Goal: Task Accomplishment & Management: Manage account settings

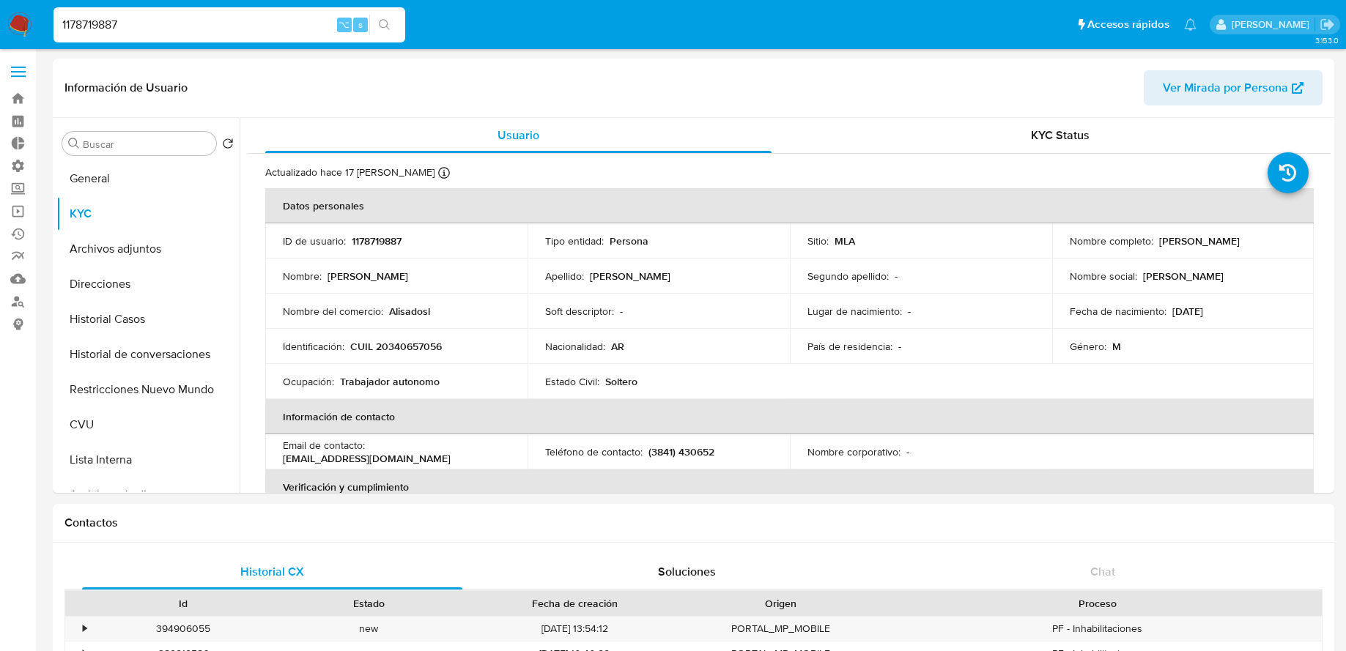
select select "10"
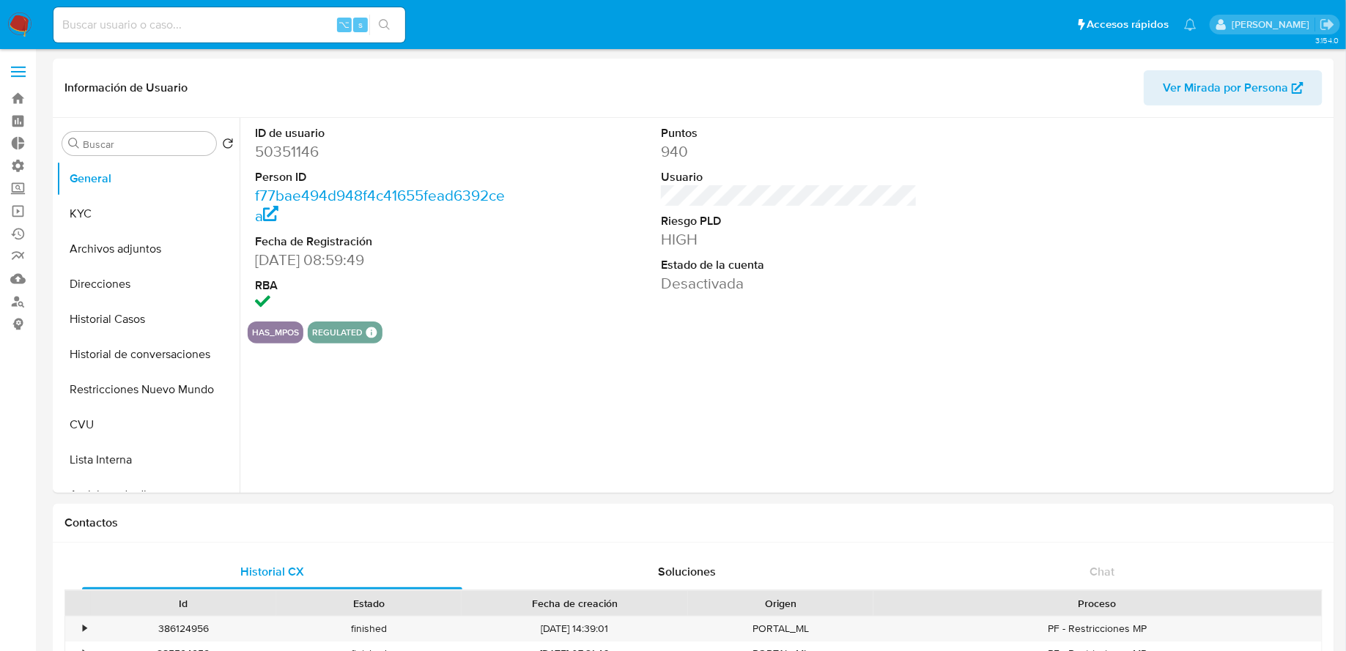
select select "10"
click at [150, 385] on button "Restricciones Nuevo Mundo" at bounding box center [141, 389] width 171 height 35
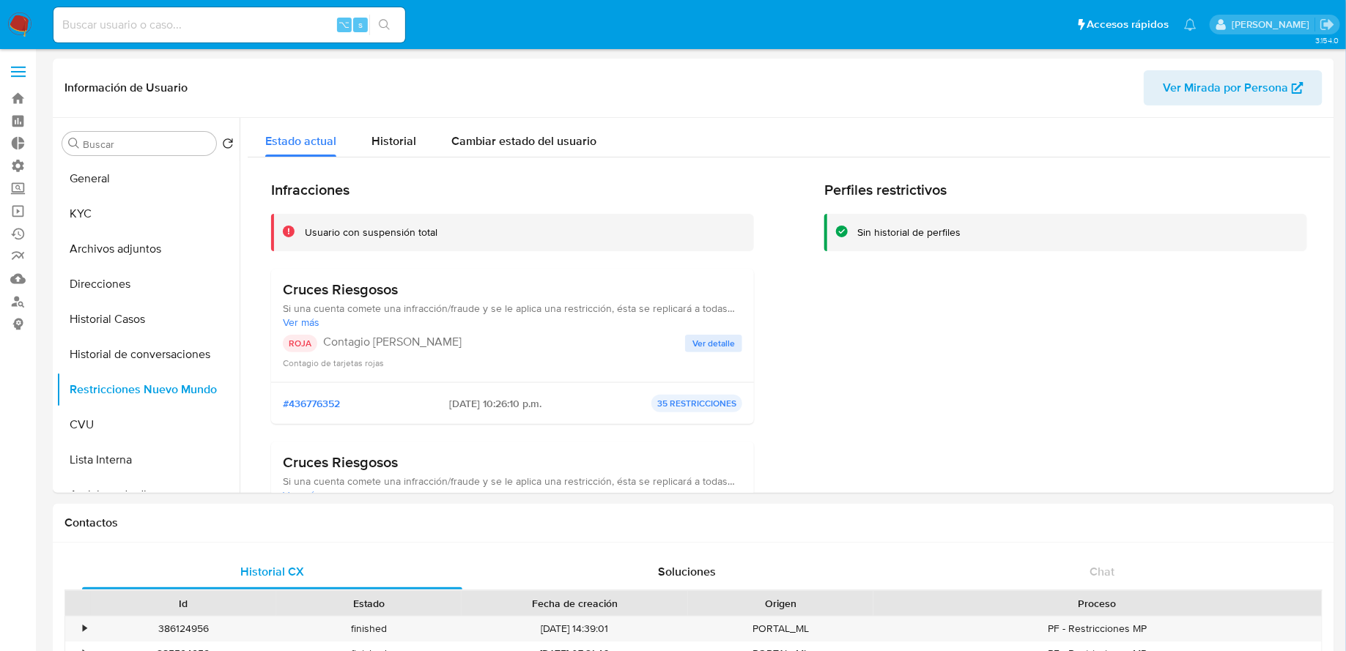
click at [289, 28] on input at bounding box center [229, 24] width 352 height 19
paste input "163692103"
type input "163692103"
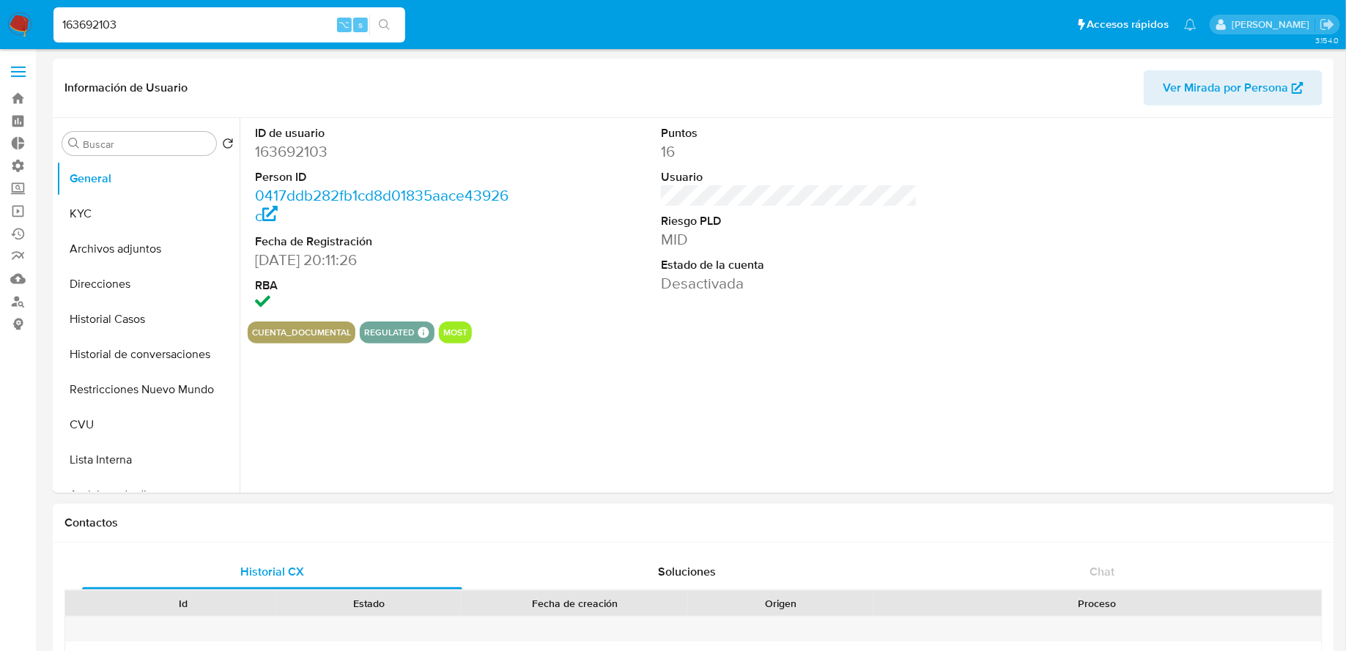
select select "10"
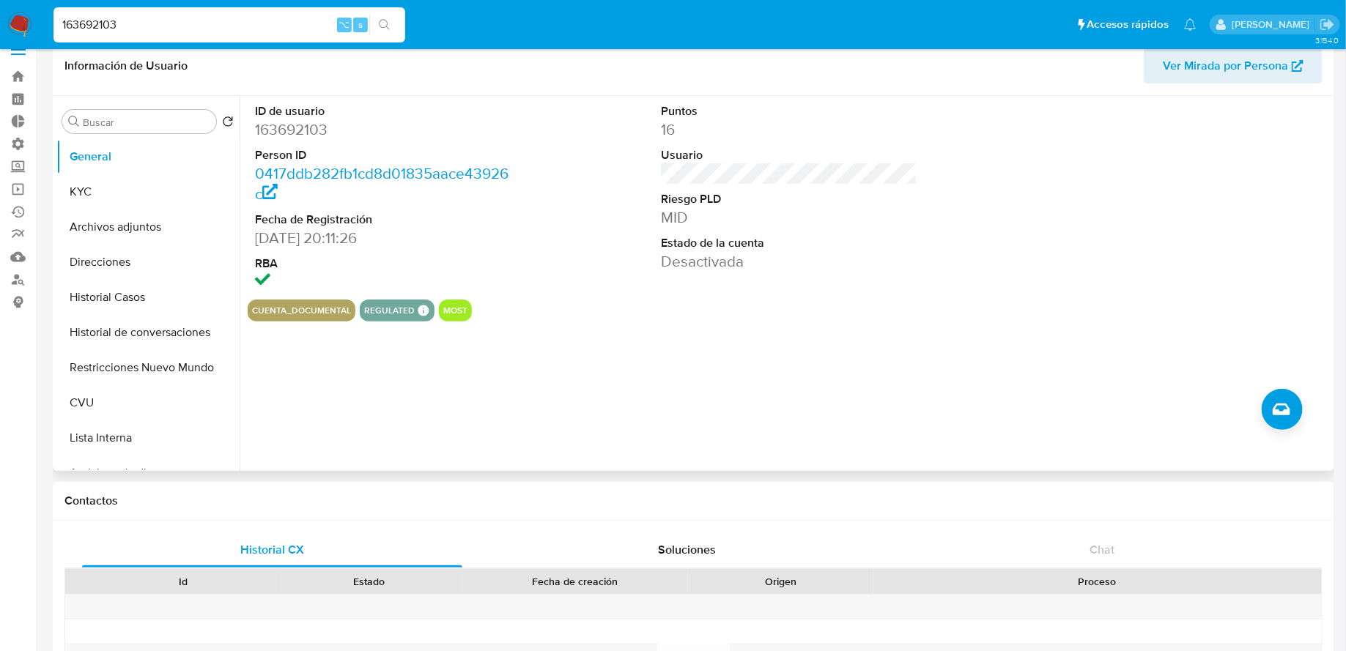
scroll to position [18, 0]
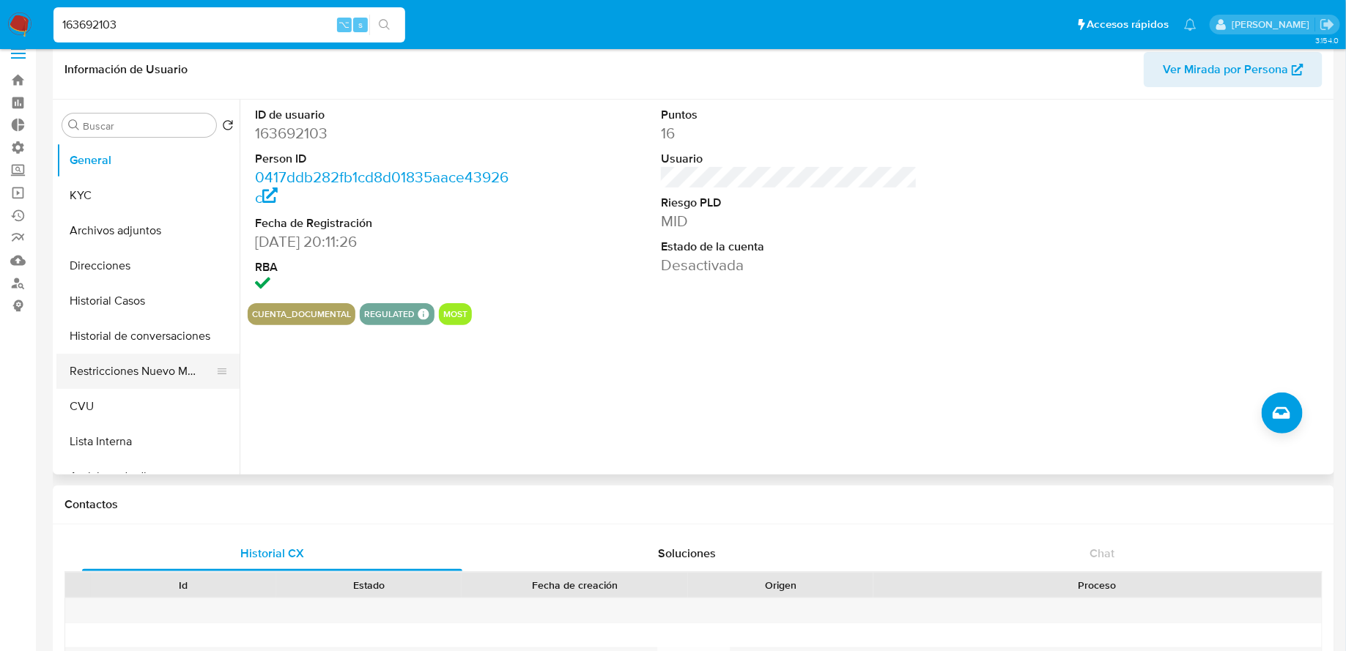
click at [133, 374] on button "Restricciones Nuevo Mundo" at bounding box center [141, 371] width 171 height 35
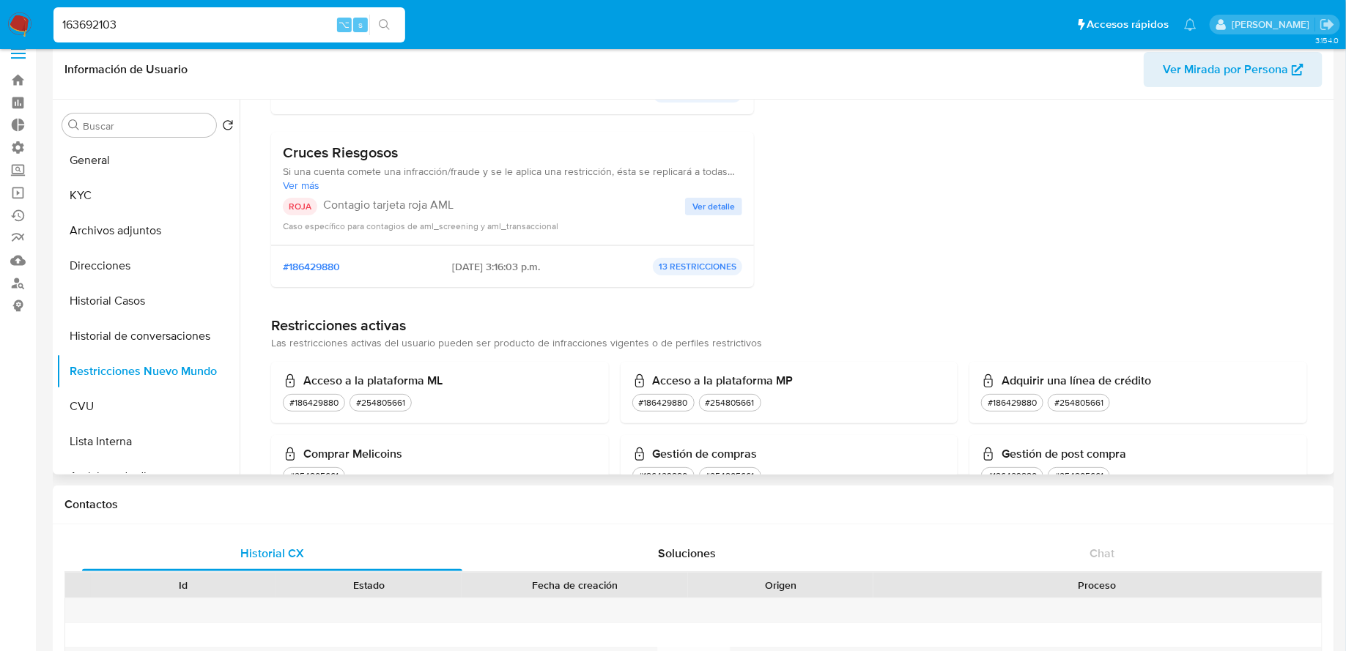
scroll to position [0, 0]
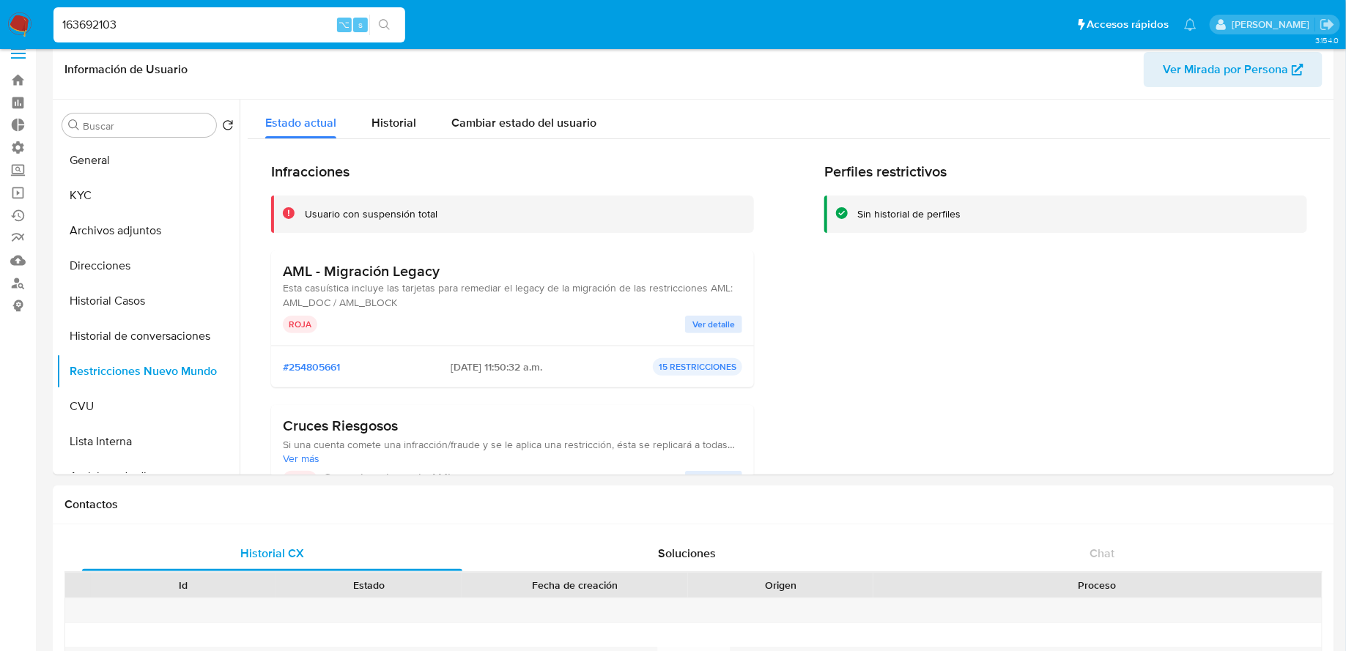
click at [166, 23] on input "163692103" at bounding box center [229, 24] width 352 height 19
paste input "44973822"
type input "144973822"
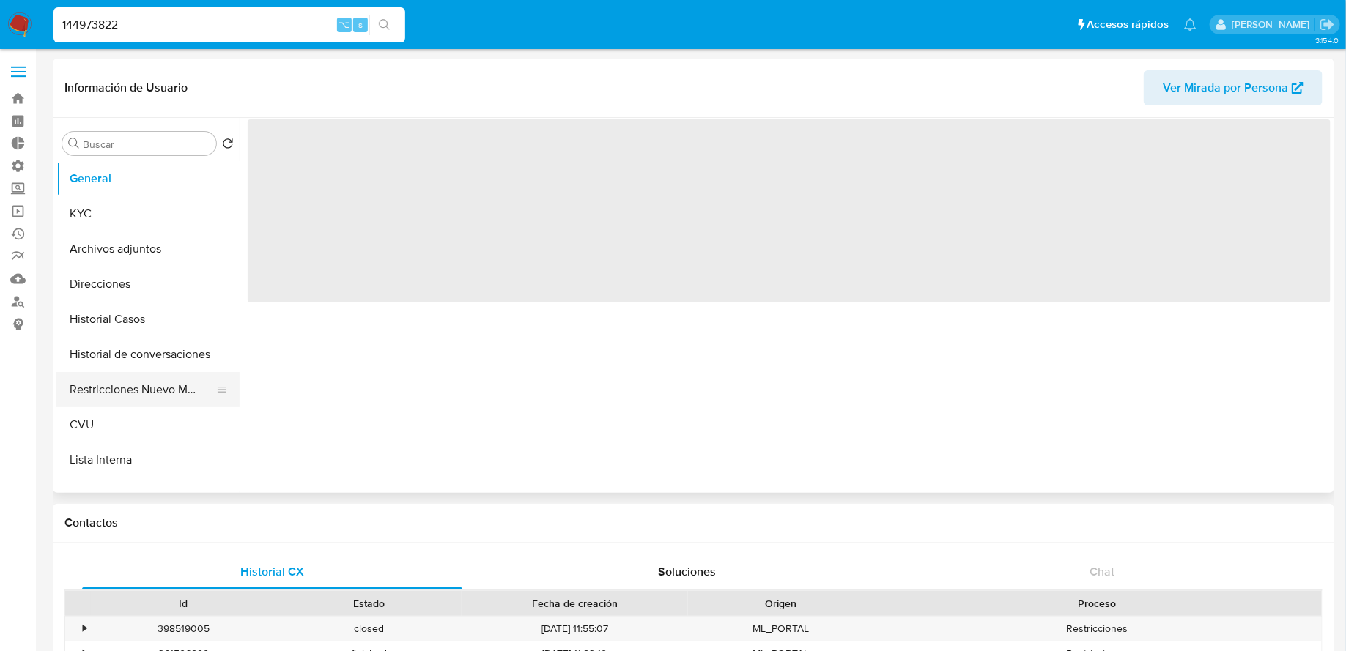
click at [145, 379] on button "Restricciones Nuevo Mundo" at bounding box center [141, 389] width 171 height 35
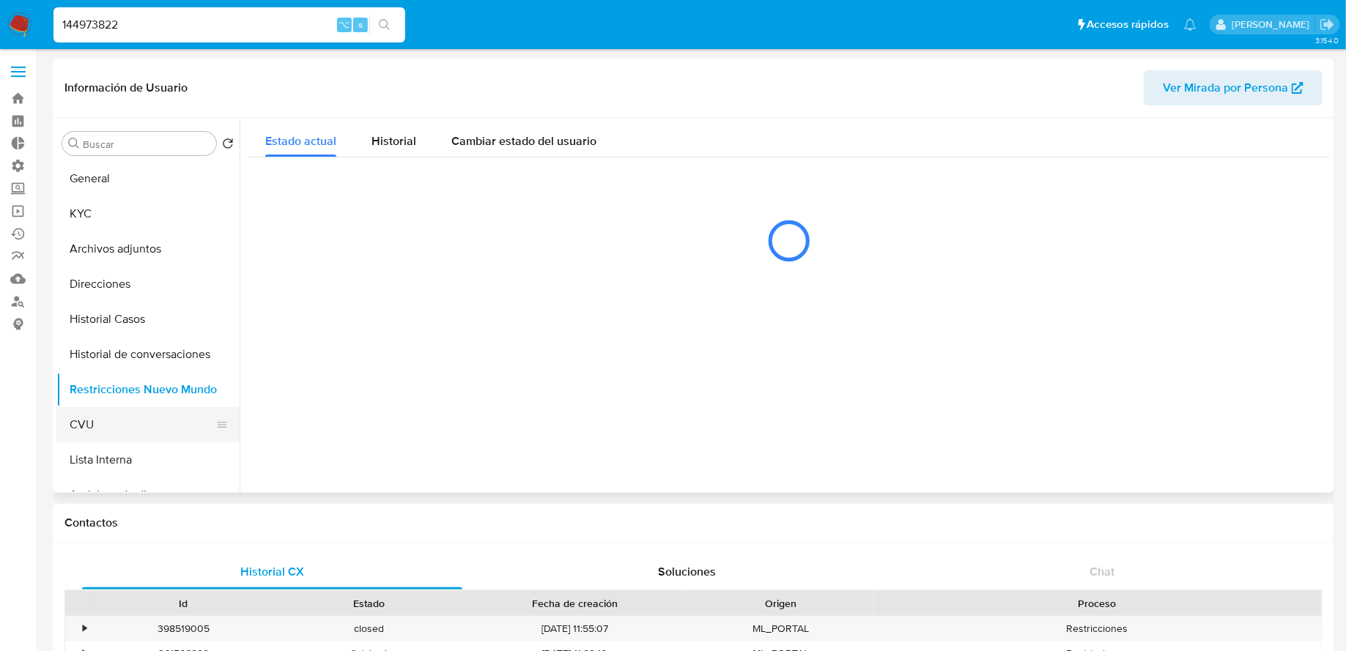
select select "10"
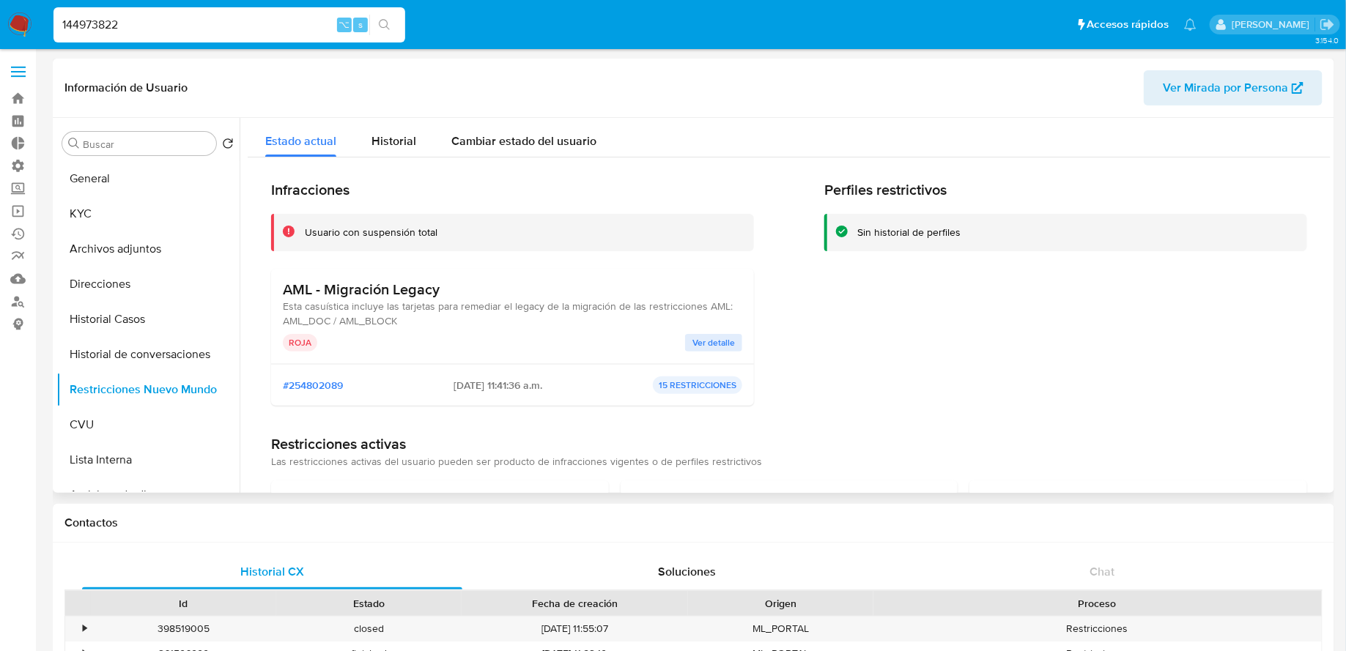
click at [728, 336] on span "Ver detalle" at bounding box center [713, 343] width 42 height 15
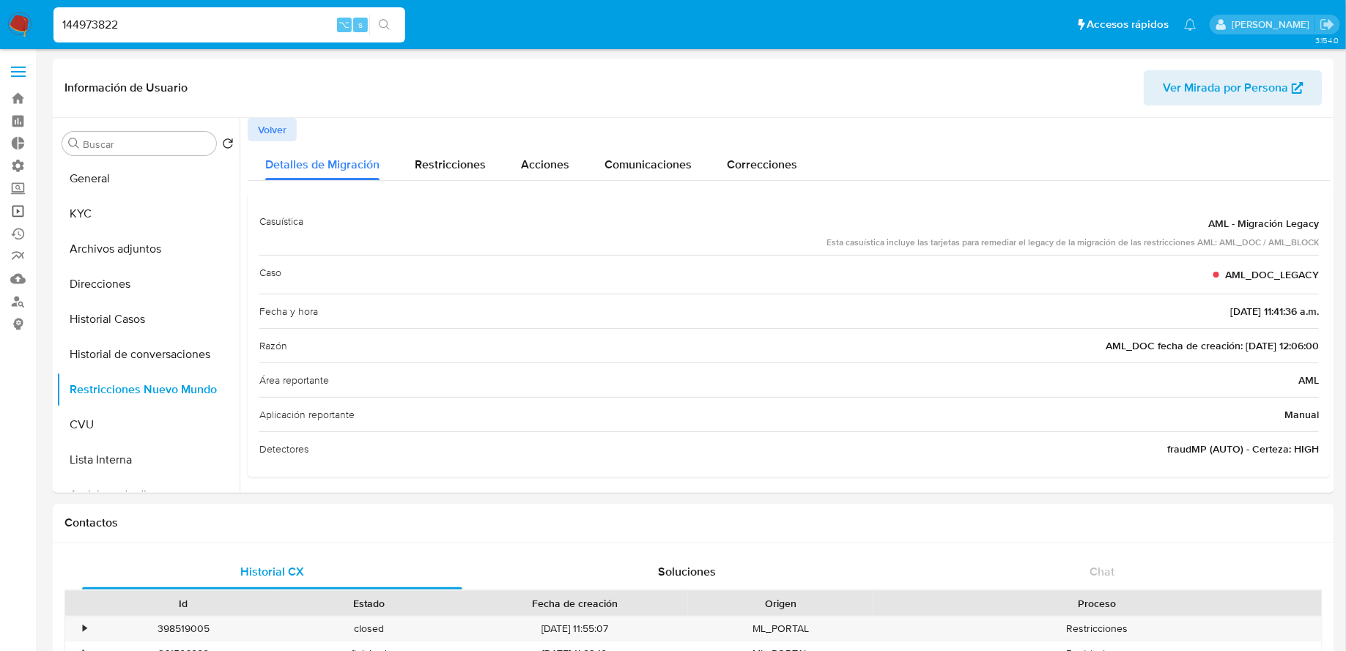
click at [18, 209] on link "Operaciones masivas" at bounding box center [87, 211] width 174 height 23
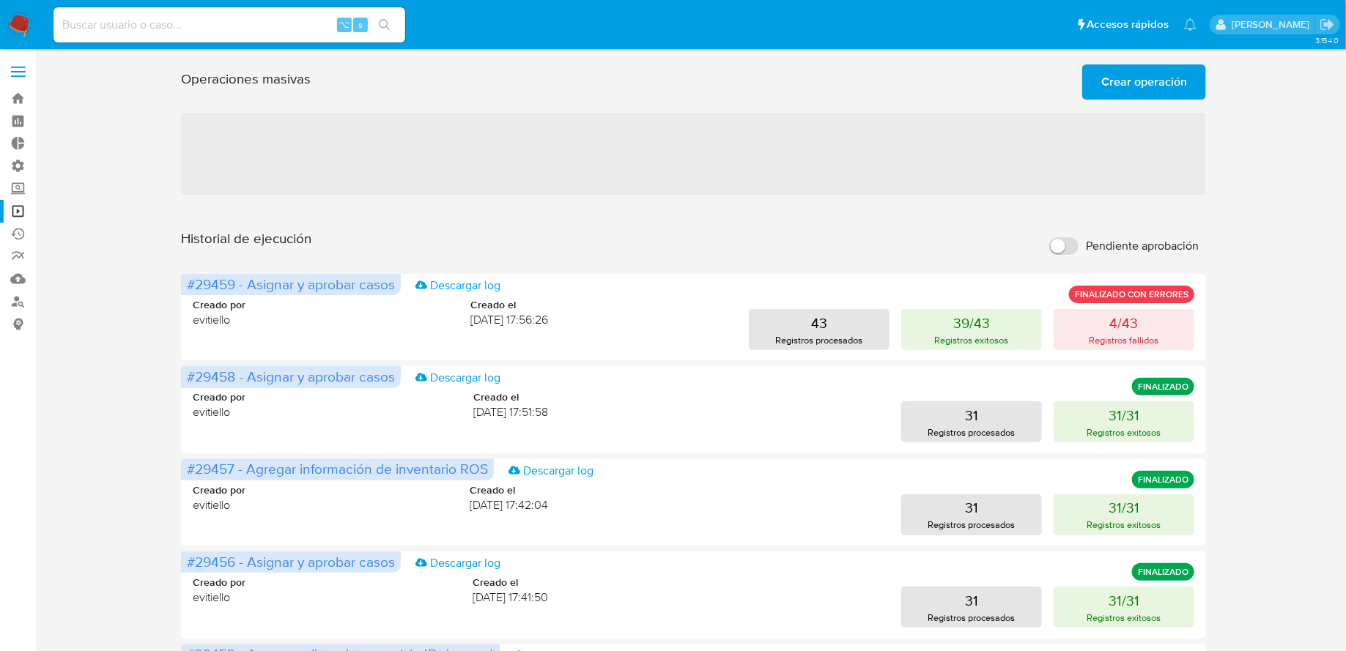
click at [1133, 75] on span "Crear operación" at bounding box center [1144, 82] width 86 height 32
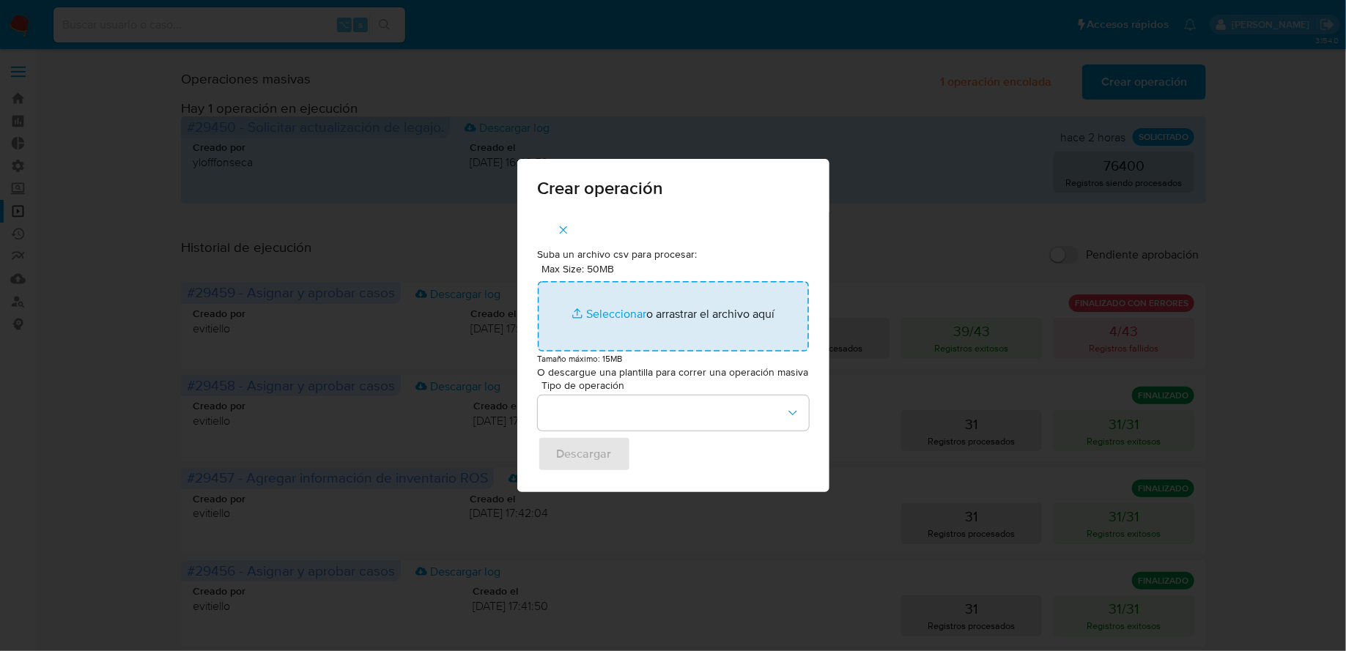
click at [613, 327] on input "Max Size: 50MB Seleccionar archivos" at bounding box center [673, 316] width 271 height 70
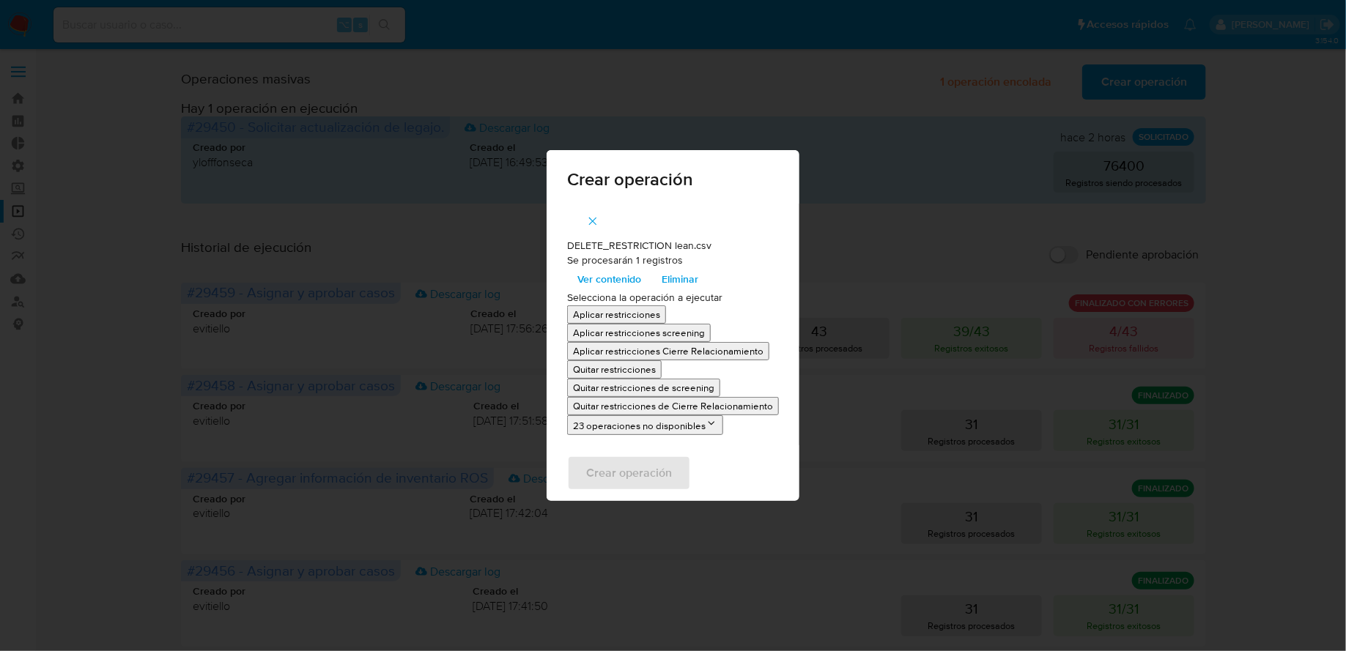
click at [749, 470] on div "Crear operación" at bounding box center [673, 473] width 253 height 56
click at [624, 368] on p "Quitar restricciones" at bounding box center [614, 370] width 83 height 14
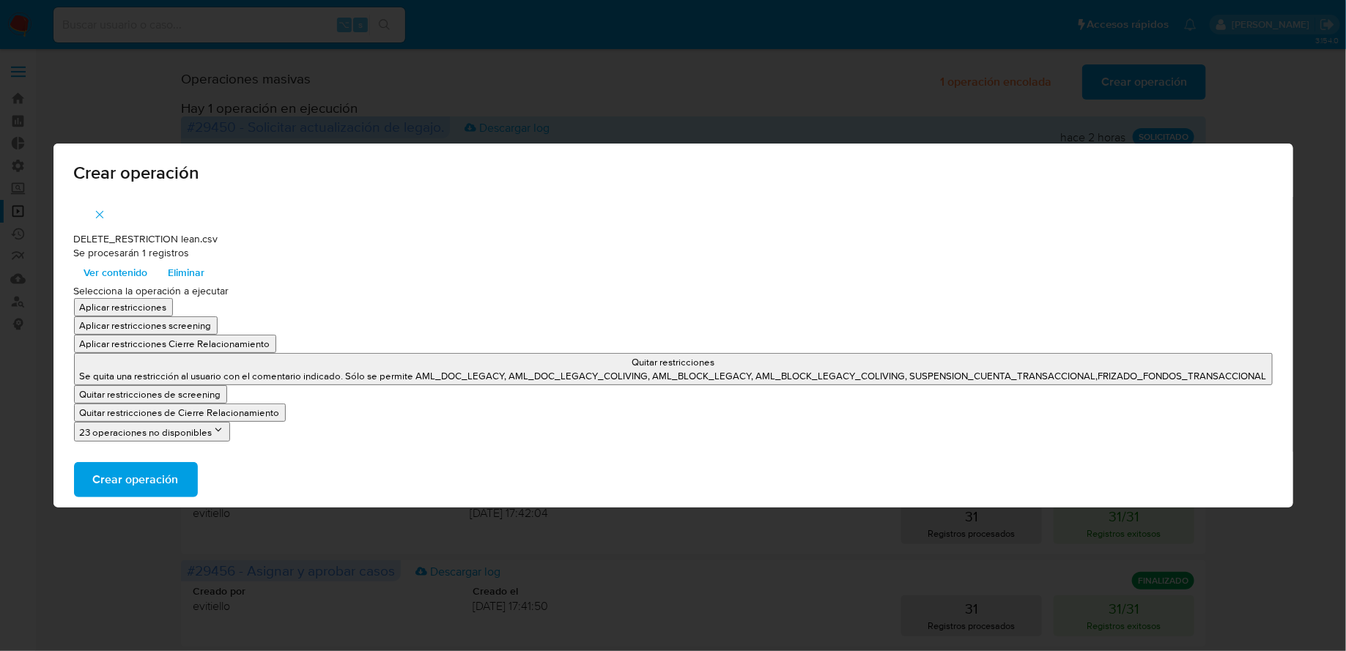
click at [179, 477] on span "Crear operación" at bounding box center [136, 480] width 86 height 32
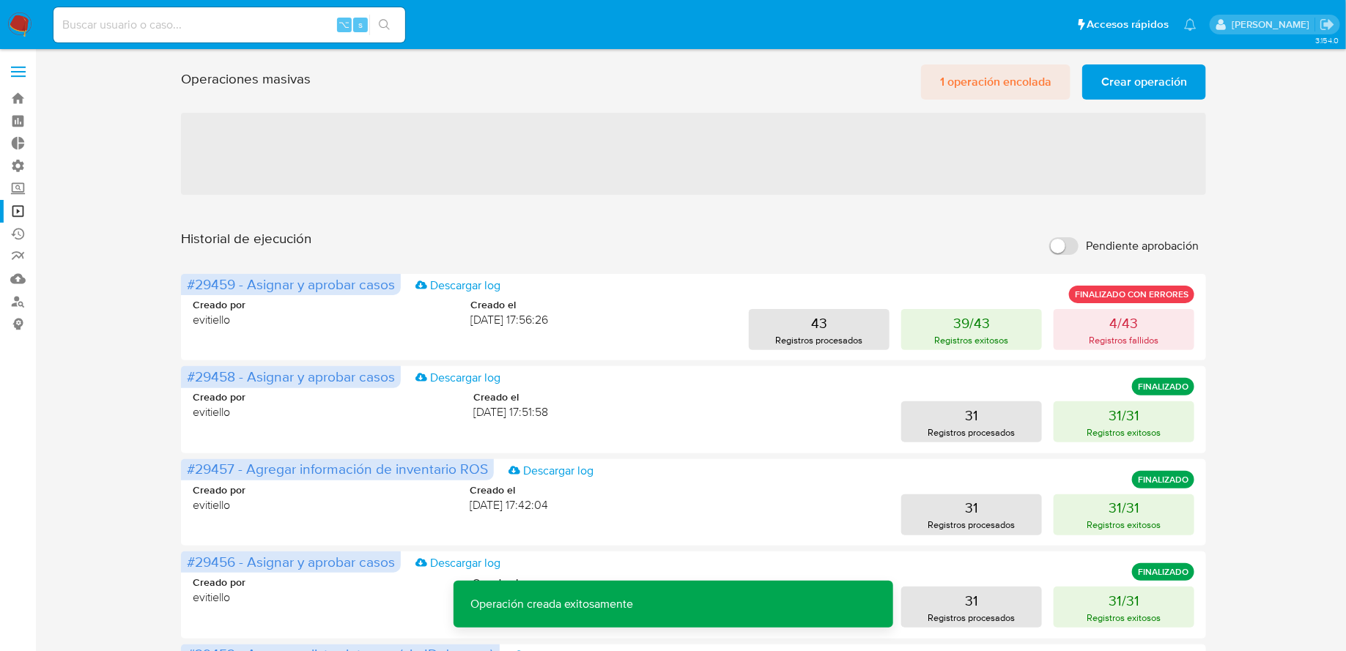
click at [958, 89] on span "1 operación encolada" at bounding box center [995, 82] width 111 height 32
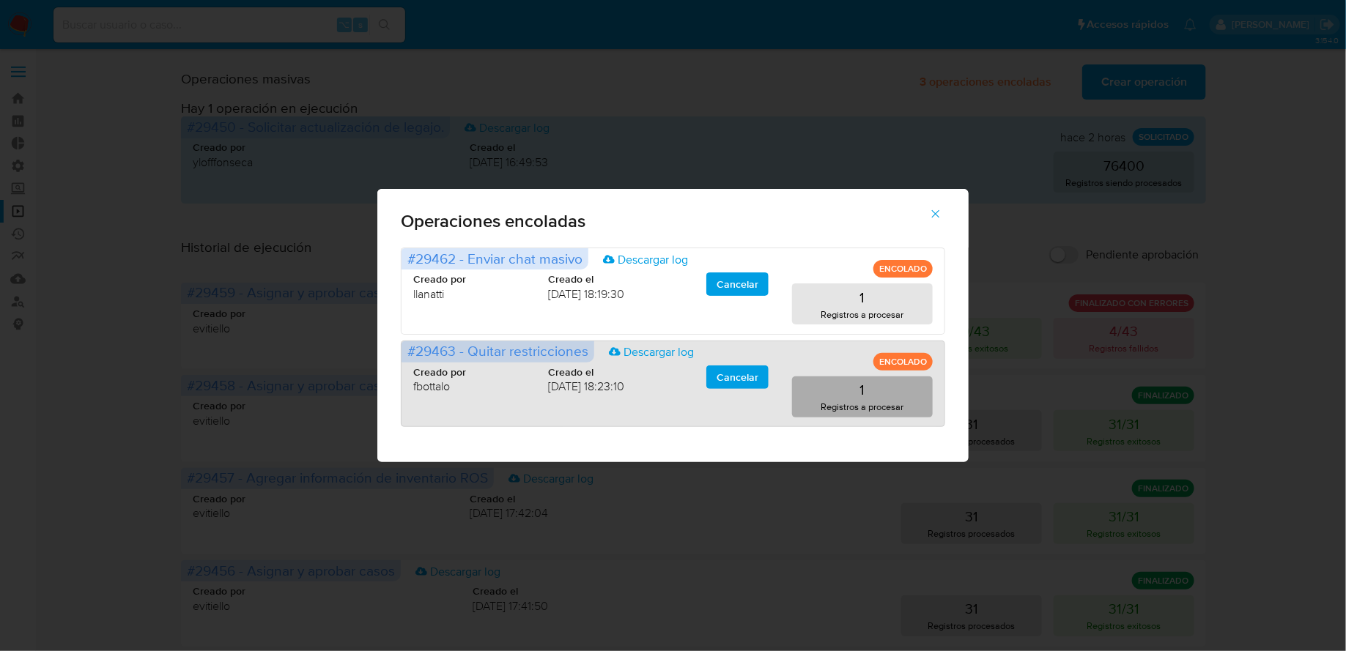
click at [867, 399] on button "1 Registros a procesar" at bounding box center [862, 397] width 141 height 41
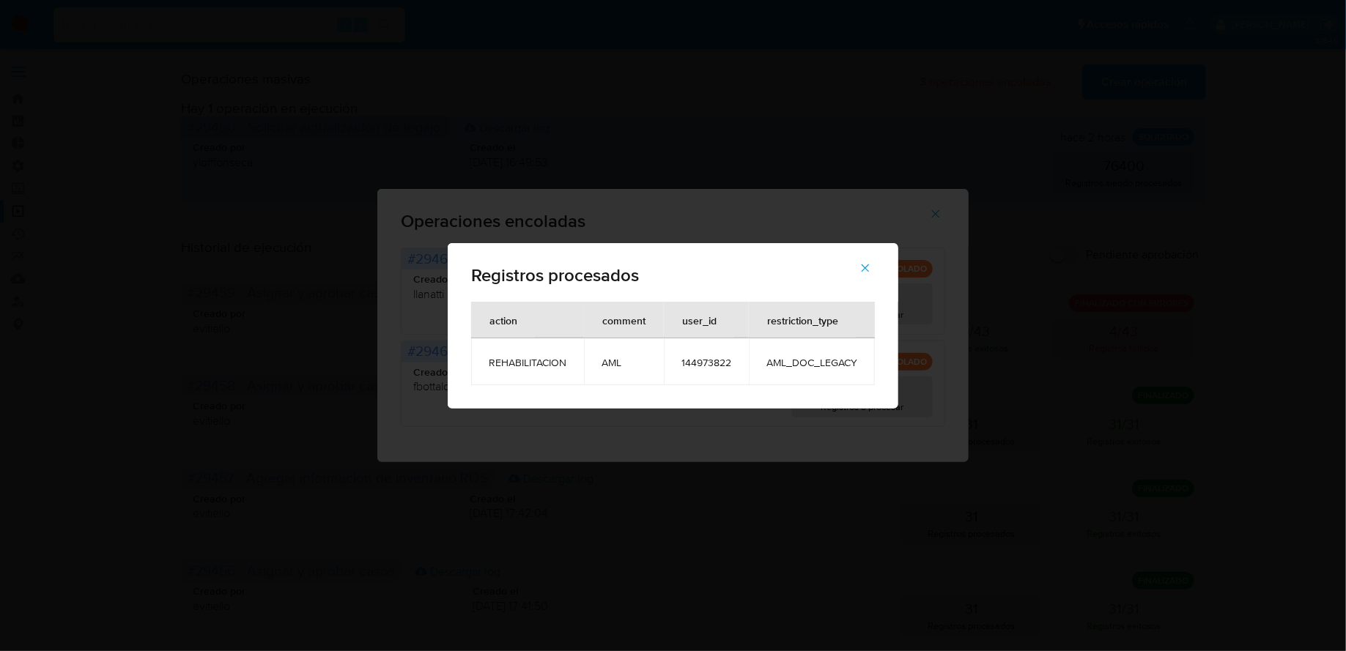
click at [870, 266] on icon "button" at bounding box center [865, 268] width 13 height 13
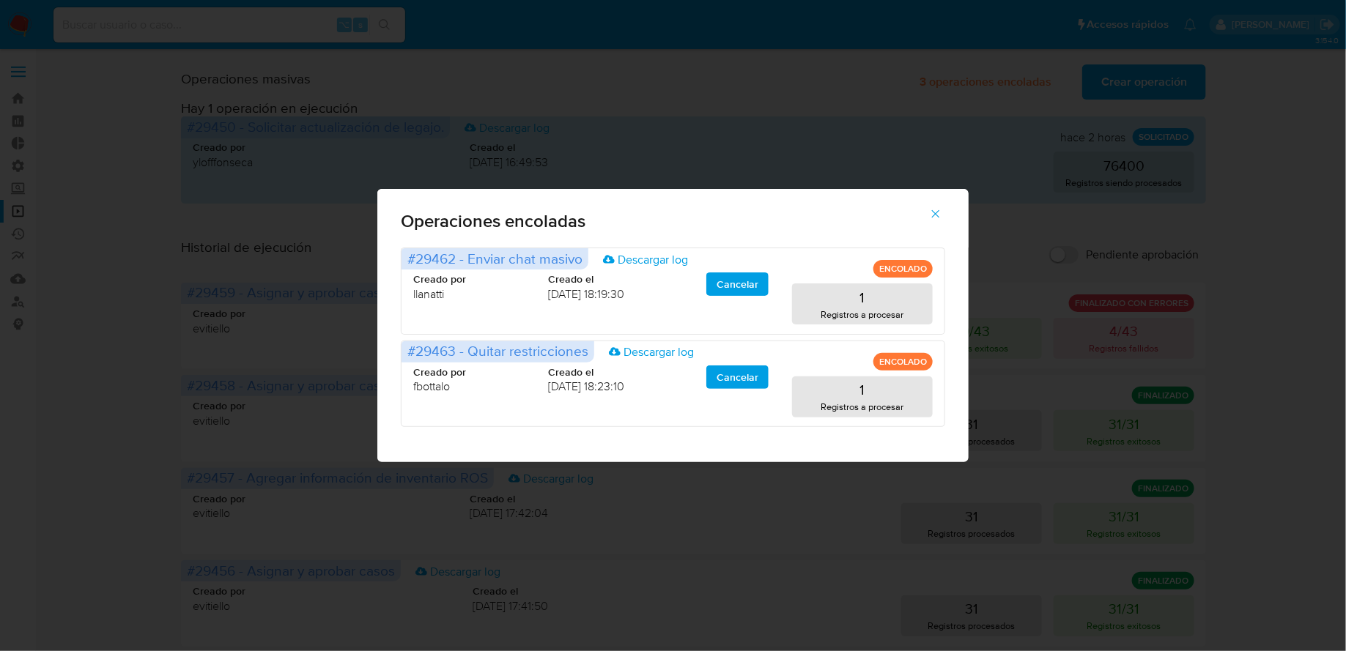
click at [929, 226] on span "button" at bounding box center [935, 214] width 13 height 32
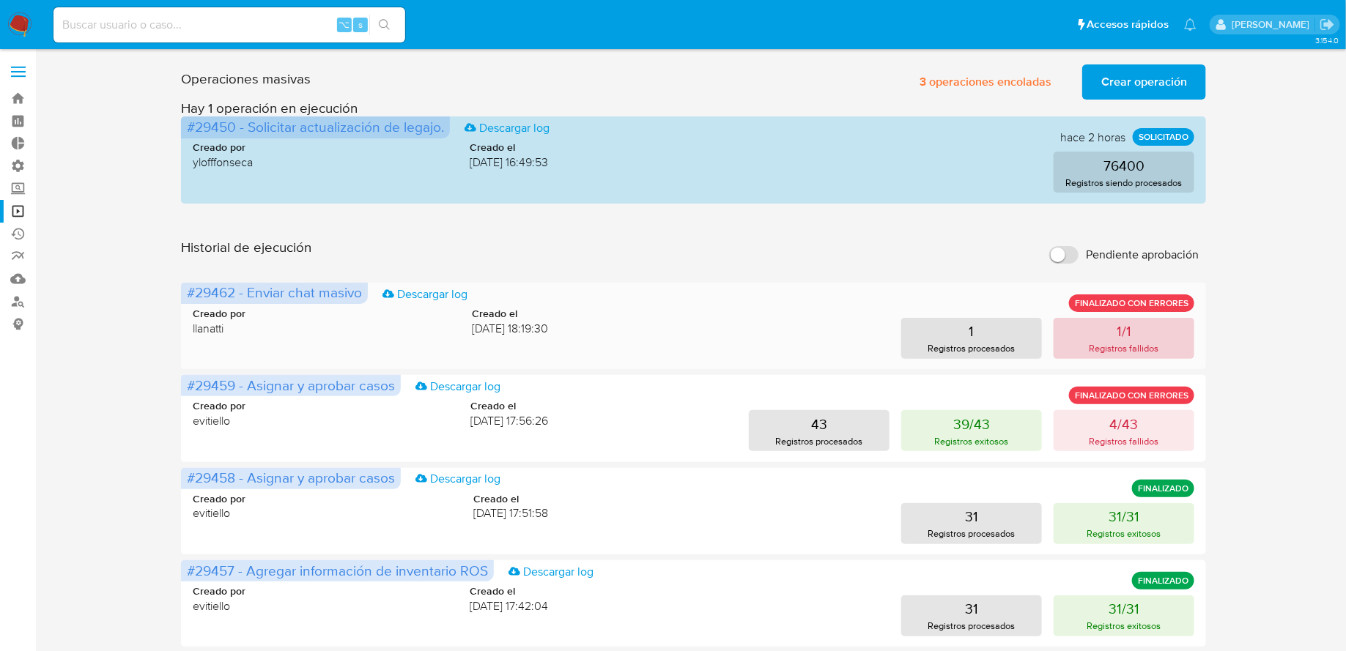
click at [1085, 338] on button "1/1 Registros fallidos" at bounding box center [1124, 338] width 141 height 41
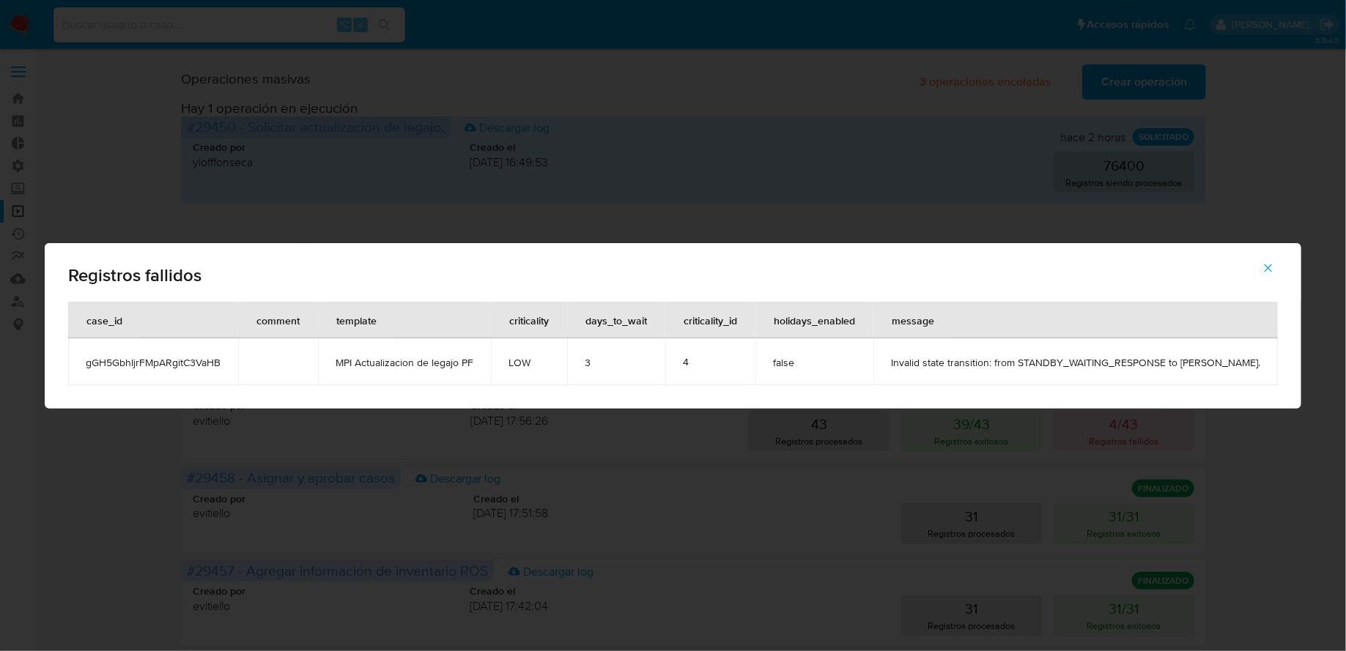
click at [1273, 262] on icon "button" at bounding box center [1268, 268] width 13 height 13
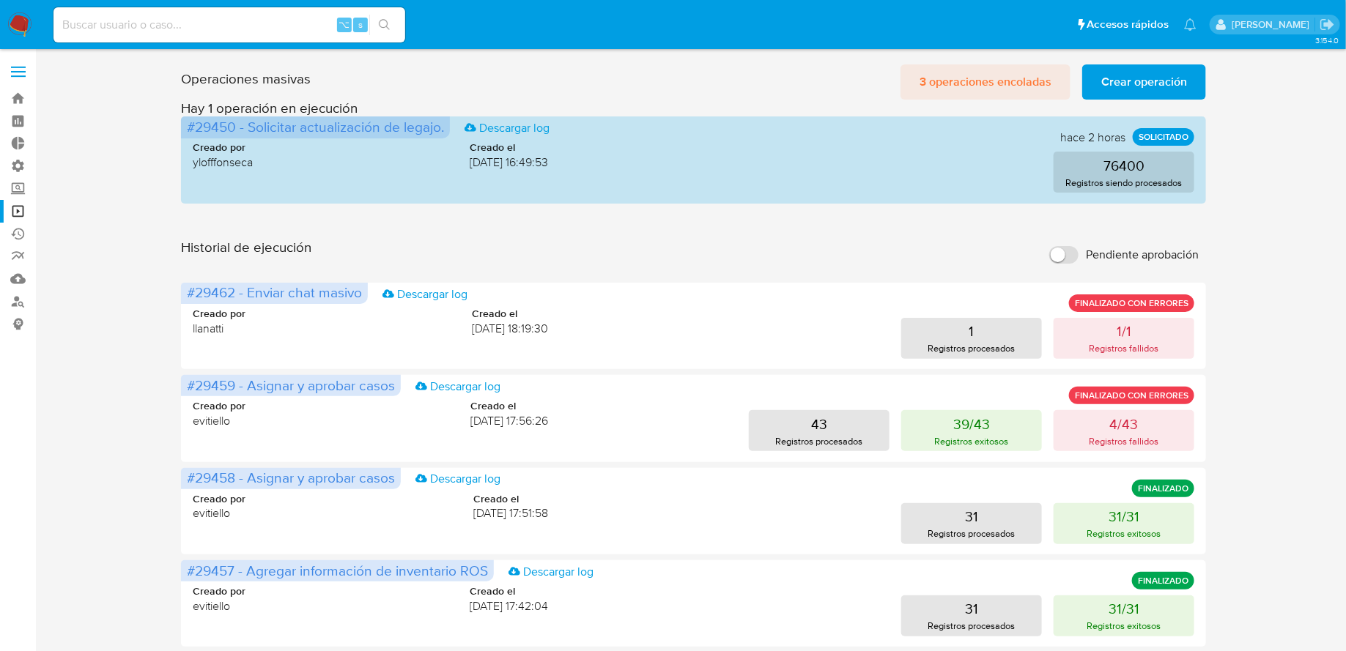
click at [997, 84] on span "3 operaciones encoladas" at bounding box center [986, 82] width 132 height 32
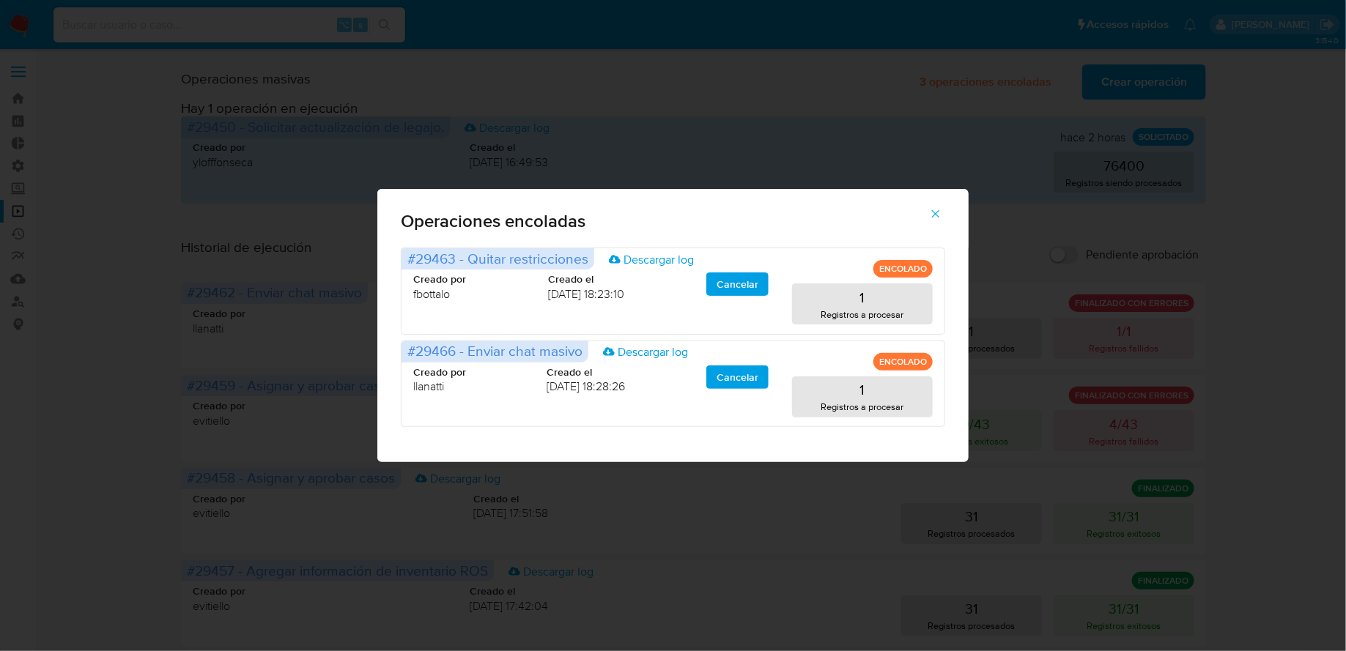
click at [931, 215] on icon "button" at bounding box center [935, 213] width 13 height 13
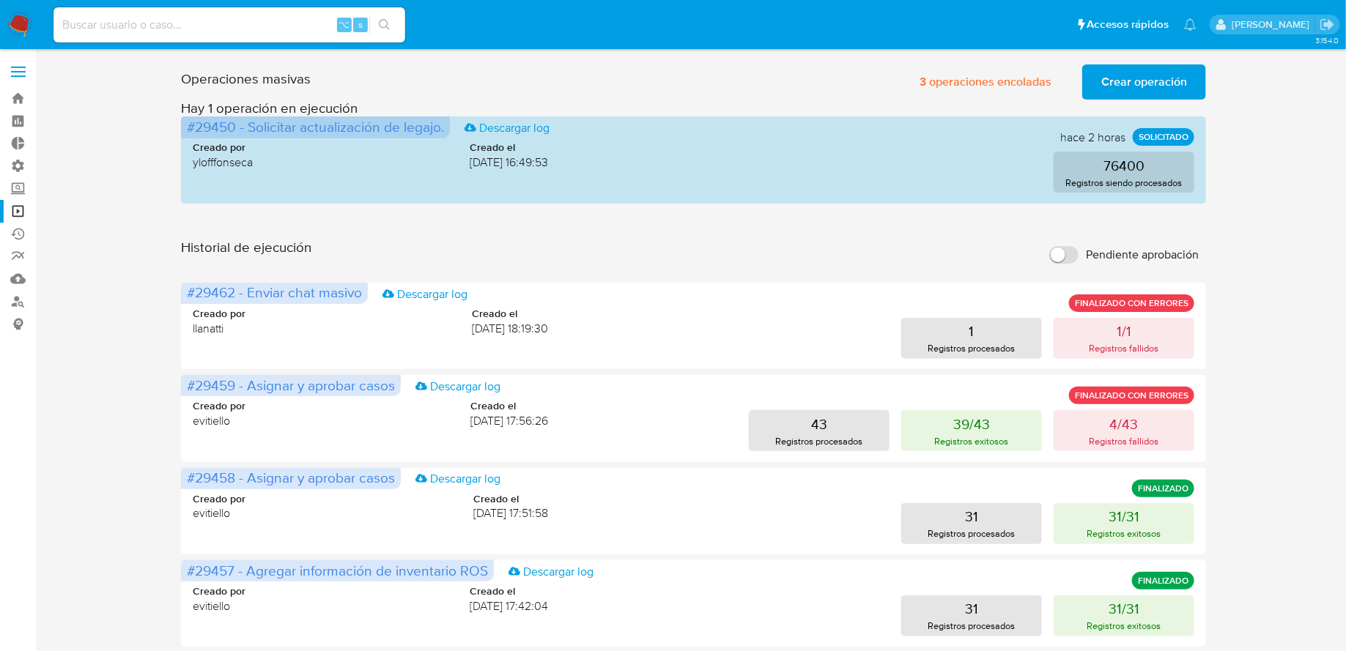
click at [217, 31] on input at bounding box center [229, 24] width 352 height 19
paste input "614295345"
type input "614295345"
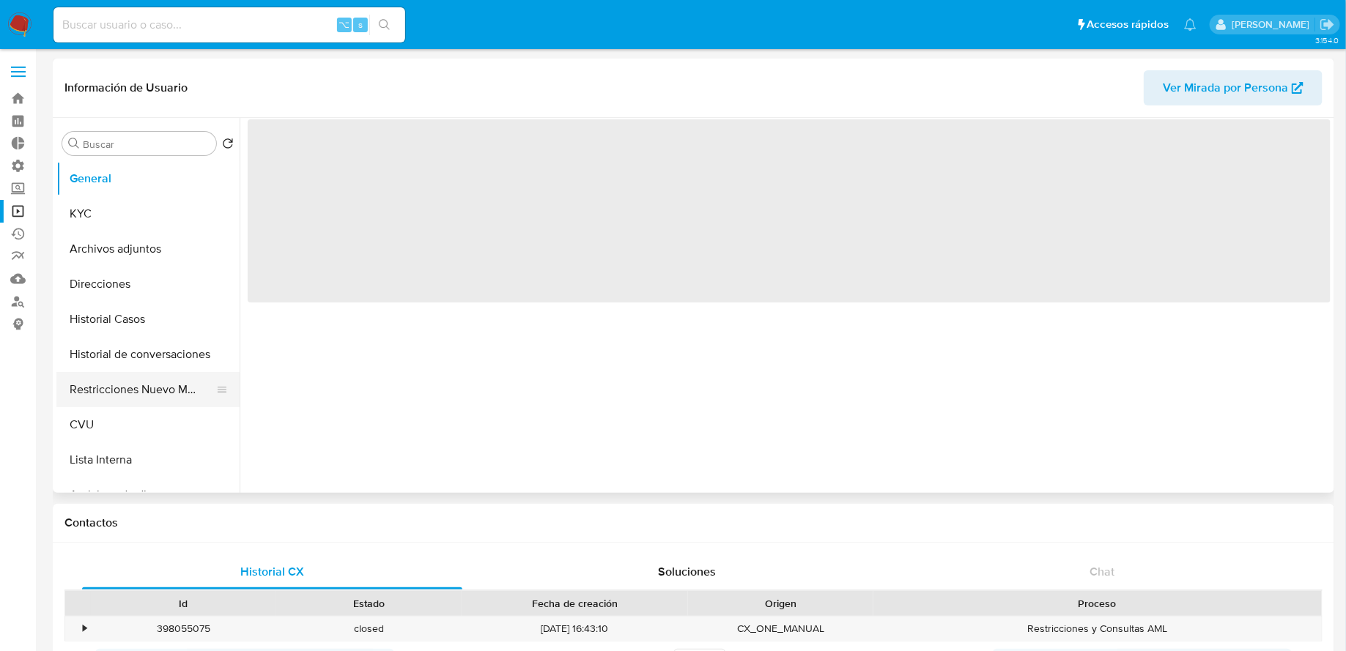
click at [116, 401] on button "Restricciones Nuevo Mundo" at bounding box center [141, 389] width 171 height 35
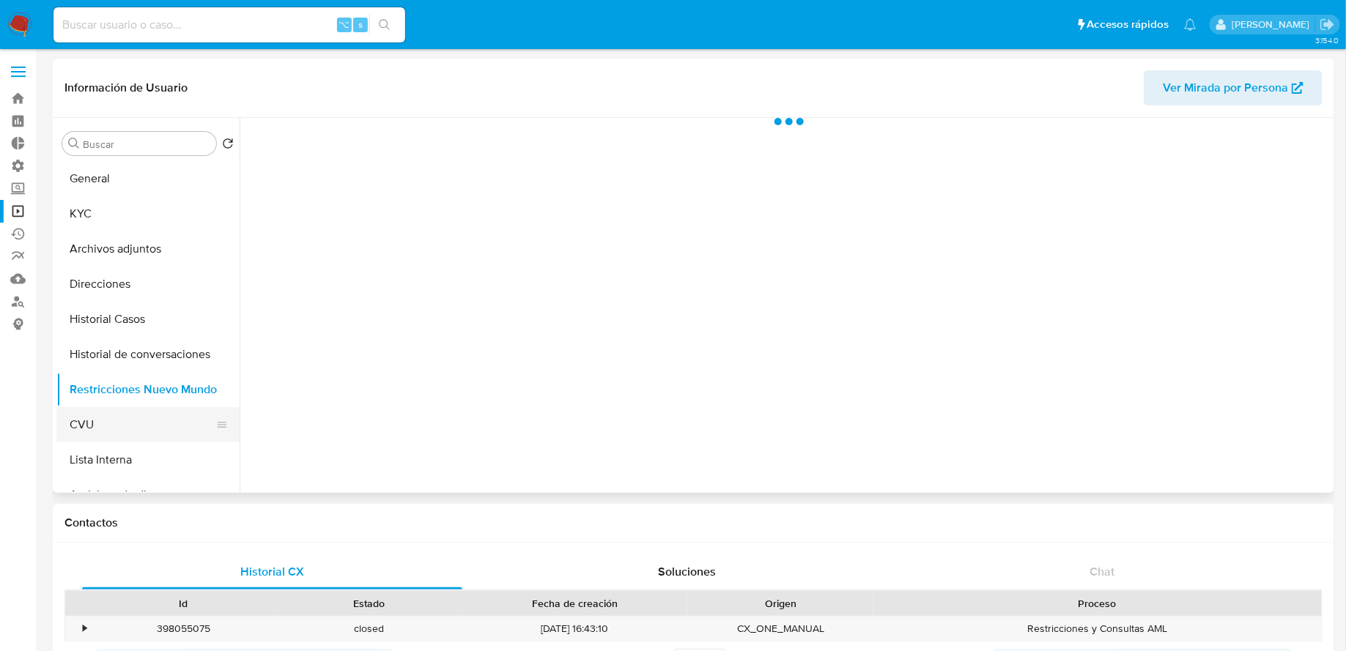
select select "10"
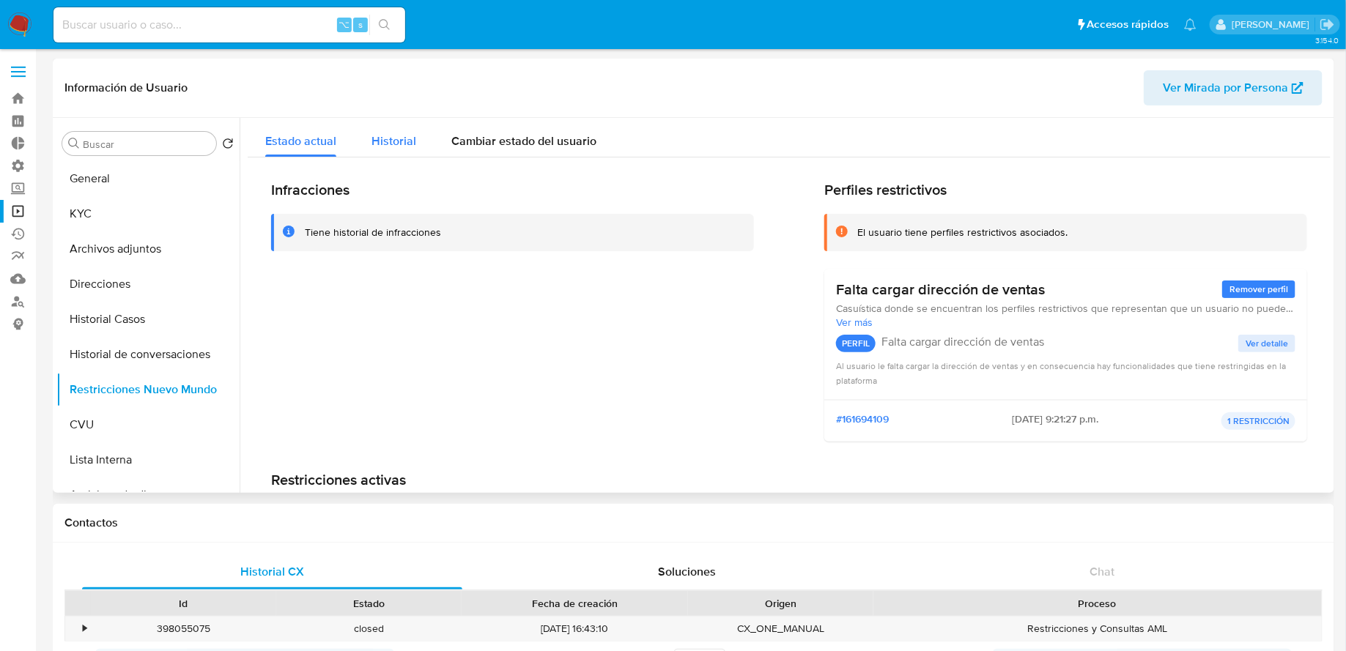
click at [397, 149] on span "Historial" at bounding box center [393, 141] width 45 height 17
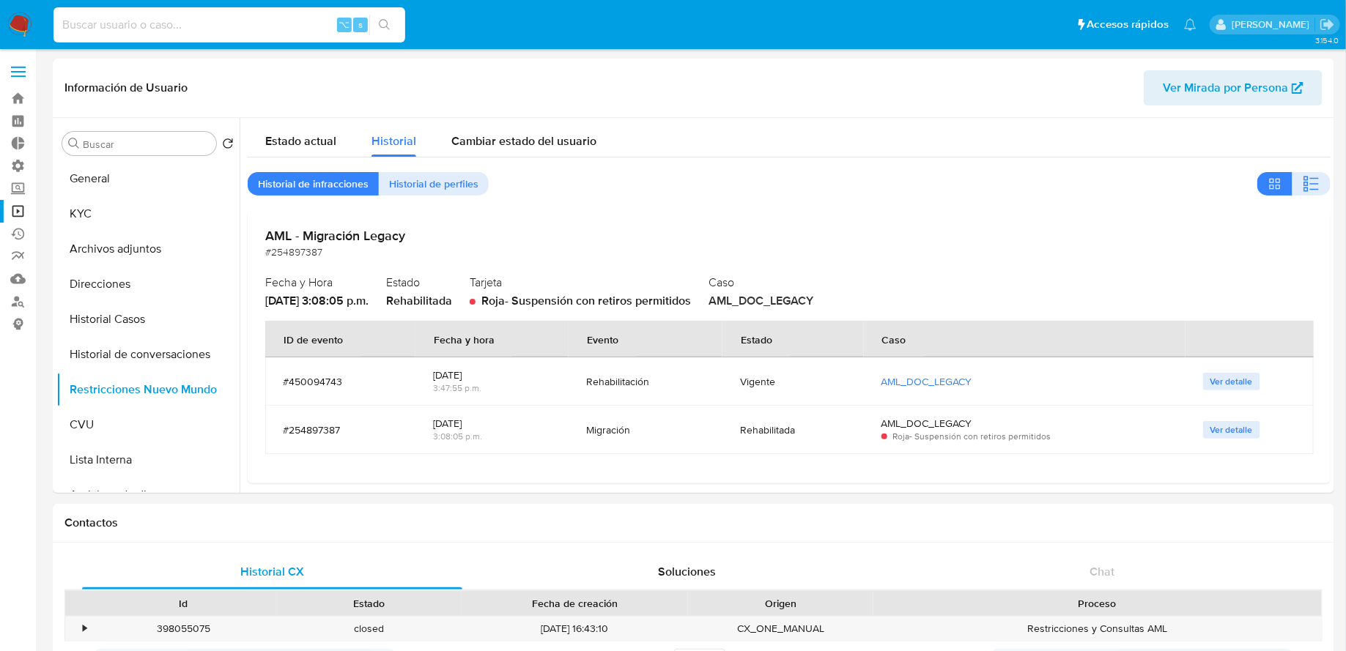
click at [294, 28] on input at bounding box center [229, 24] width 352 height 19
paste input "743435896"
type input "743435896"
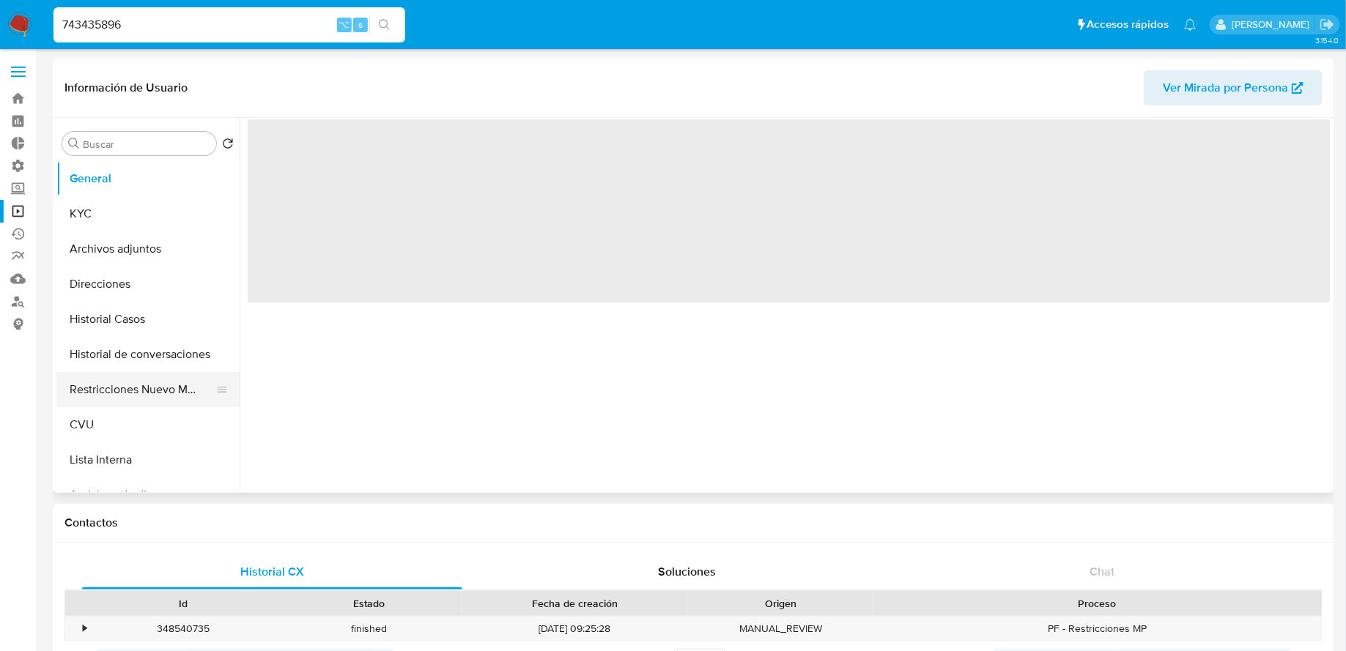
click at [133, 380] on button "Restricciones Nuevo Mundo" at bounding box center [141, 389] width 171 height 35
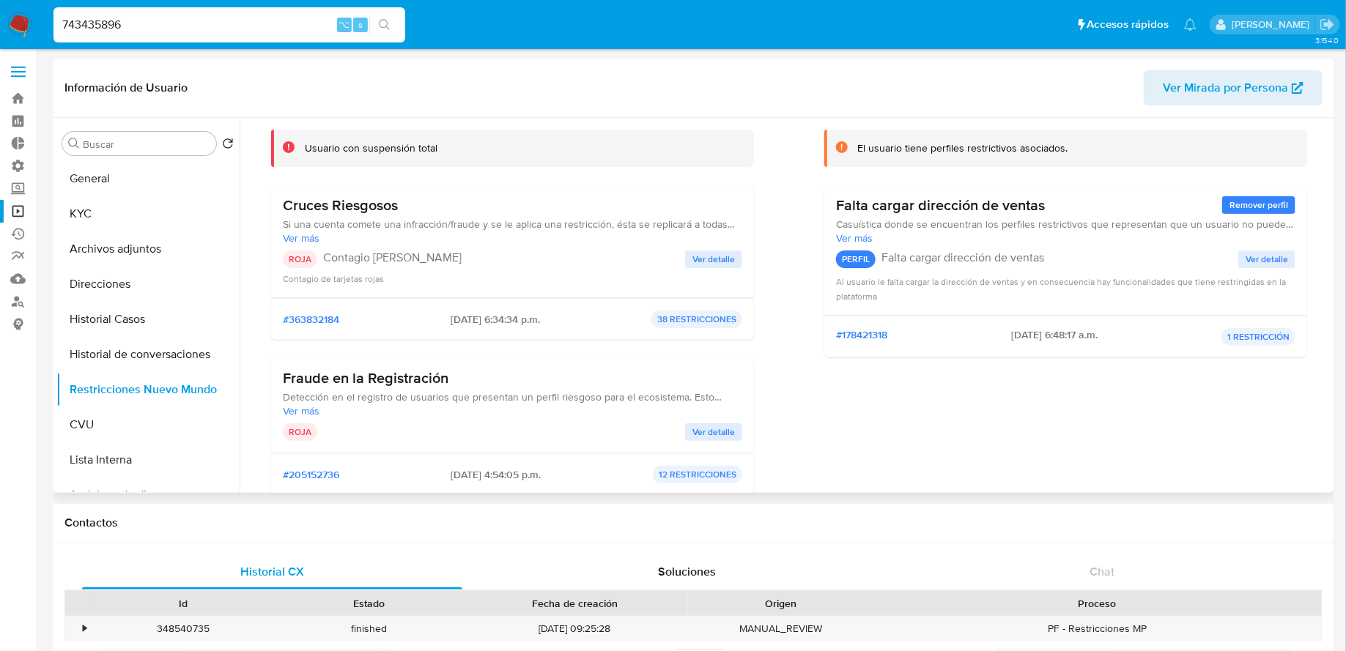
scroll to position [121, 0]
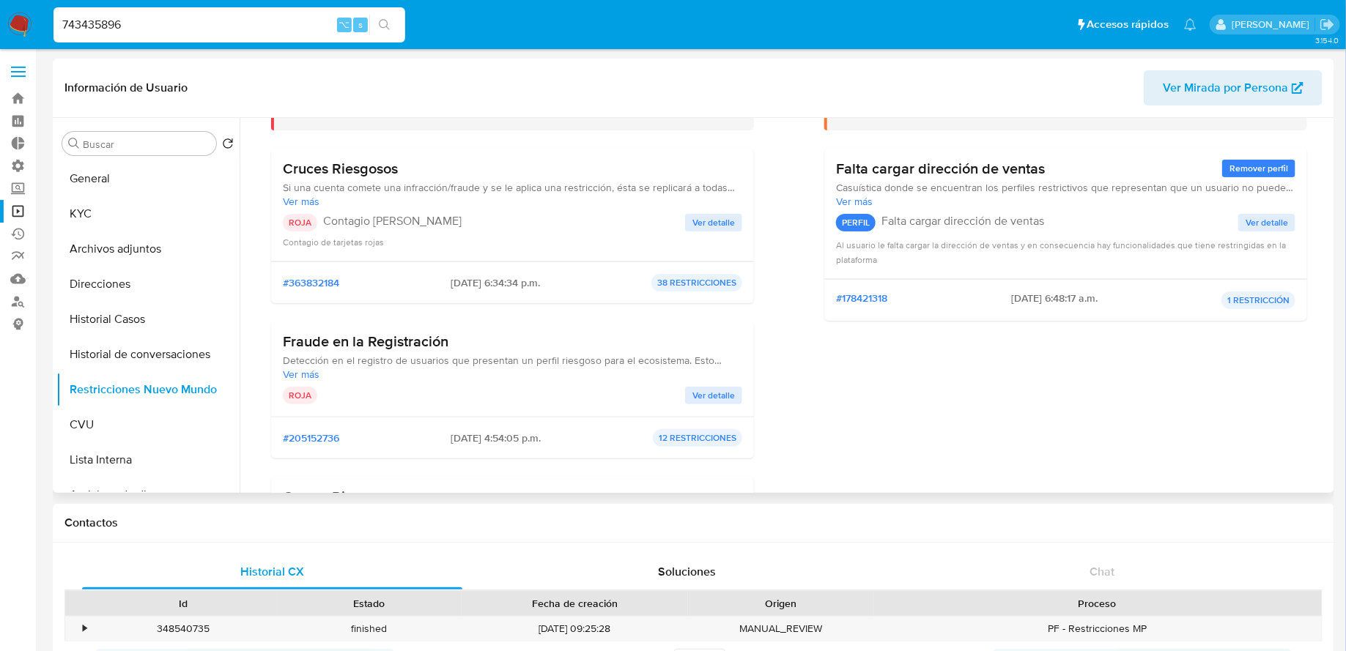
select select "10"
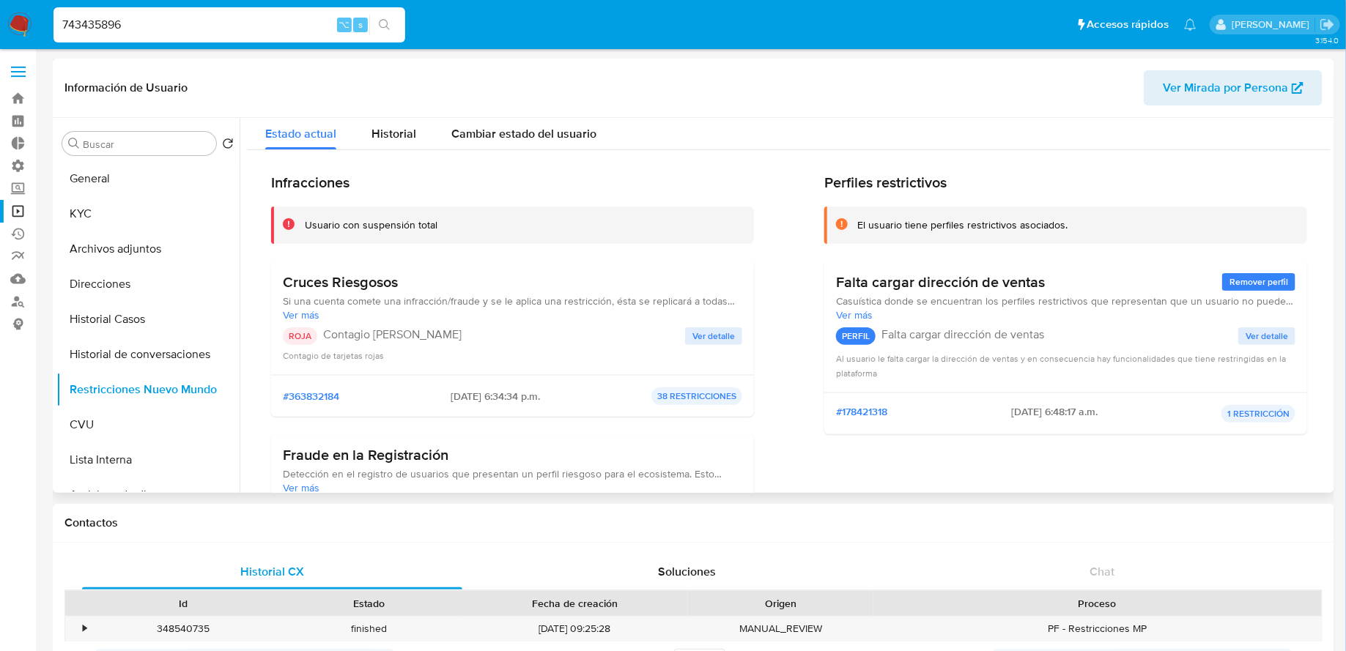
scroll to position [0, 0]
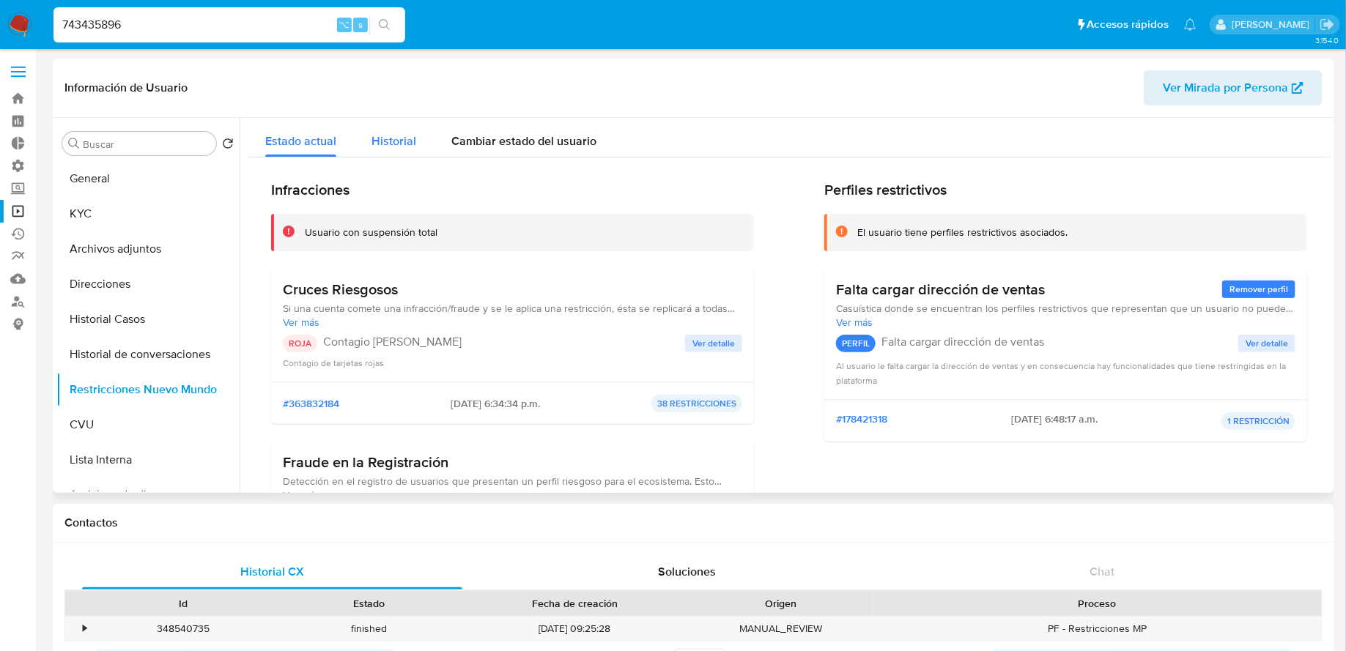
click at [400, 140] on span "Historial" at bounding box center [393, 141] width 45 height 17
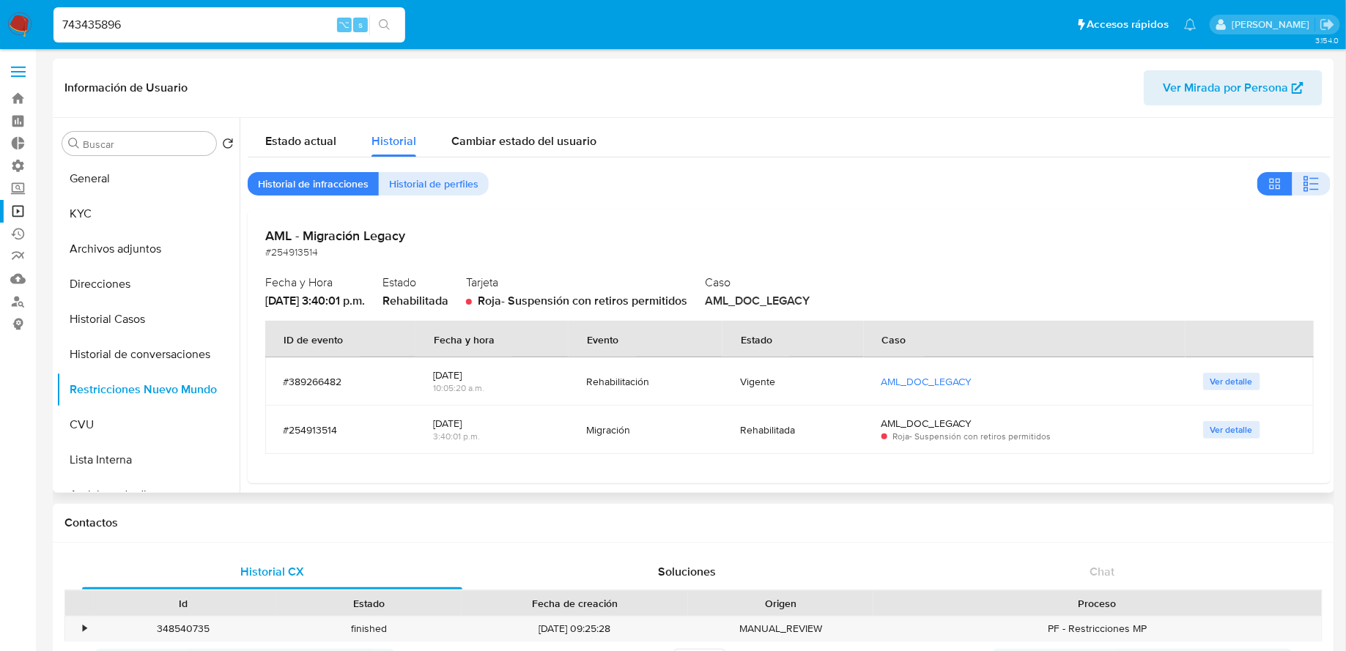
scroll to position [4, 0]
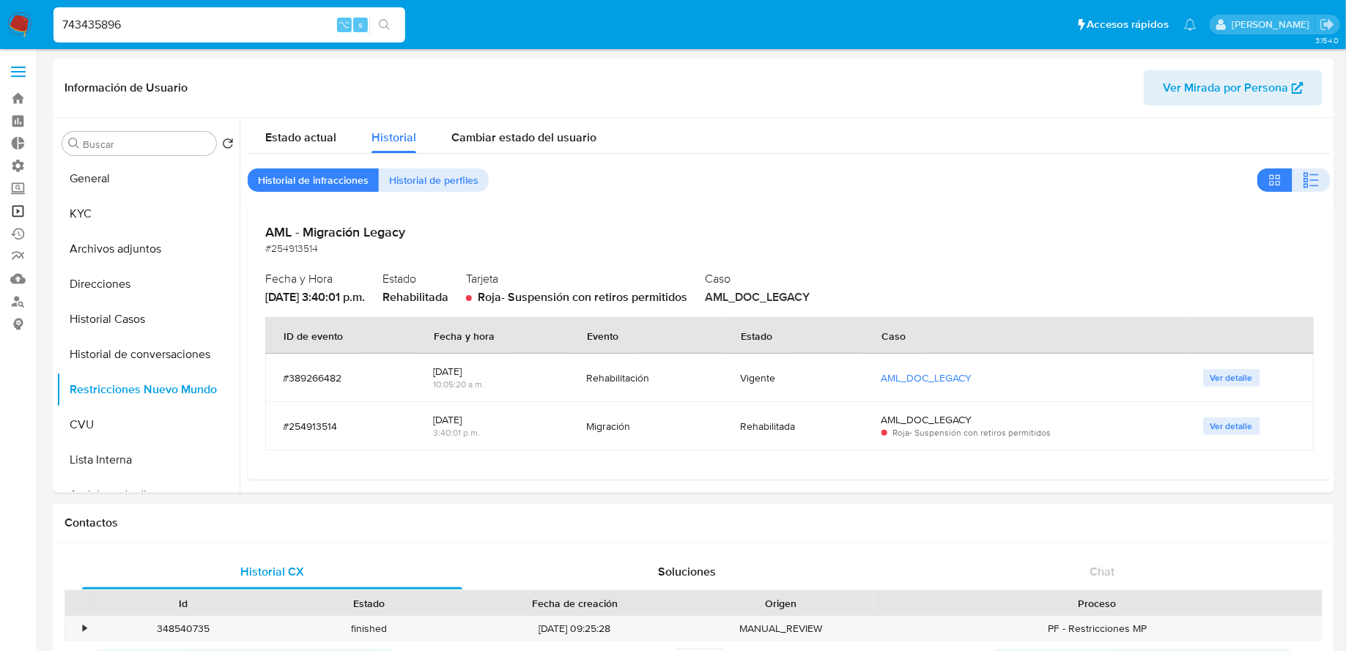
click at [23, 215] on link "Operaciones masivas" at bounding box center [87, 211] width 174 height 23
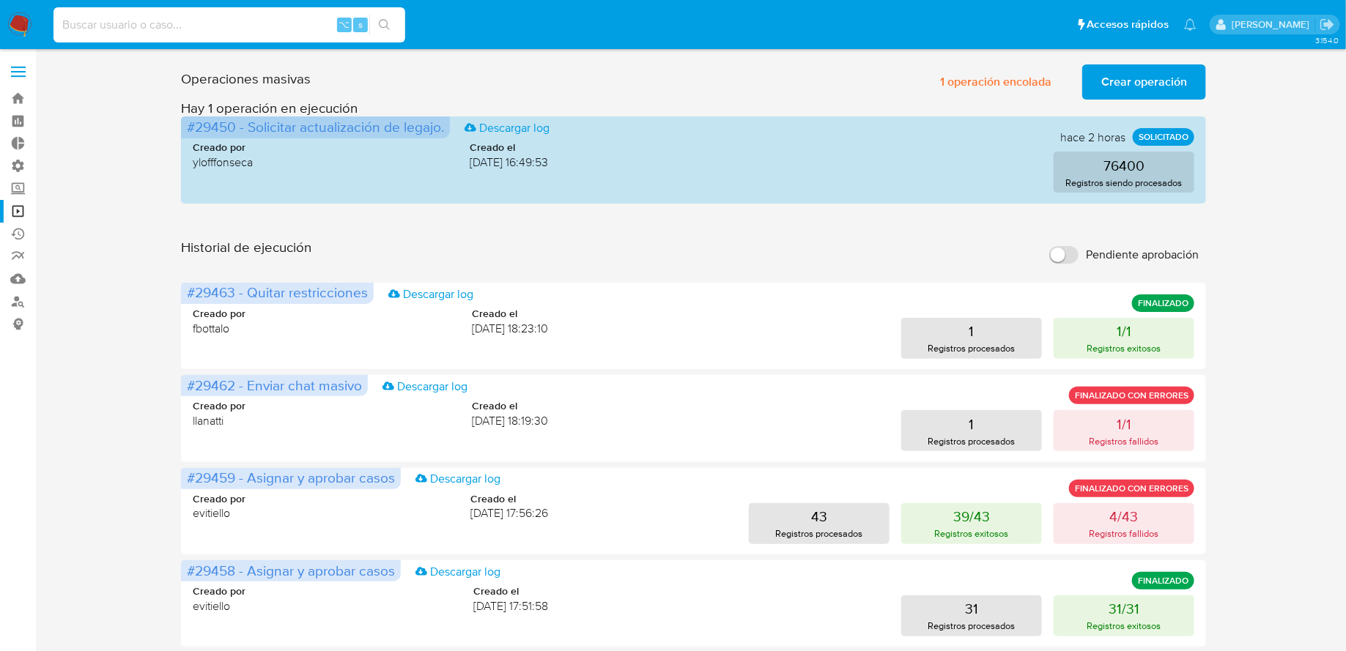
click at [169, 25] on input at bounding box center [229, 24] width 352 height 19
paste input "1497345641"
type input "1497345641"
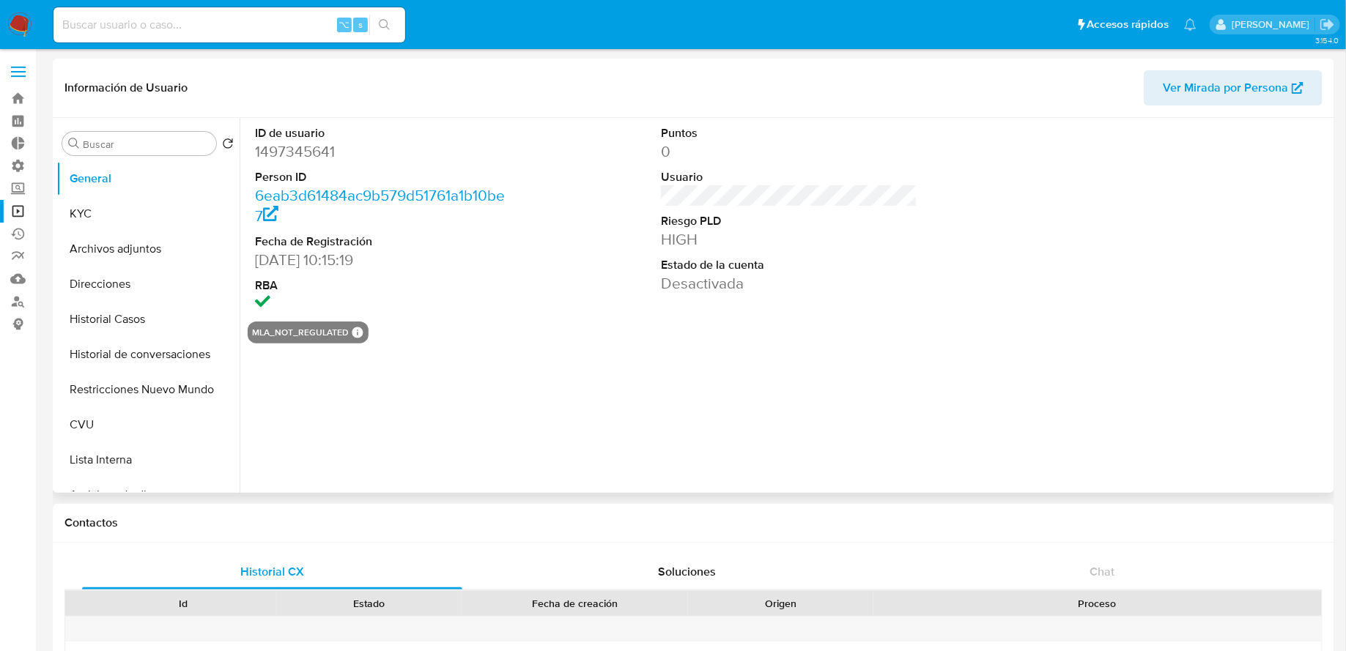
select select "10"
click at [137, 402] on button "Restricciones Nuevo Mundo" at bounding box center [141, 389] width 171 height 35
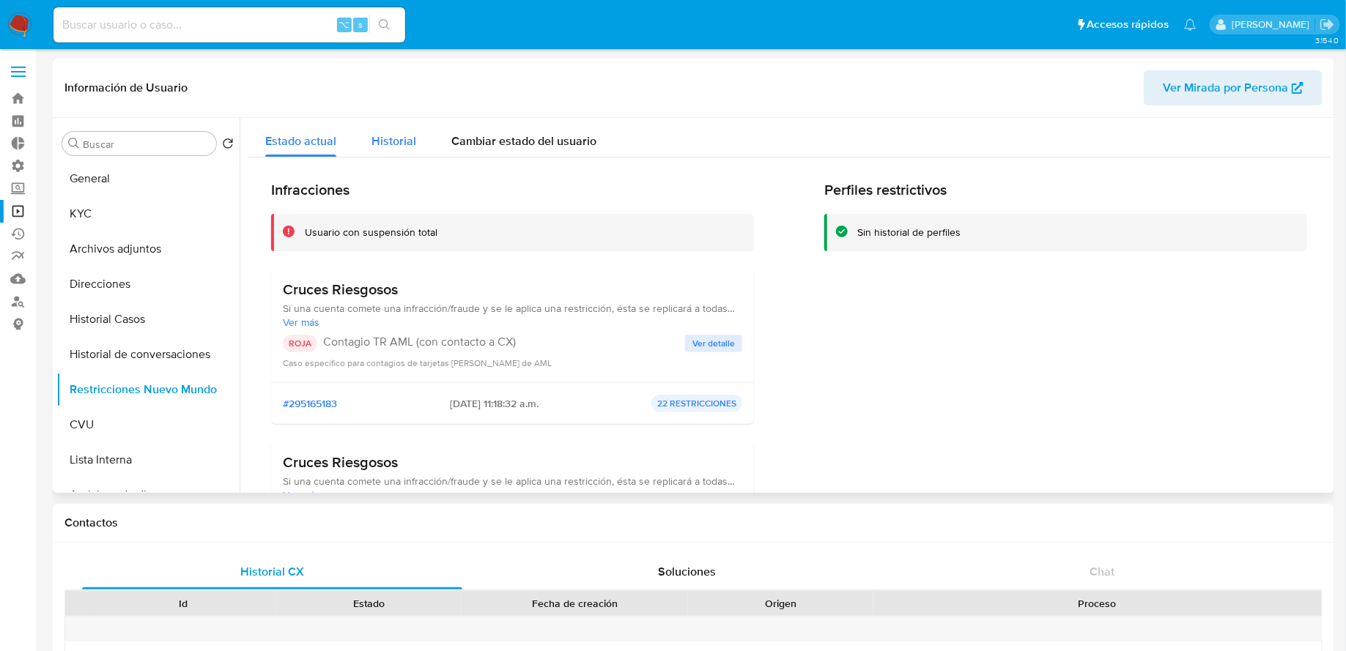
click at [404, 144] on span "Historial" at bounding box center [393, 141] width 45 height 17
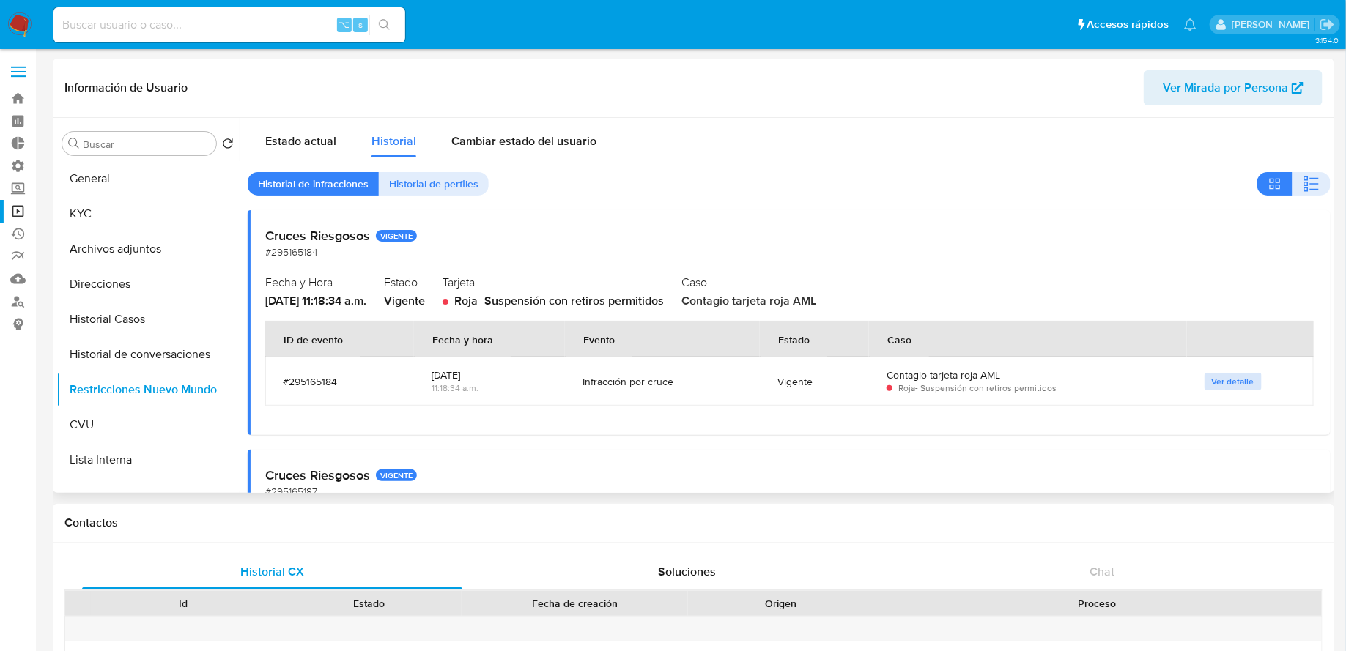
click at [1227, 380] on span "Ver detalle" at bounding box center [1233, 381] width 42 height 15
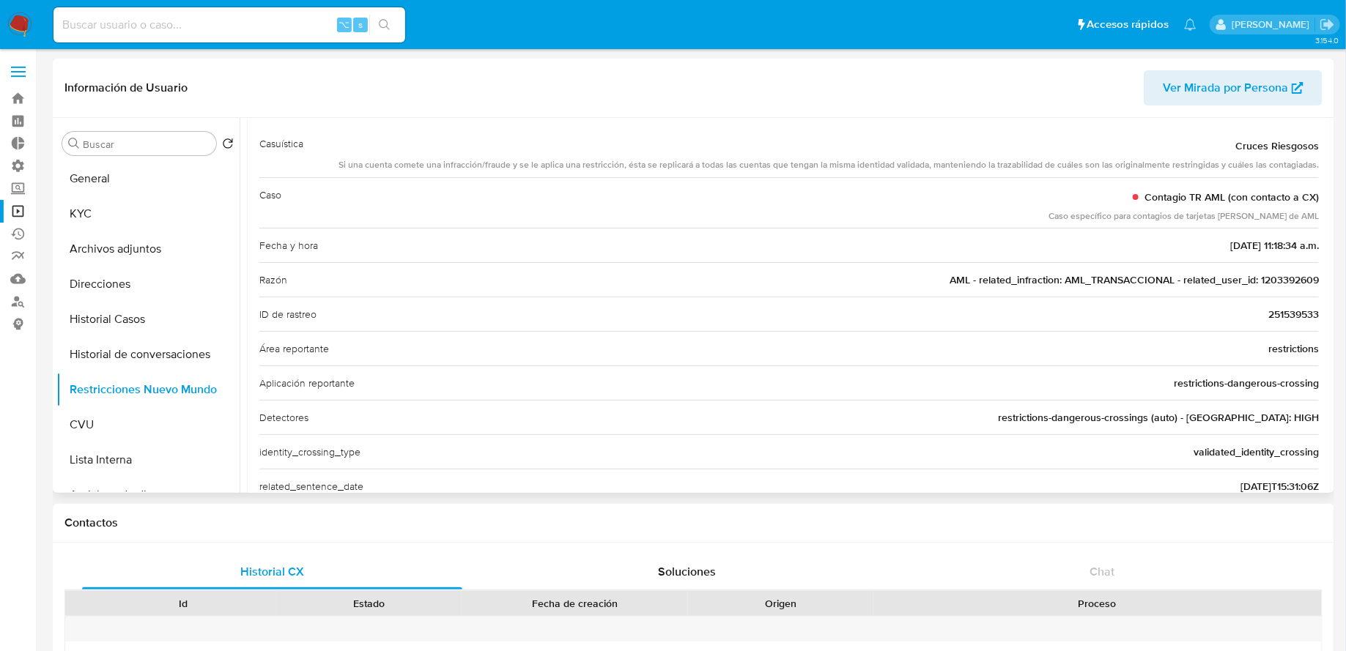
scroll to position [110, 0]
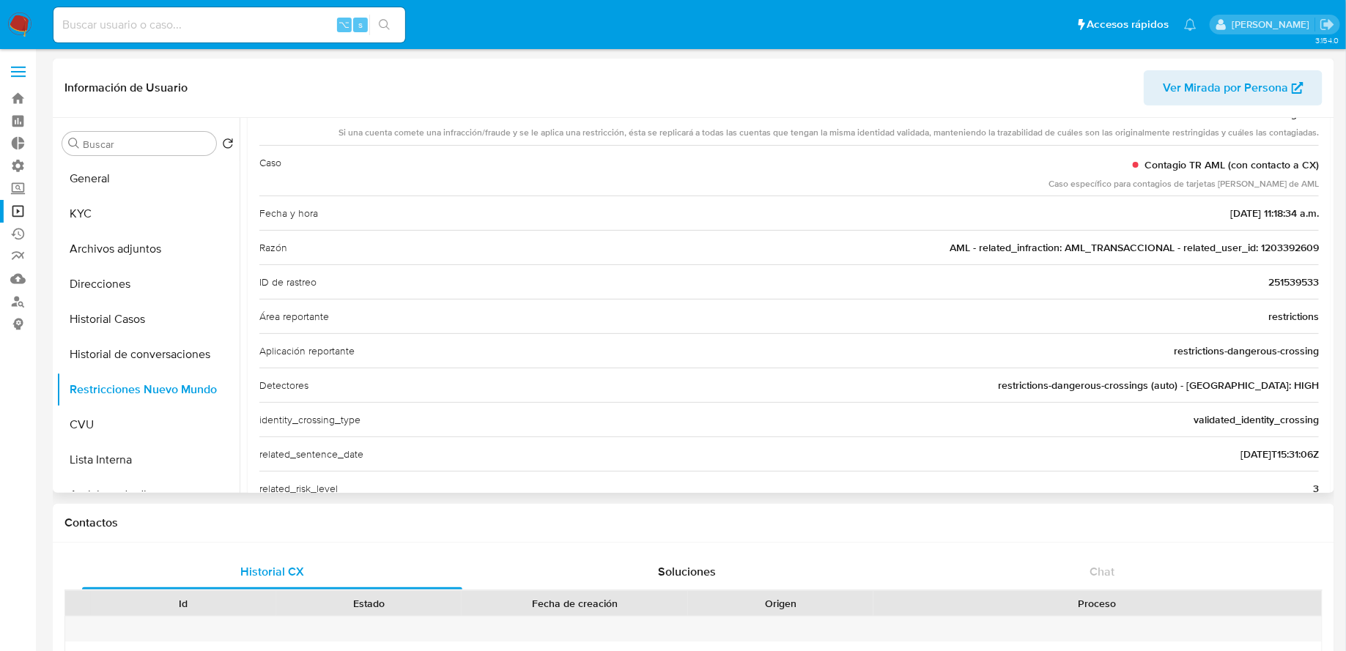
click at [1270, 251] on span "AML - related_infraction: AML_TRANSACCIONAL - related_user_id: 1203392609" at bounding box center [1134, 247] width 369 height 15
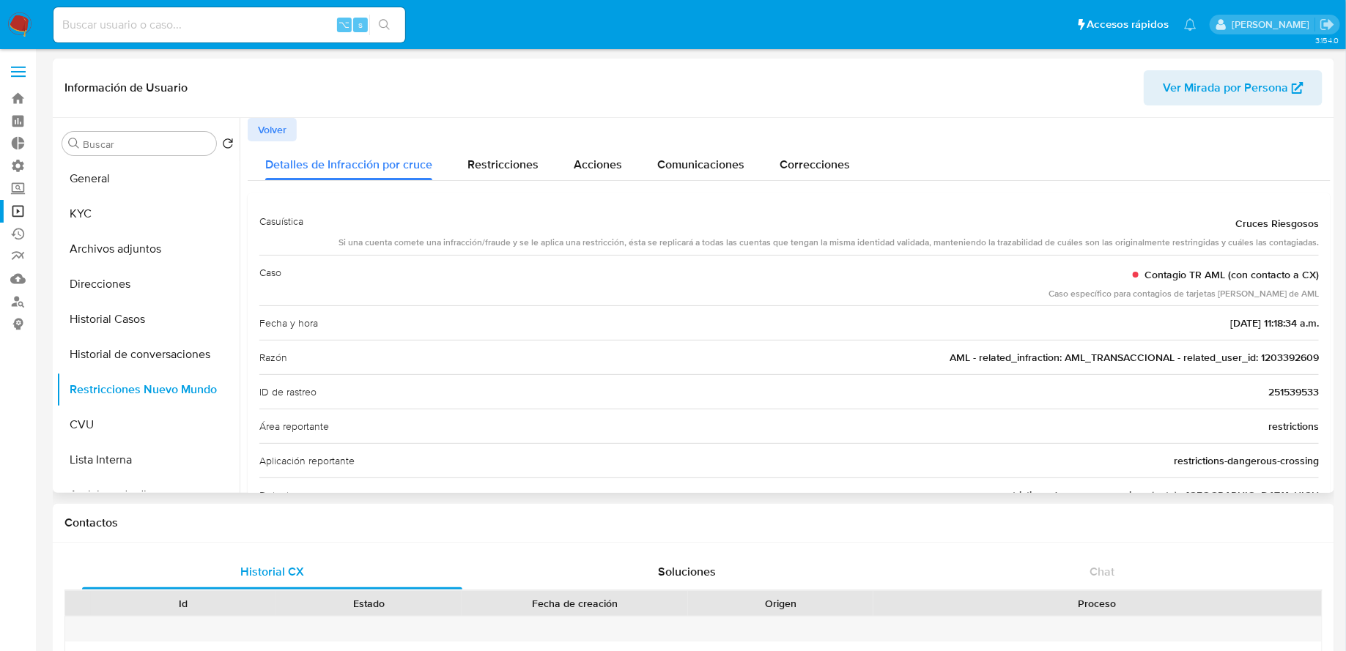
click at [284, 129] on span "Volver" at bounding box center [272, 129] width 29 height 21
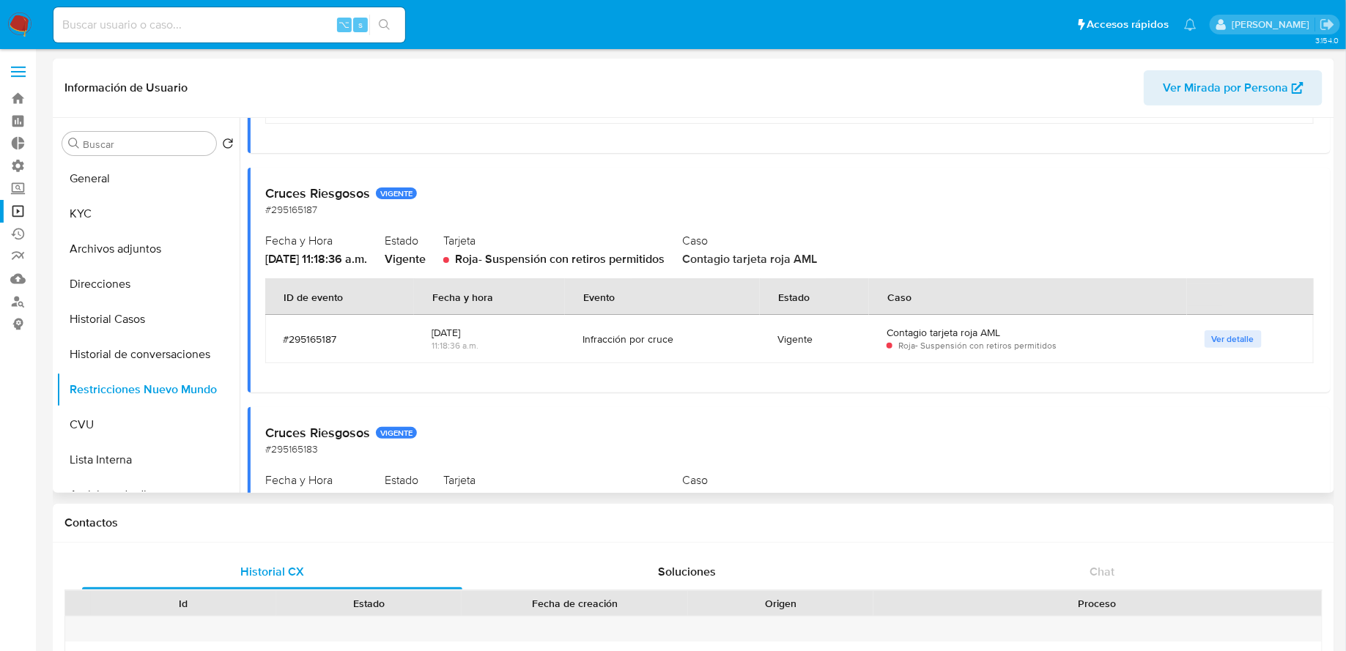
scroll to position [305, 0]
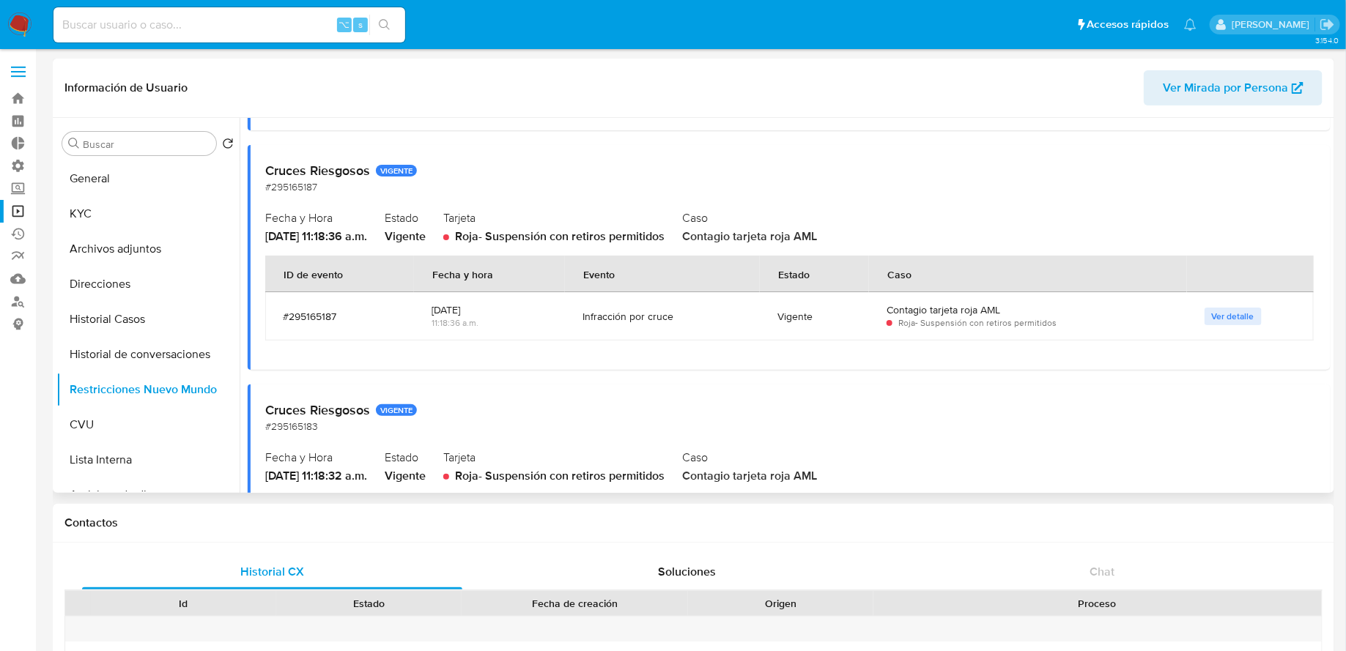
click at [1235, 317] on span "Ver detalle" at bounding box center [1233, 316] width 42 height 15
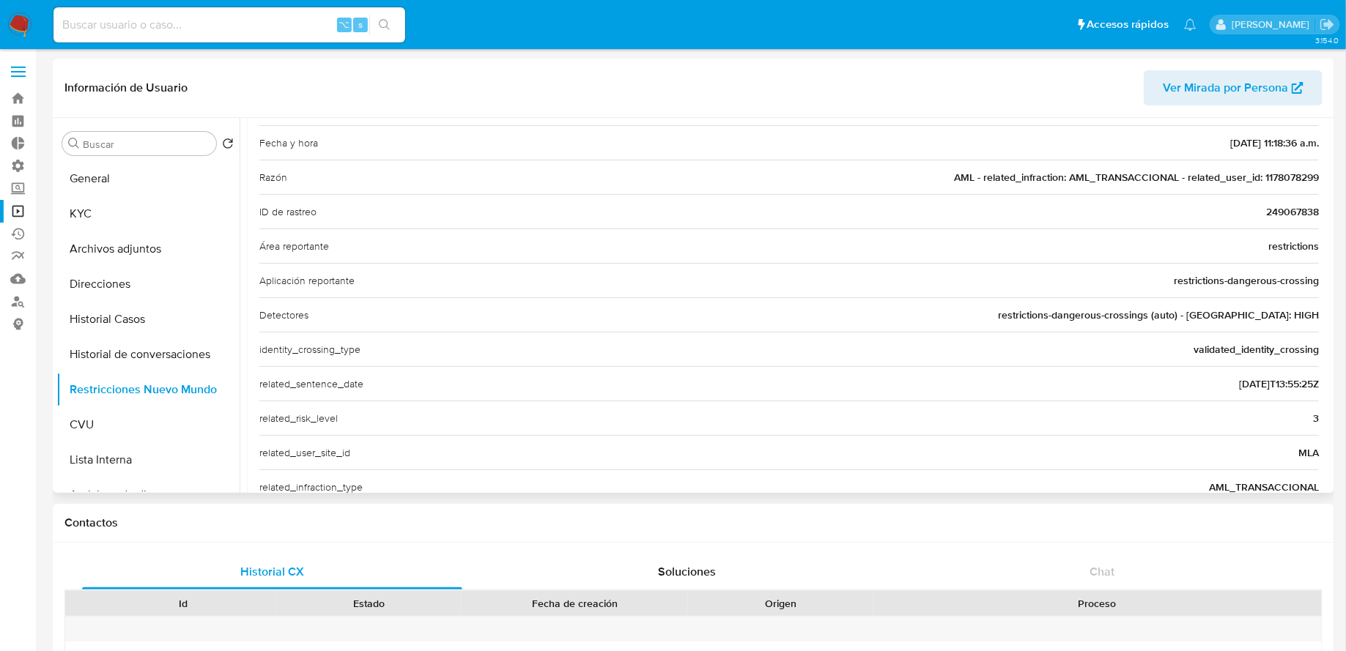
scroll to position [177, 0]
click at [1287, 183] on span "AML - related_infraction: AML_TRANSACCIONAL - related_user_id: 1178078299" at bounding box center [1136, 181] width 365 height 15
click at [204, 23] on input at bounding box center [229, 24] width 352 height 19
paste input "1543482438"
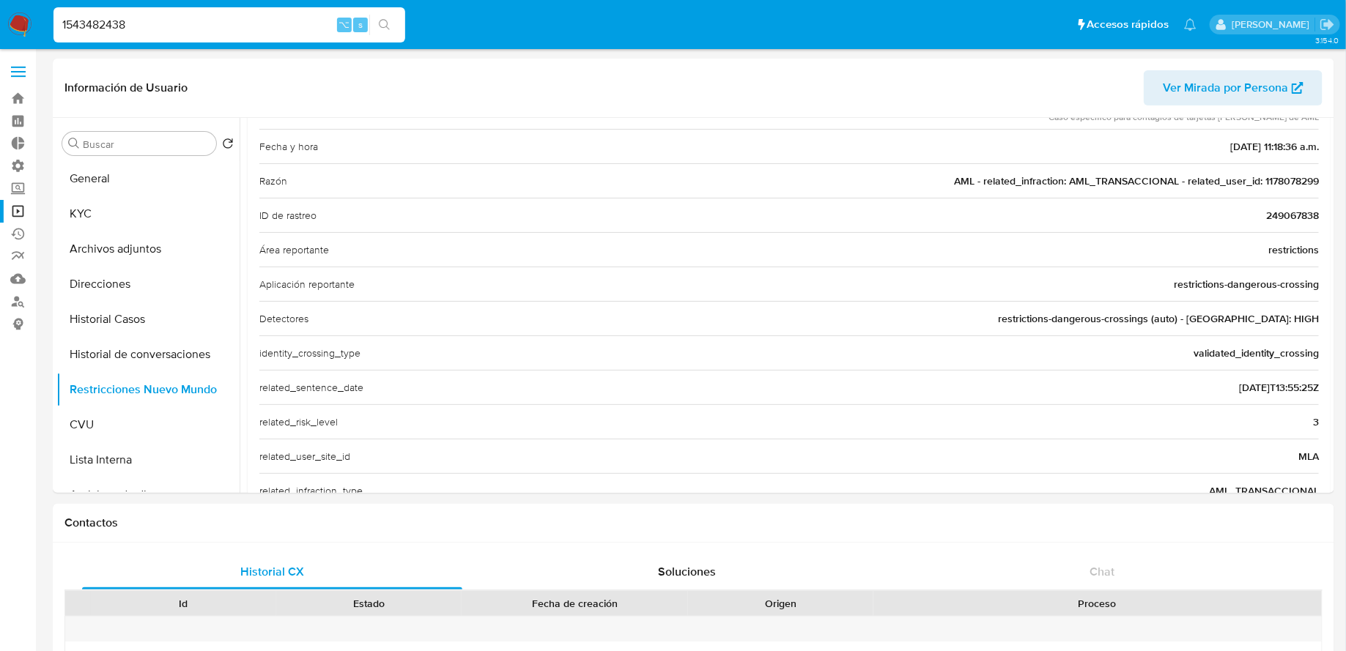
type input "1543482438"
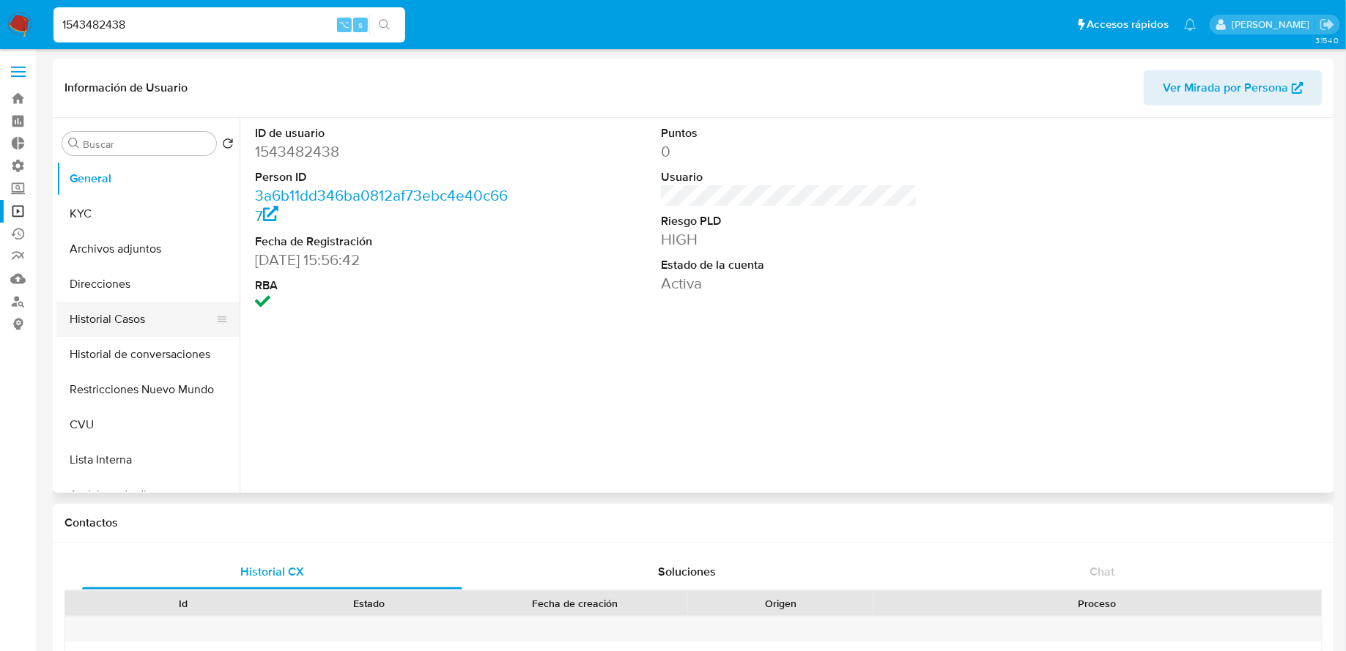
select select "10"
click at [116, 314] on button "Historial Casos" at bounding box center [141, 319] width 171 height 35
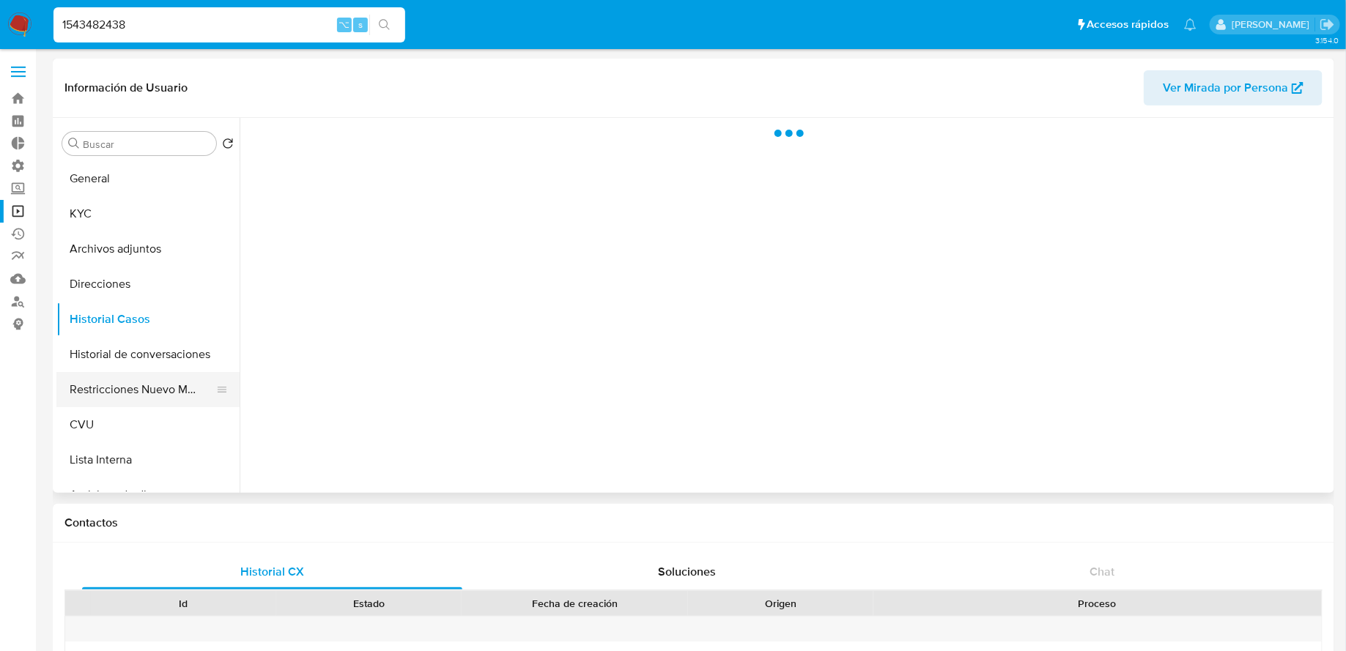
click at [136, 383] on button "Restricciones Nuevo Mundo" at bounding box center [141, 389] width 171 height 35
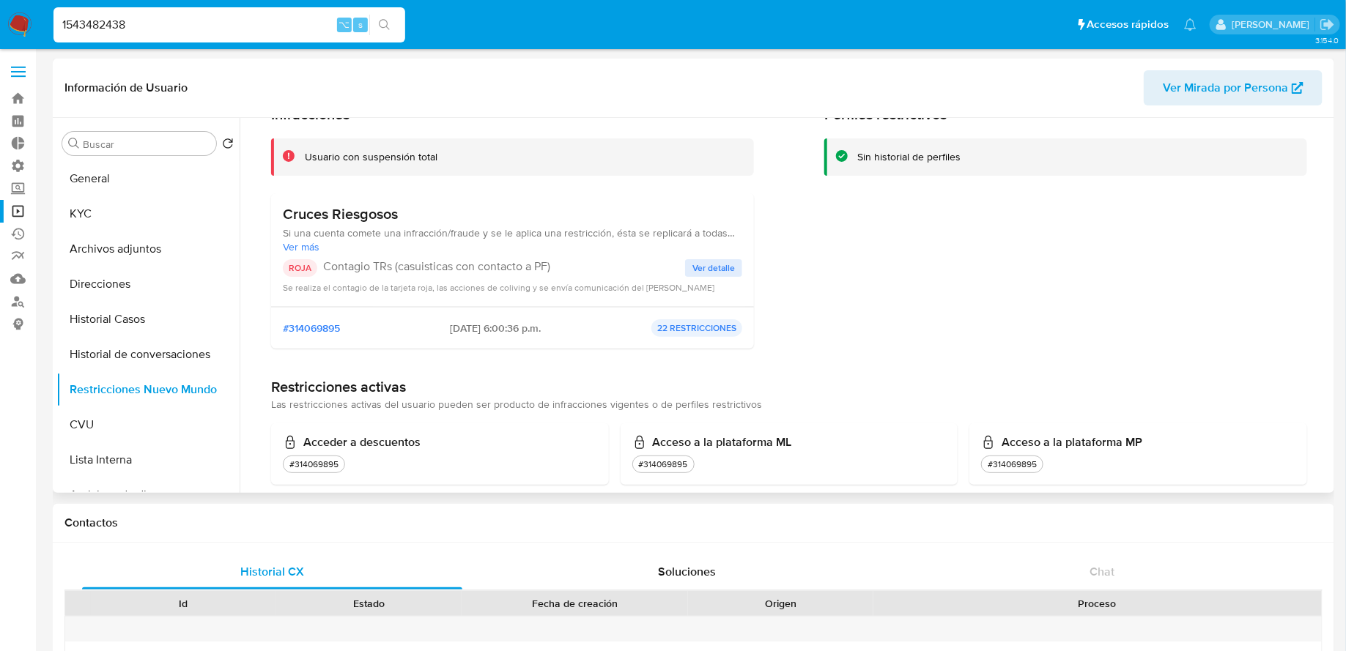
scroll to position [67, 0]
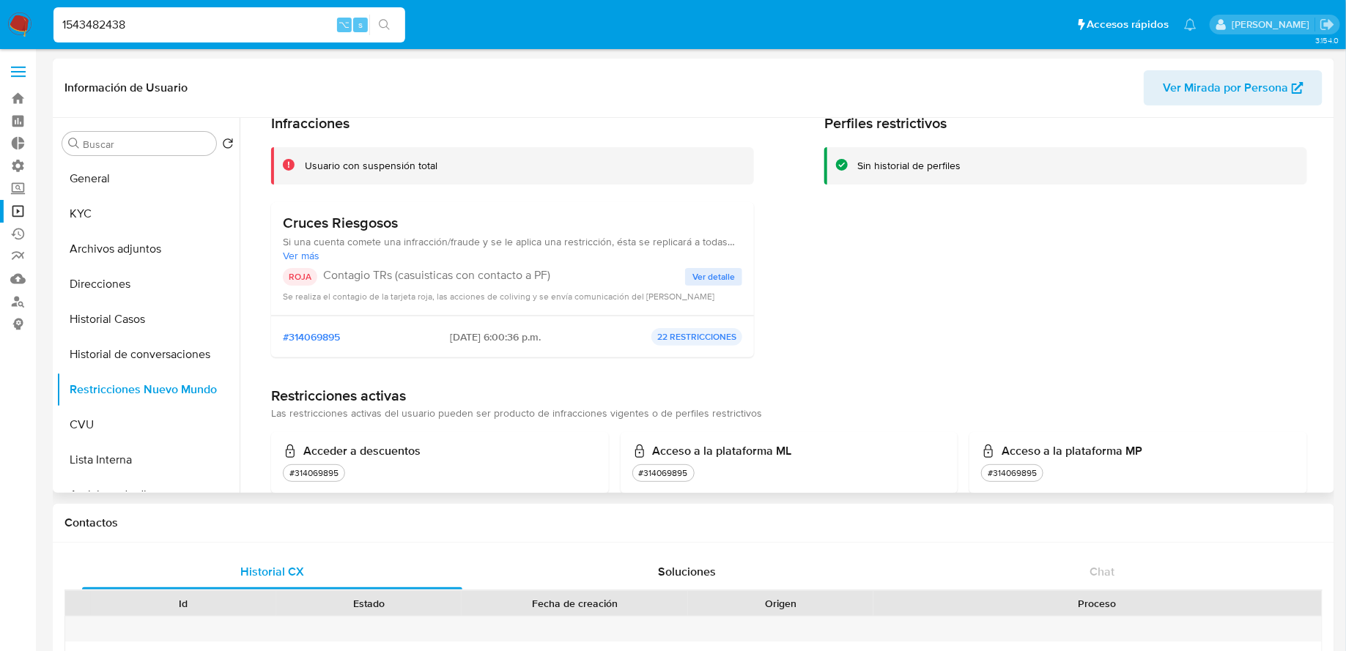
click at [717, 261] on span "Ver más" at bounding box center [512, 255] width 459 height 13
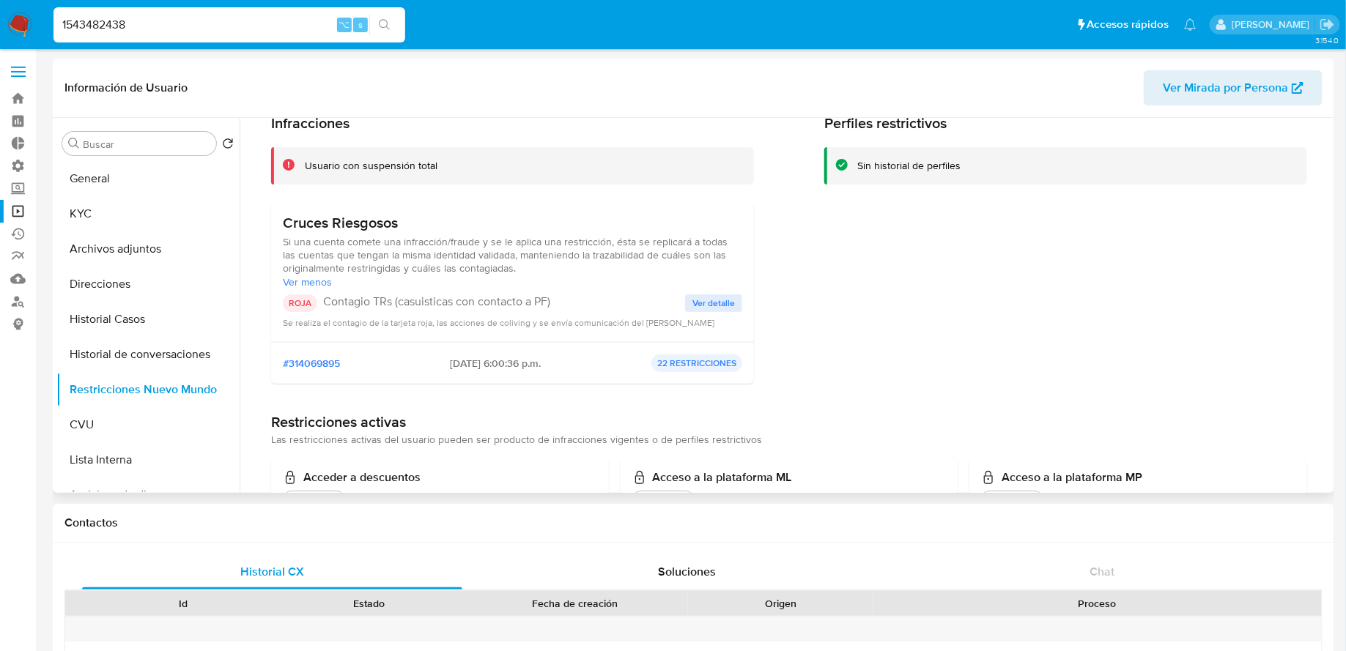
click at [712, 303] on span "Ver detalle" at bounding box center [713, 303] width 42 height 15
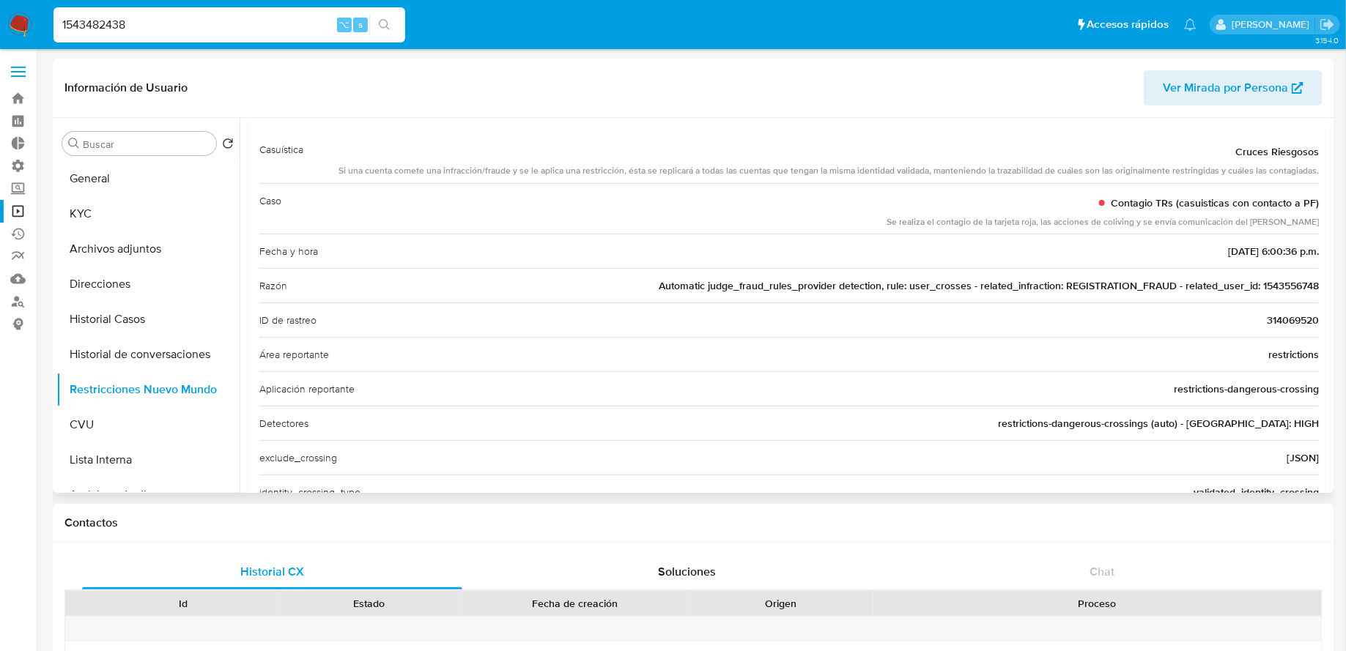
scroll to position [0, 0]
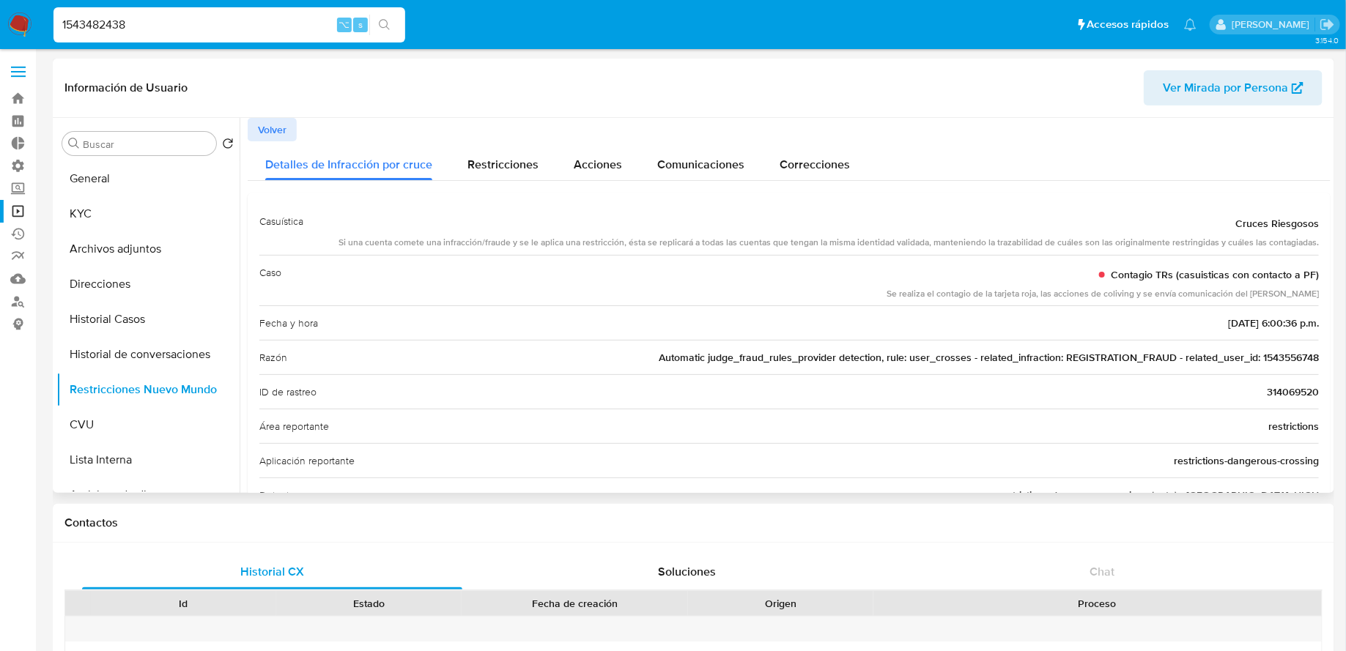
click at [273, 122] on span "Volver" at bounding box center [272, 129] width 29 height 21
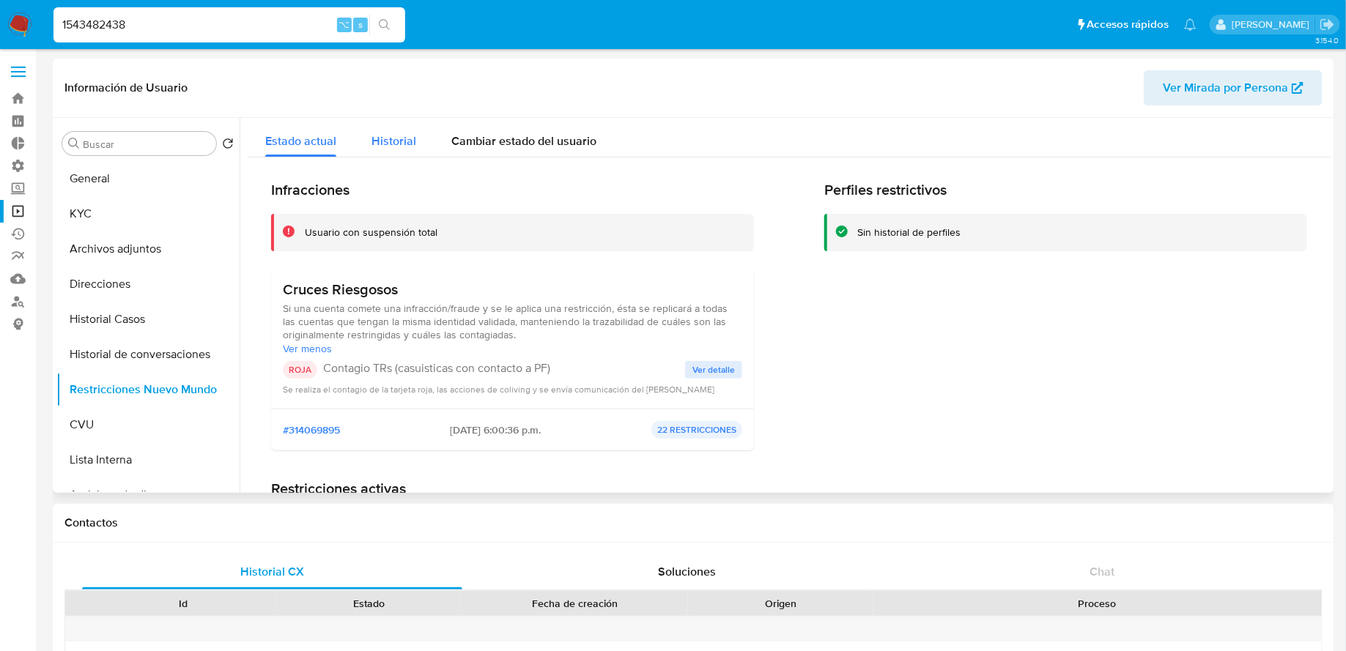
click at [390, 136] on span "Historial" at bounding box center [393, 141] width 45 height 17
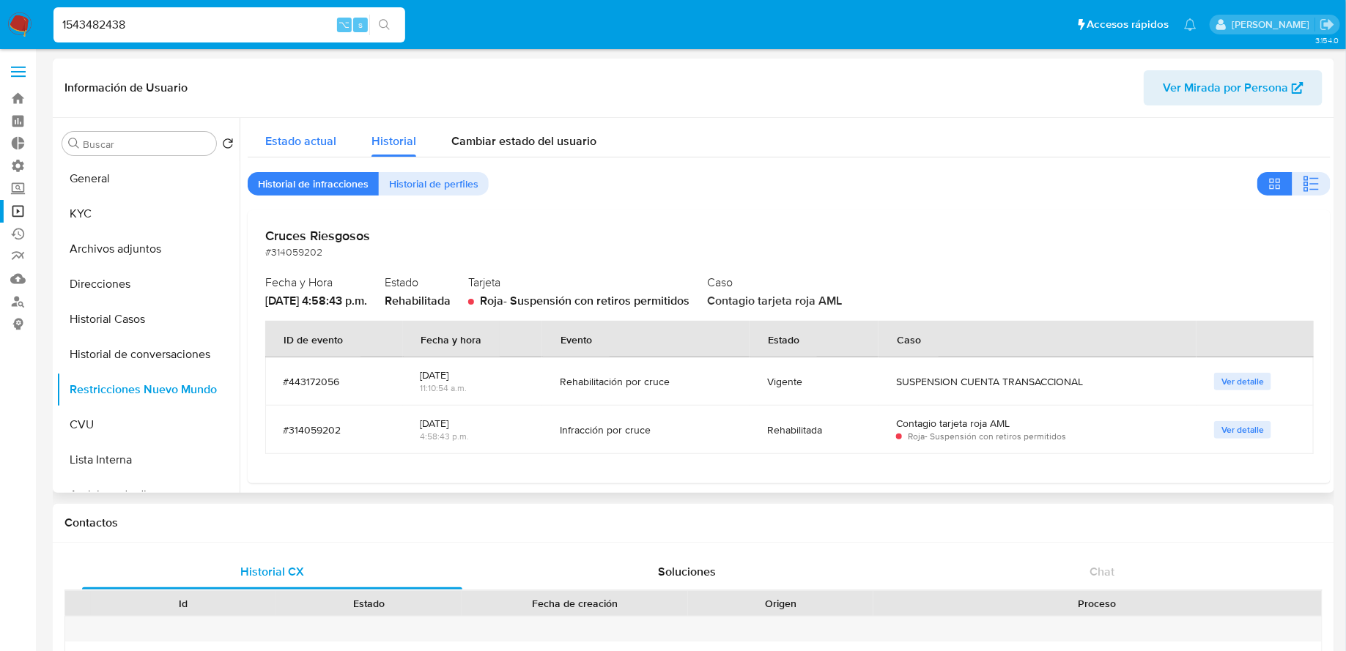
click at [322, 147] on span "Estado actual" at bounding box center [300, 141] width 71 height 17
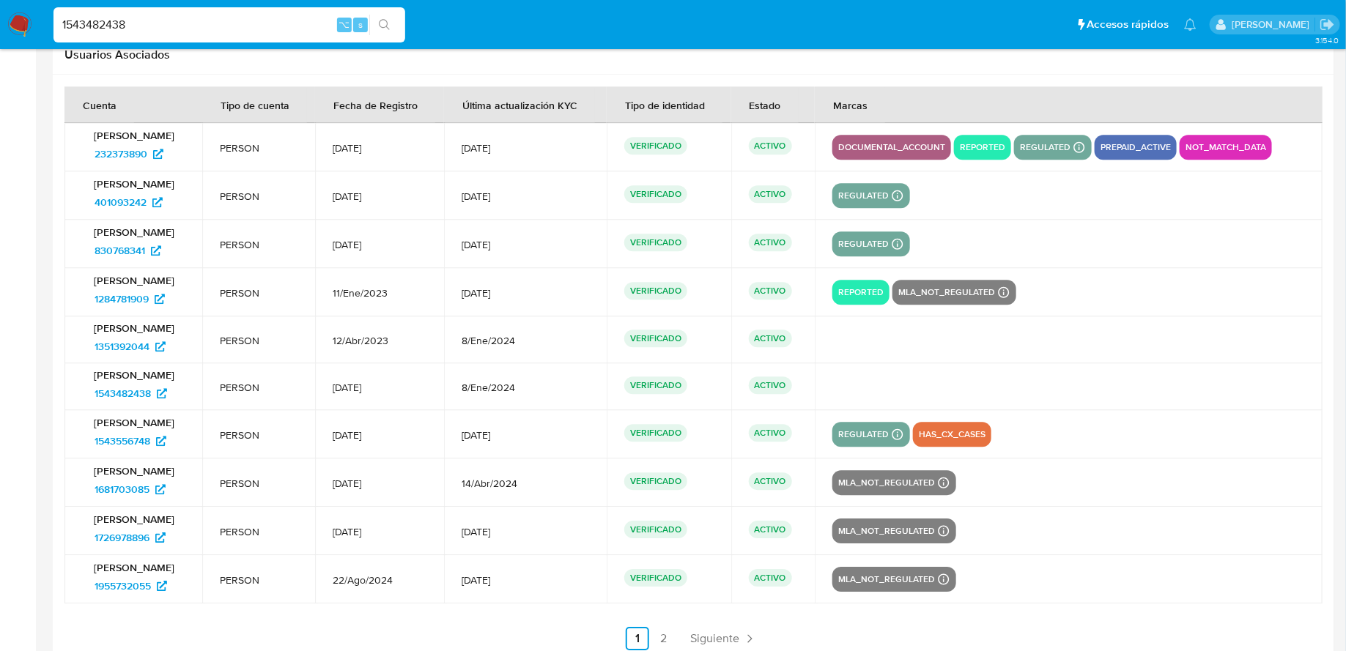
scroll to position [1851, 0]
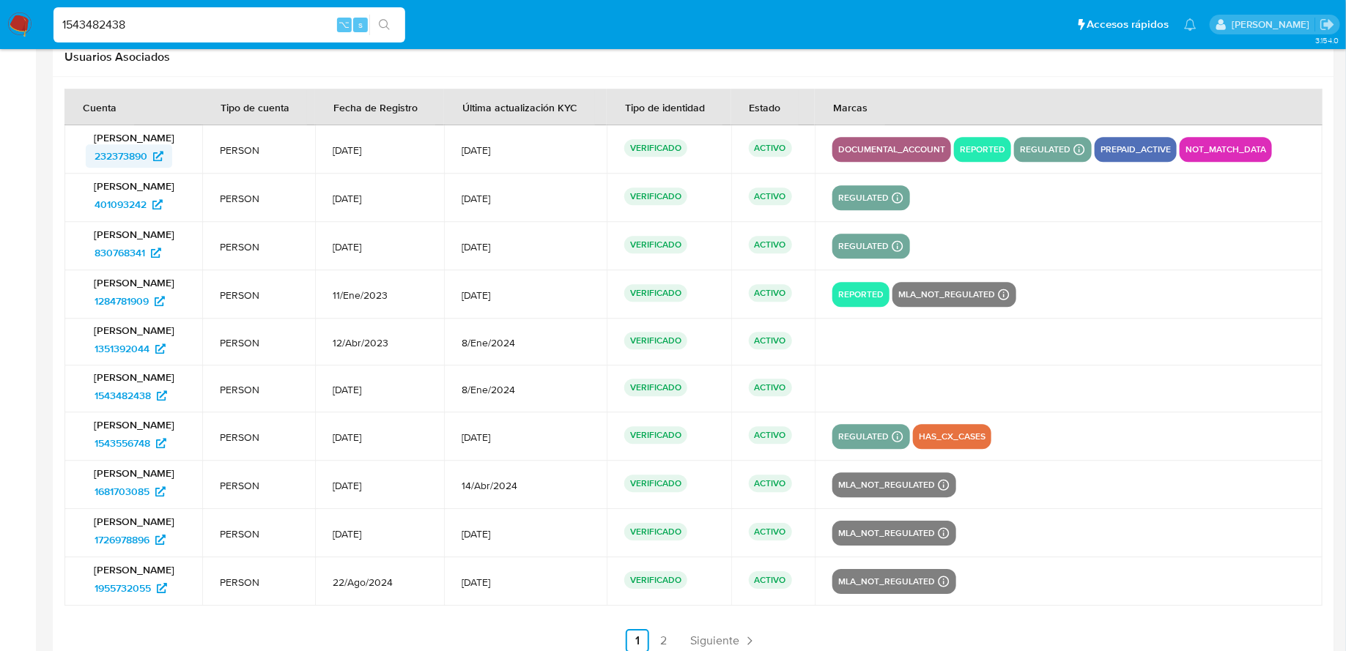
click at [138, 152] on span "232373890" at bounding box center [121, 155] width 53 height 23
click at [223, 15] on input "1543482438" at bounding box center [229, 24] width 352 height 19
paste input "045894970"
type input "1045894970"
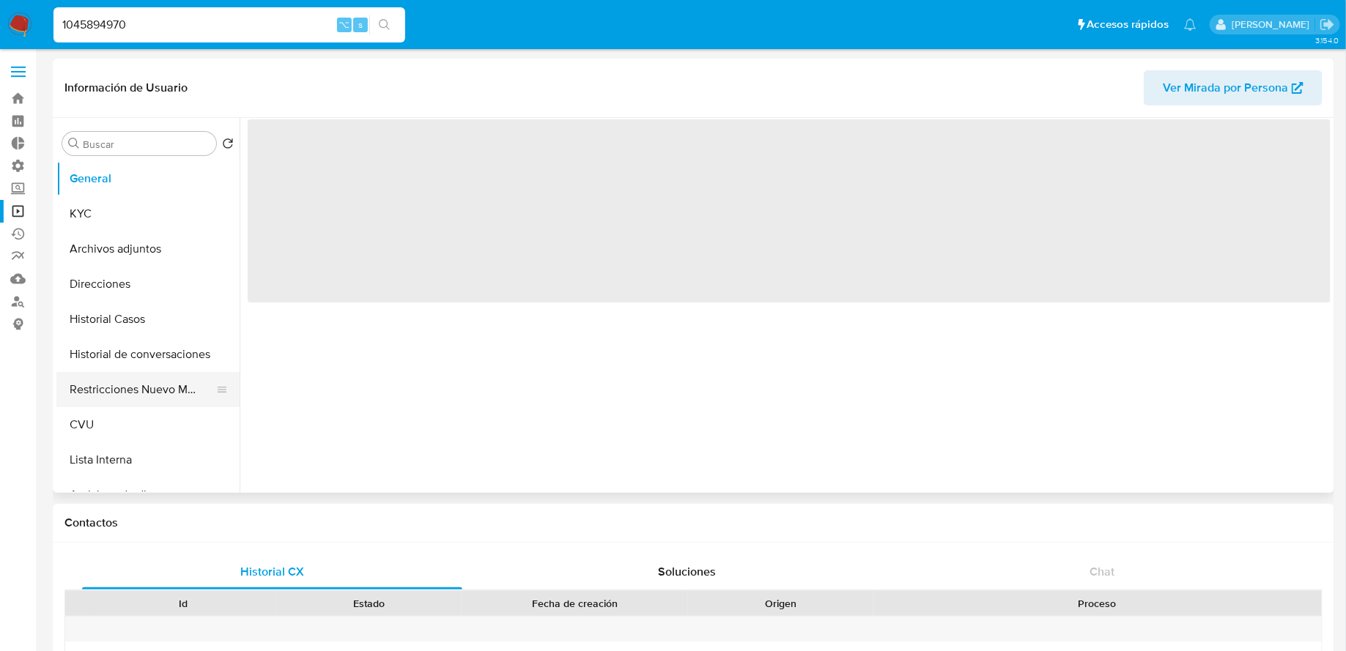
click at [111, 384] on button "Restricciones Nuevo Mundo" at bounding box center [141, 389] width 171 height 35
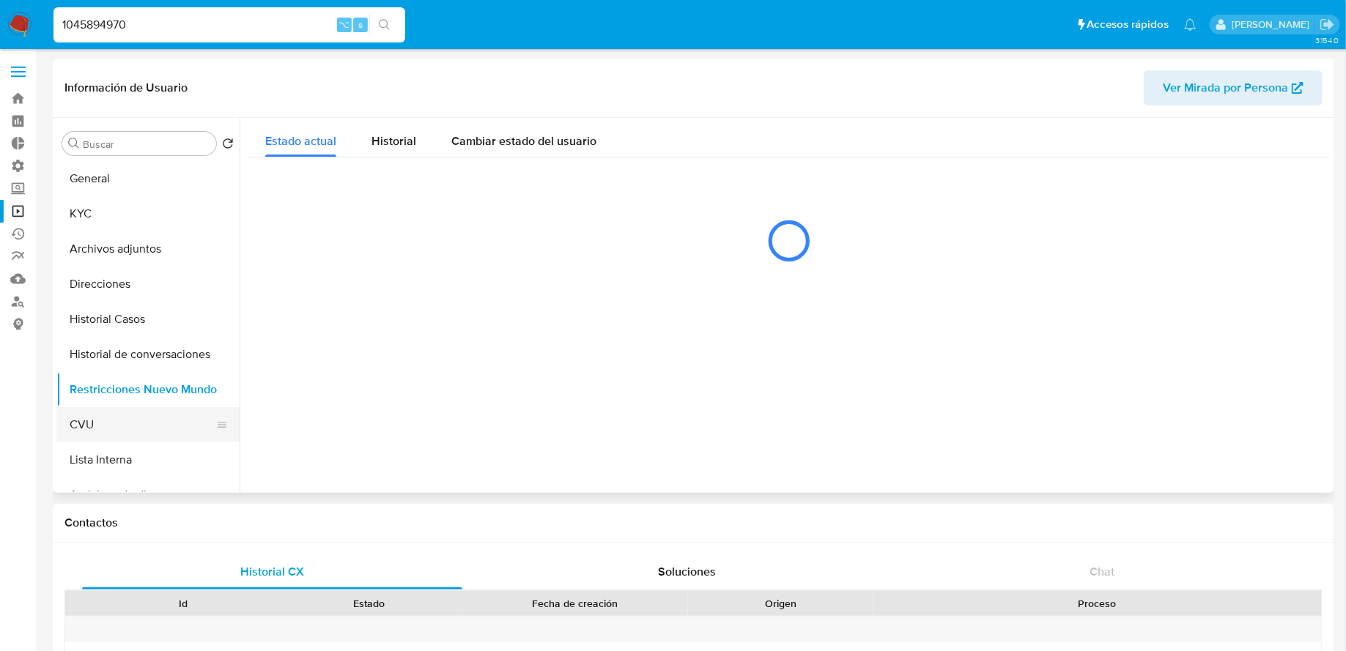
select select "10"
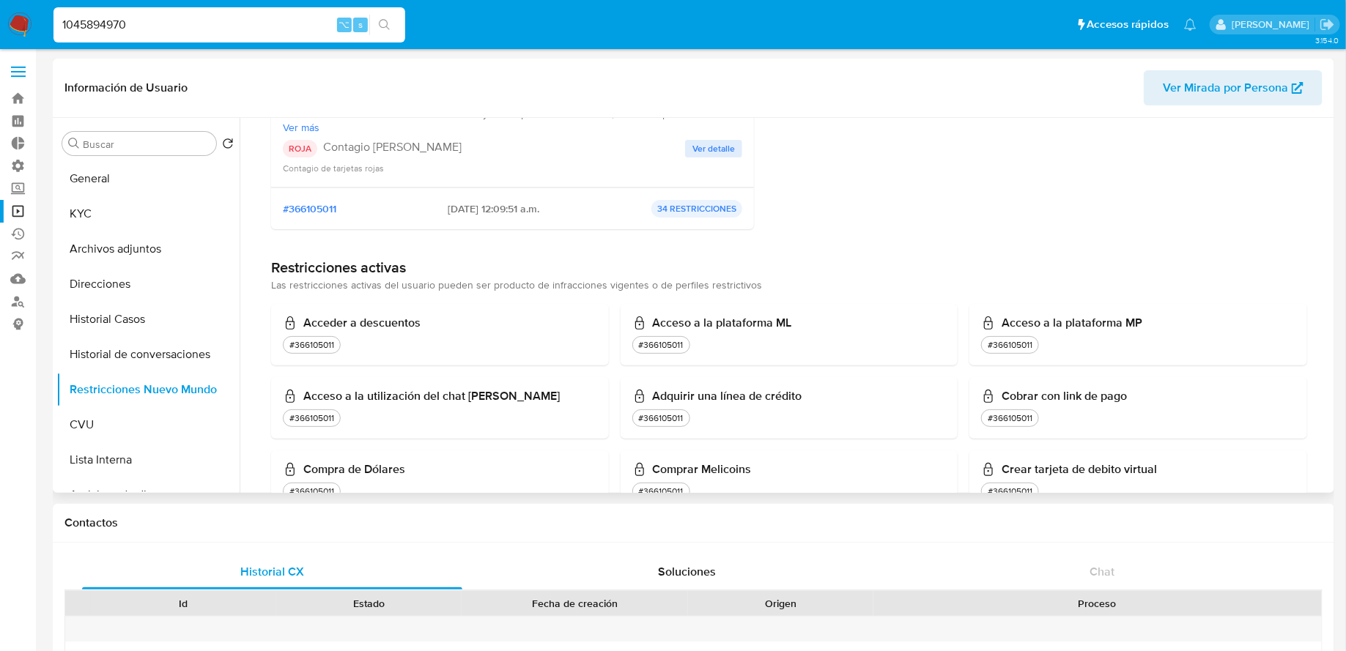
scroll to position [21, 0]
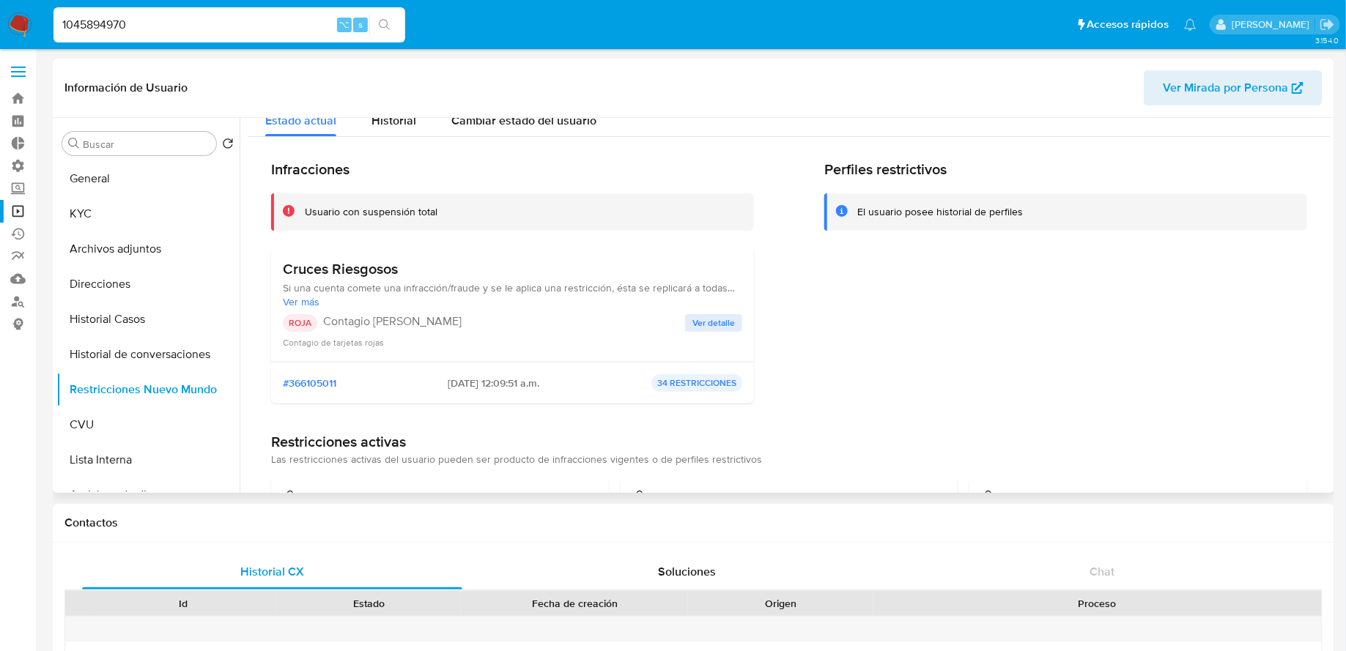
click at [720, 310] on div "Cruces Riesgosos Si una cuenta comete una infracción/fraude y se le aplica una …" at bounding box center [512, 304] width 459 height 89
click at [719, 320] on span "Ver detalle" at bounding box center [713, 323] width 42 height 15
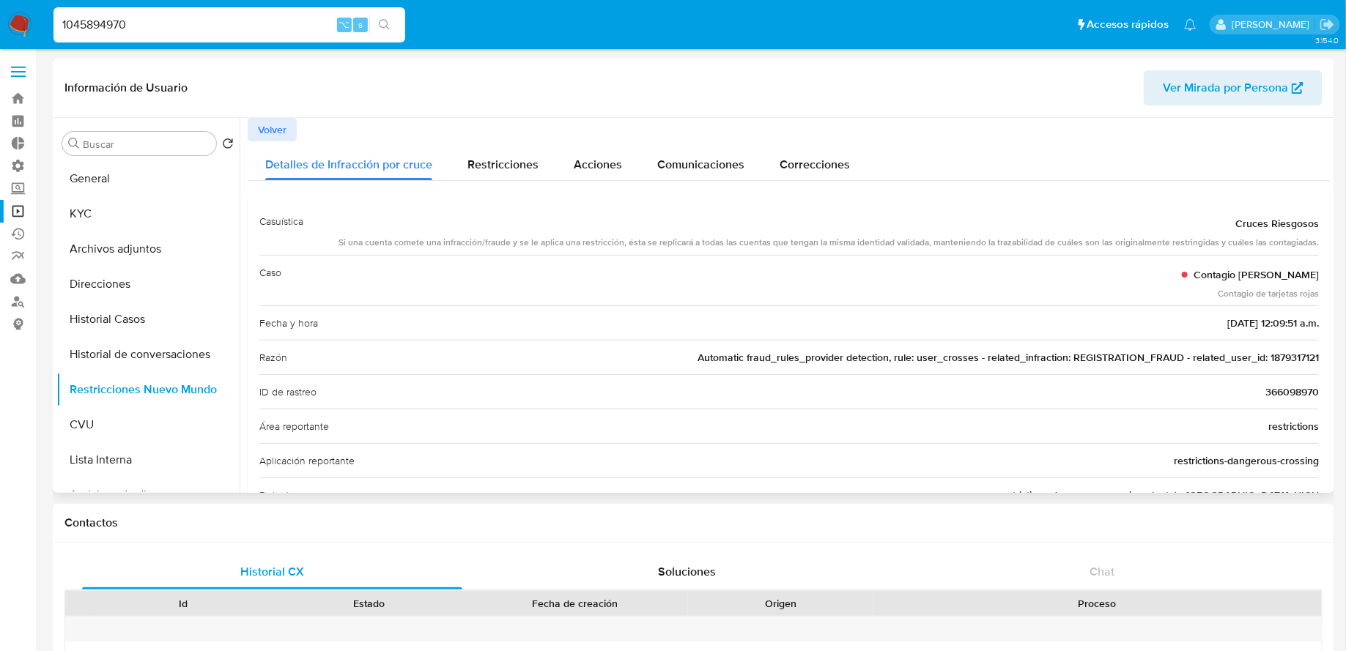
click at [295, 120] on button "Volver" at bounding box center [272, 129] width 49 height 23
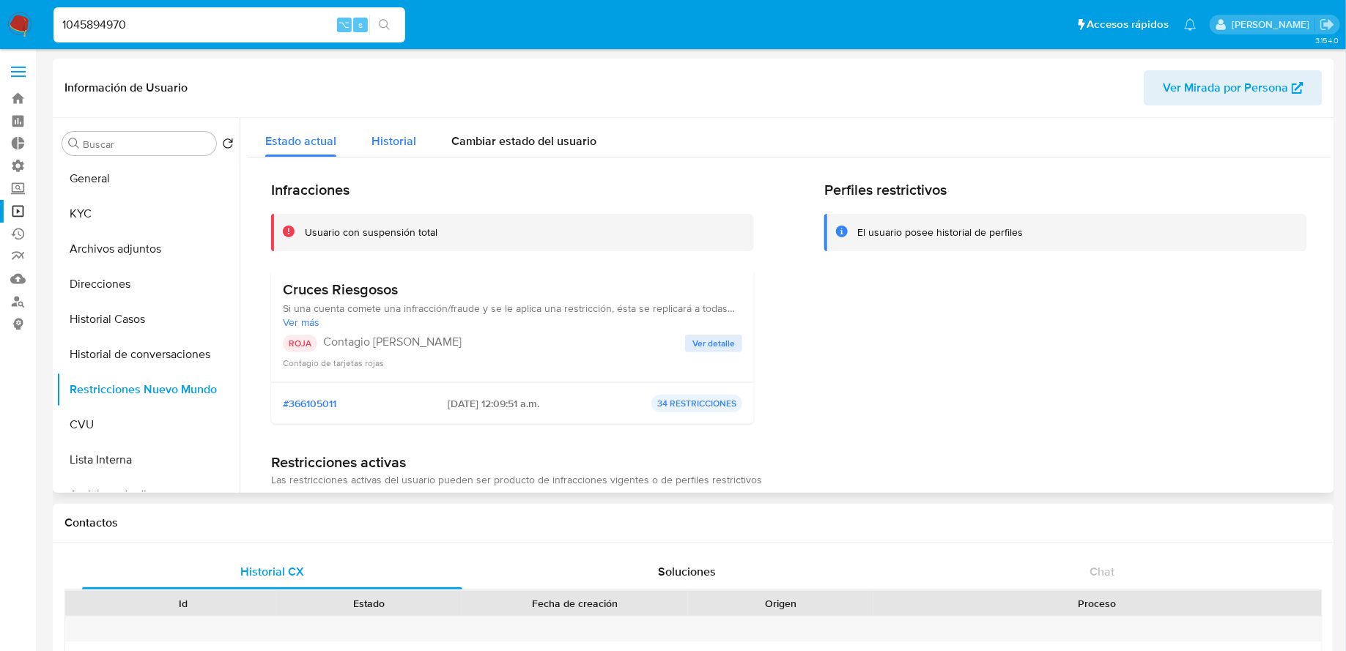
click at [404, 135] on span "Historial" at bounding box center [393, 141] width 45 height 17
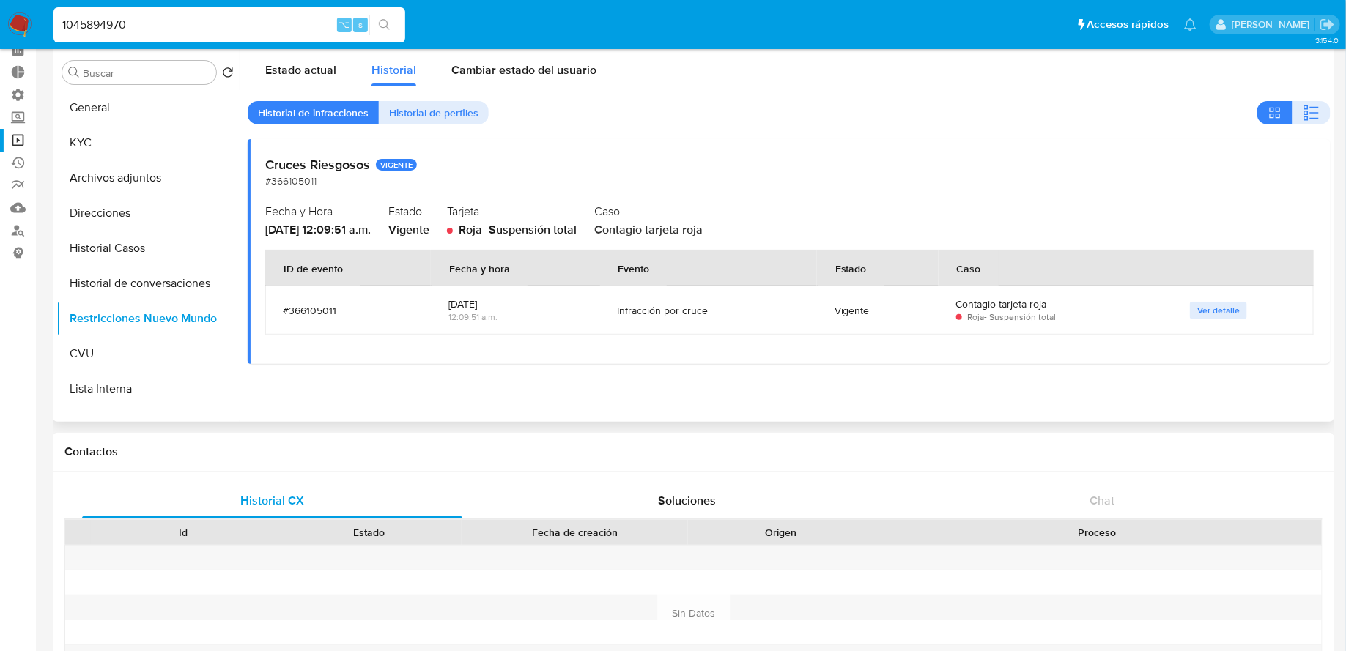
scroll to position [72, 0]
click at [1227, 305] on span "Ver detalle" at bounding box center [1218, 310] width 42 height 15
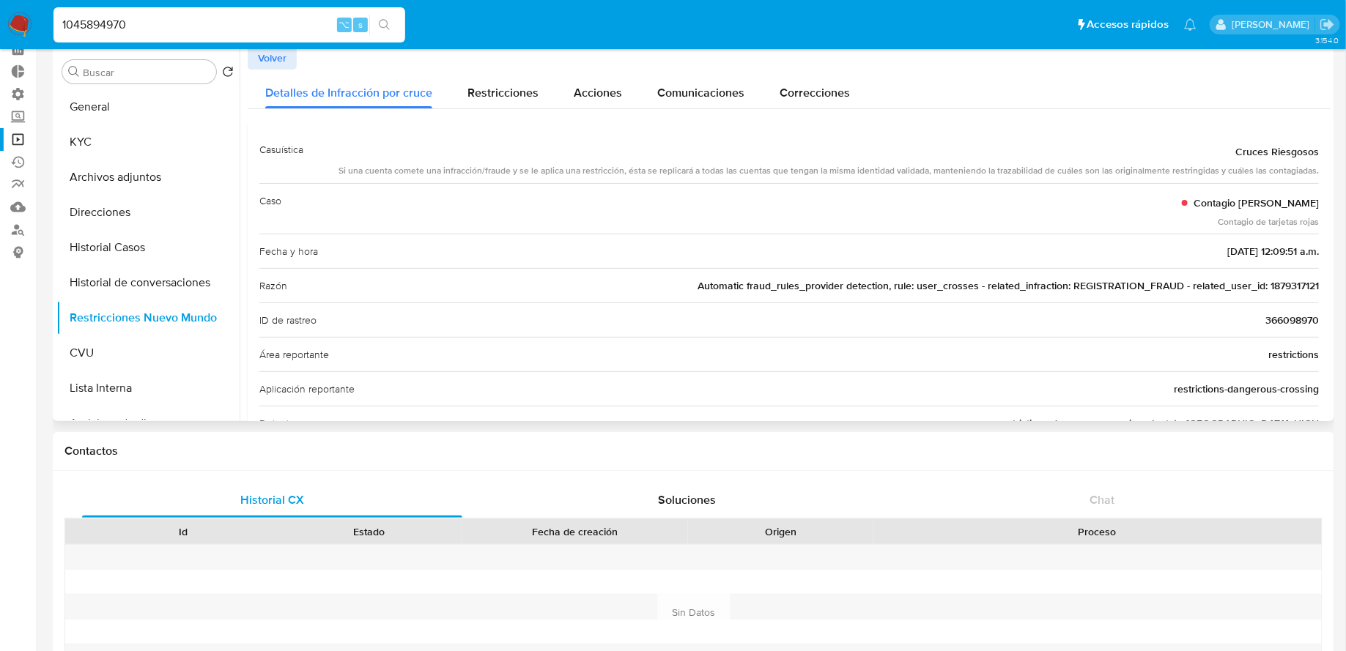
click at [1292, 281] on span "Automatic fraud_rules_provider detection, rule: user_crosses - related_infracti…" at bounding box center [1008, 285] width 621 height 15
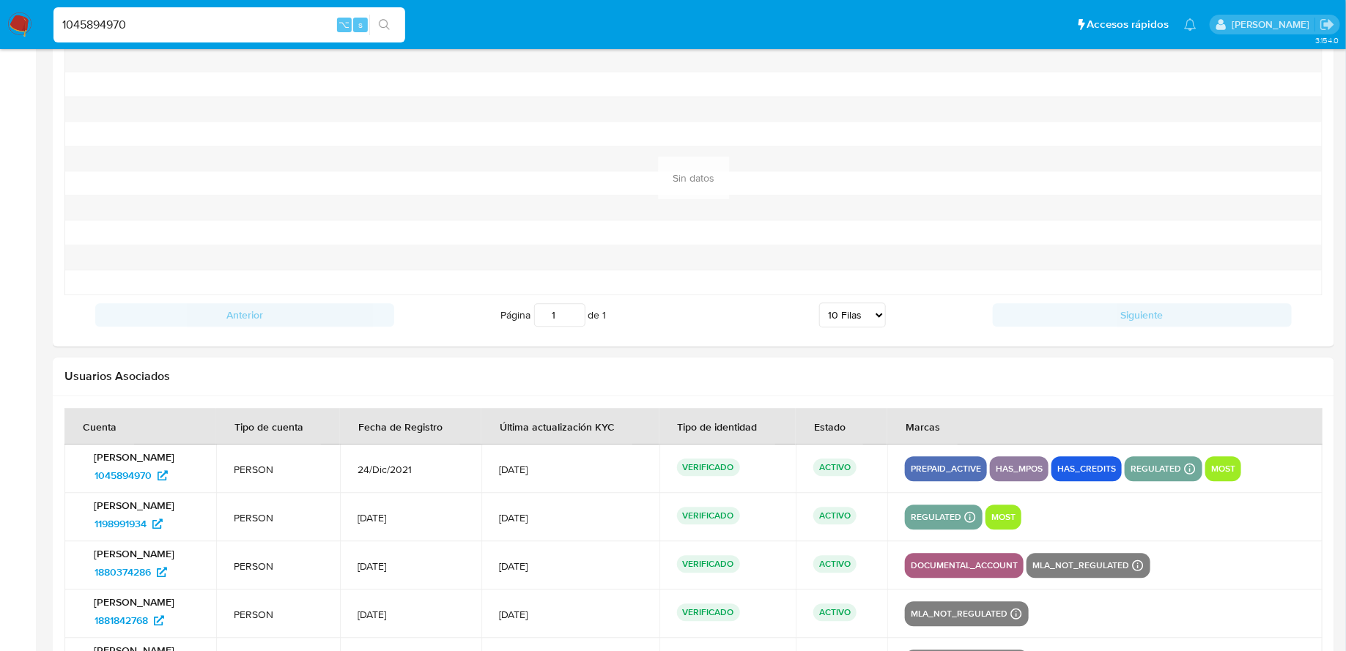
scroll to position [1686, 0]
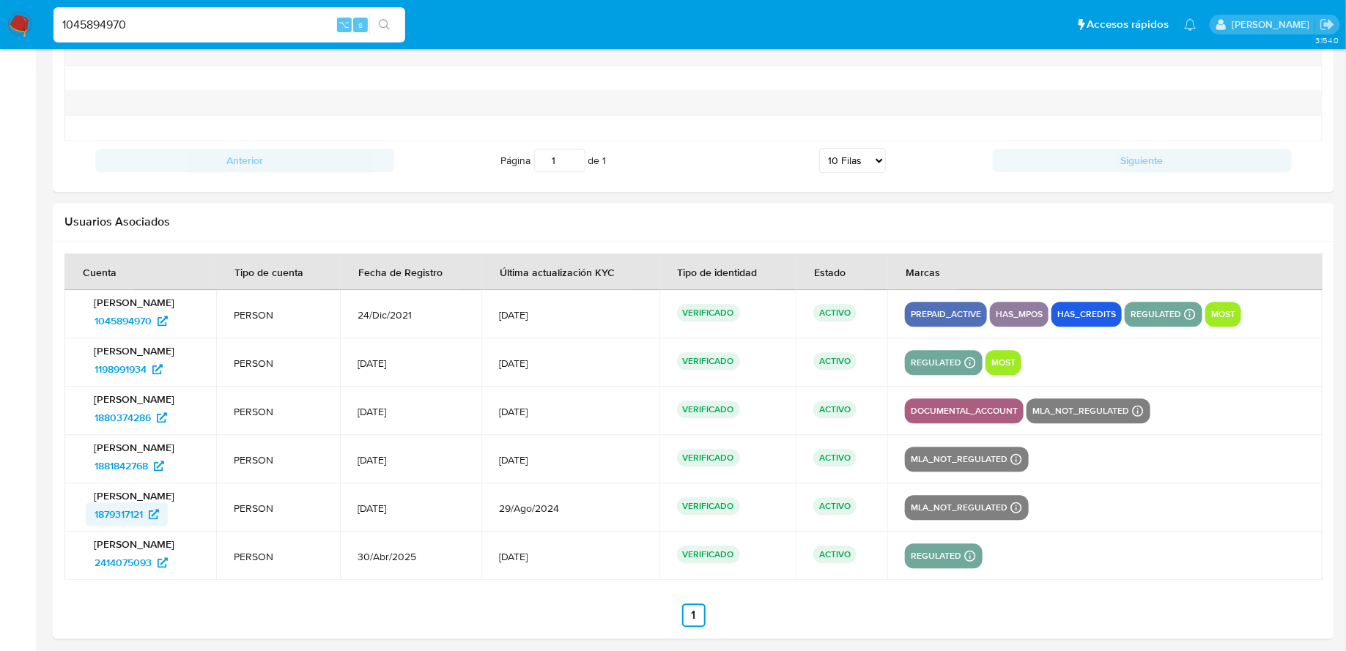
click at [128, 509] on span "1879317121" at bounding box center [119, 514] width 48 height 23
click at [123, 362] on span "1198991934" at bounding box center [121, 369] width 52 height 23
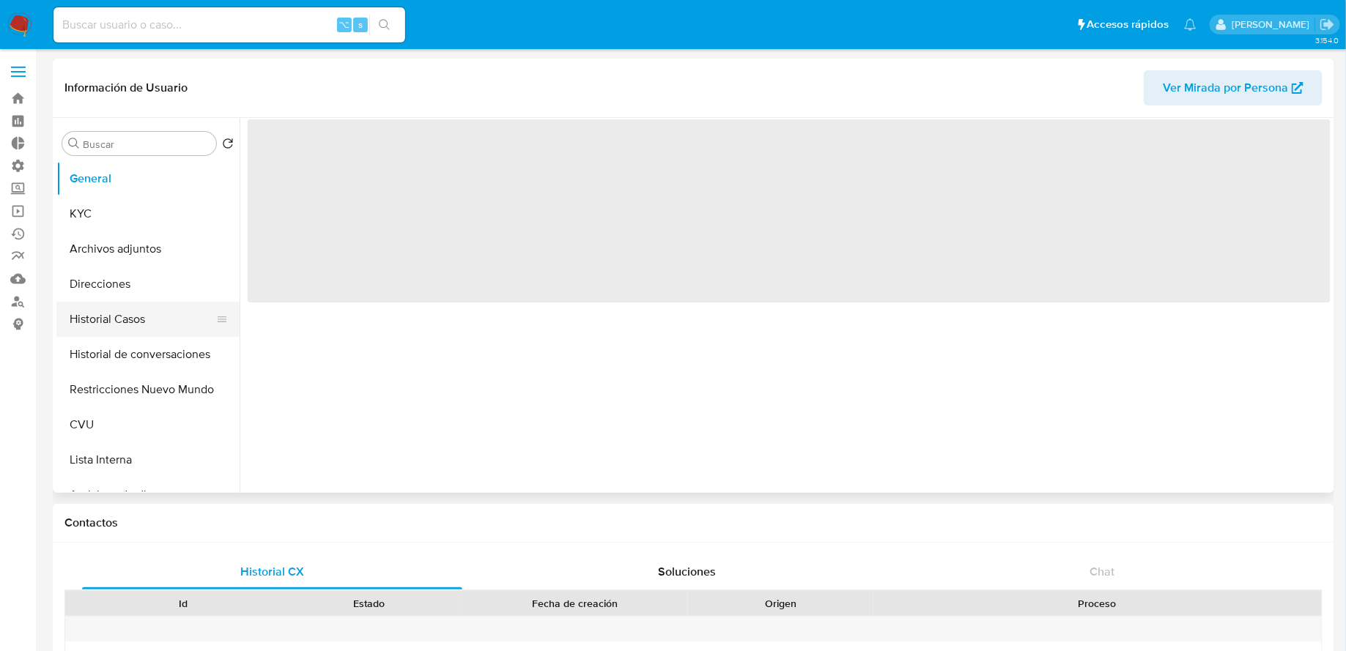
scroll to position [42, 0]
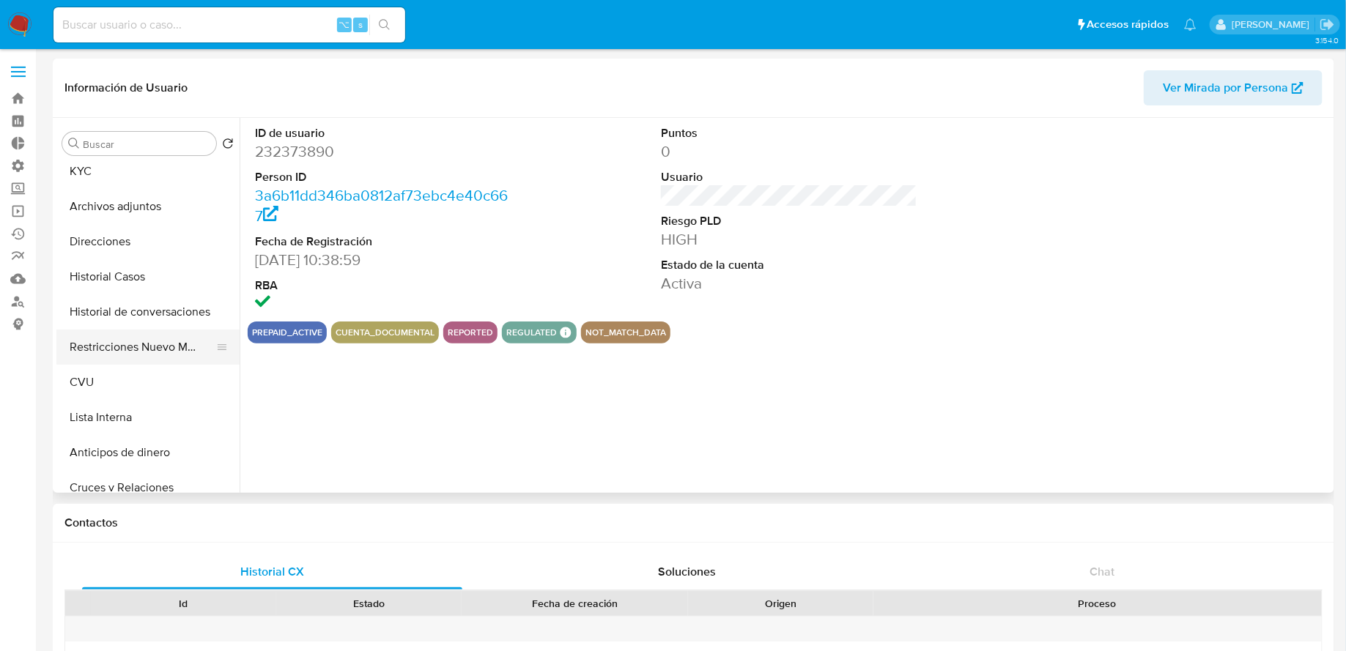
select select "10"
click at [100, 338] on button "Restricciones Nuevo Mundo" at bounding box center [141, 347] width 171 height 35
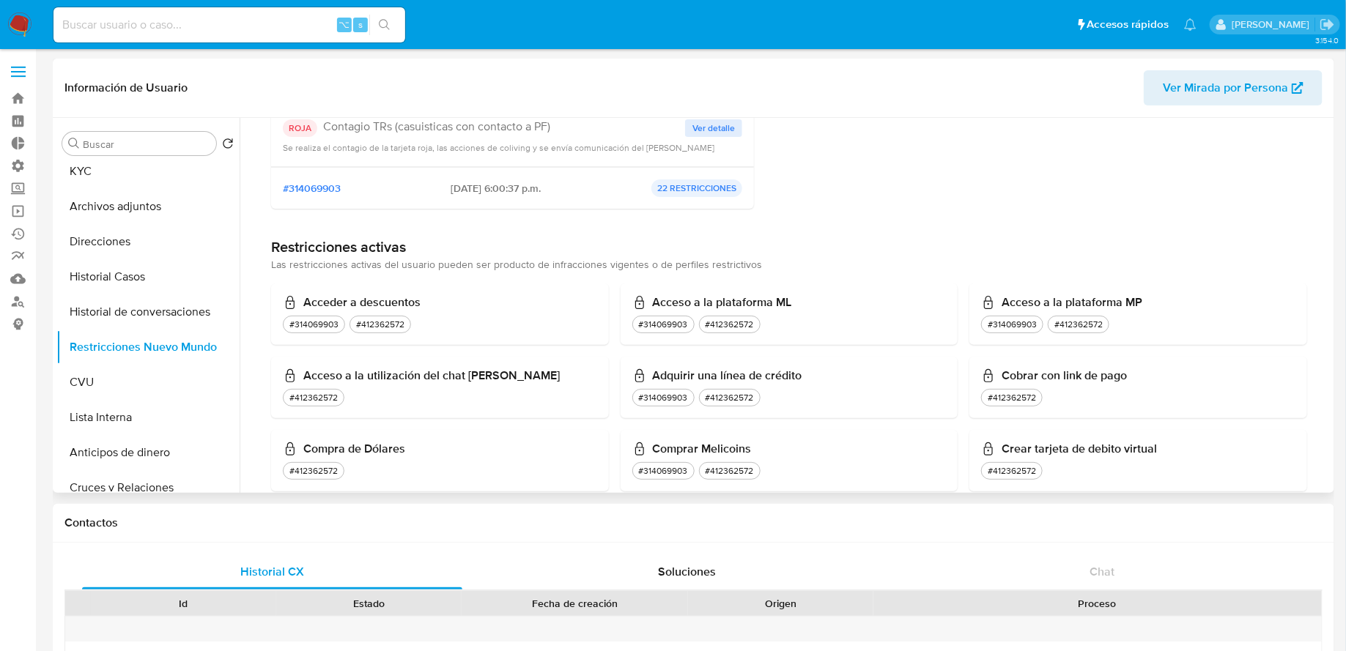
scroll to position [404, 0]
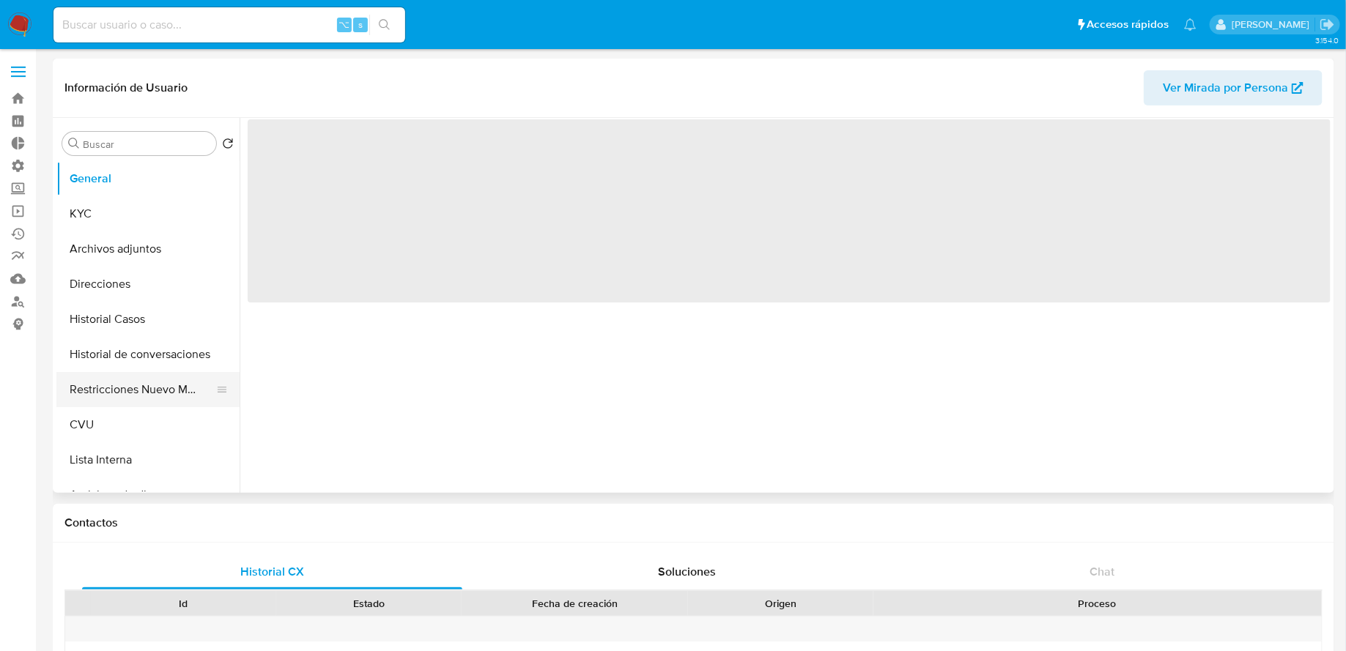
click at [130, 382] on button "Restricciones Nuevo Mundo" at bounding box center [141, 389] width 171 height 35
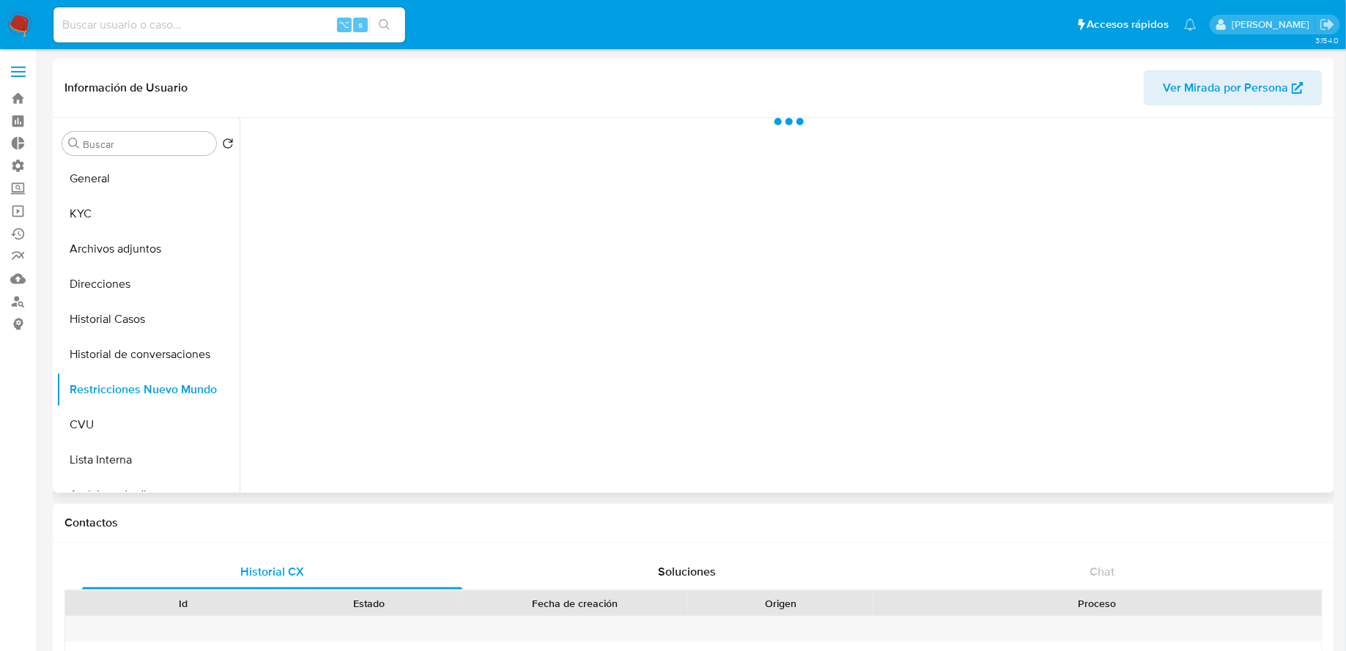
select select "10"
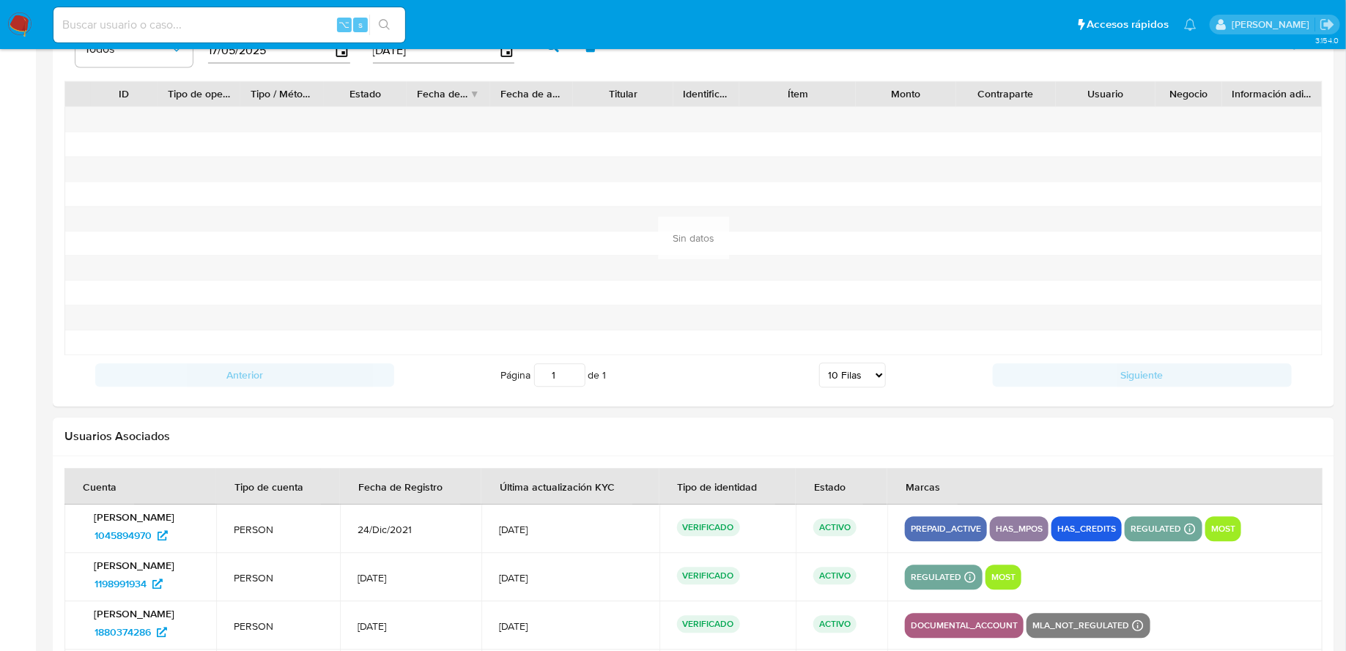
scroll to position [1686, 0]
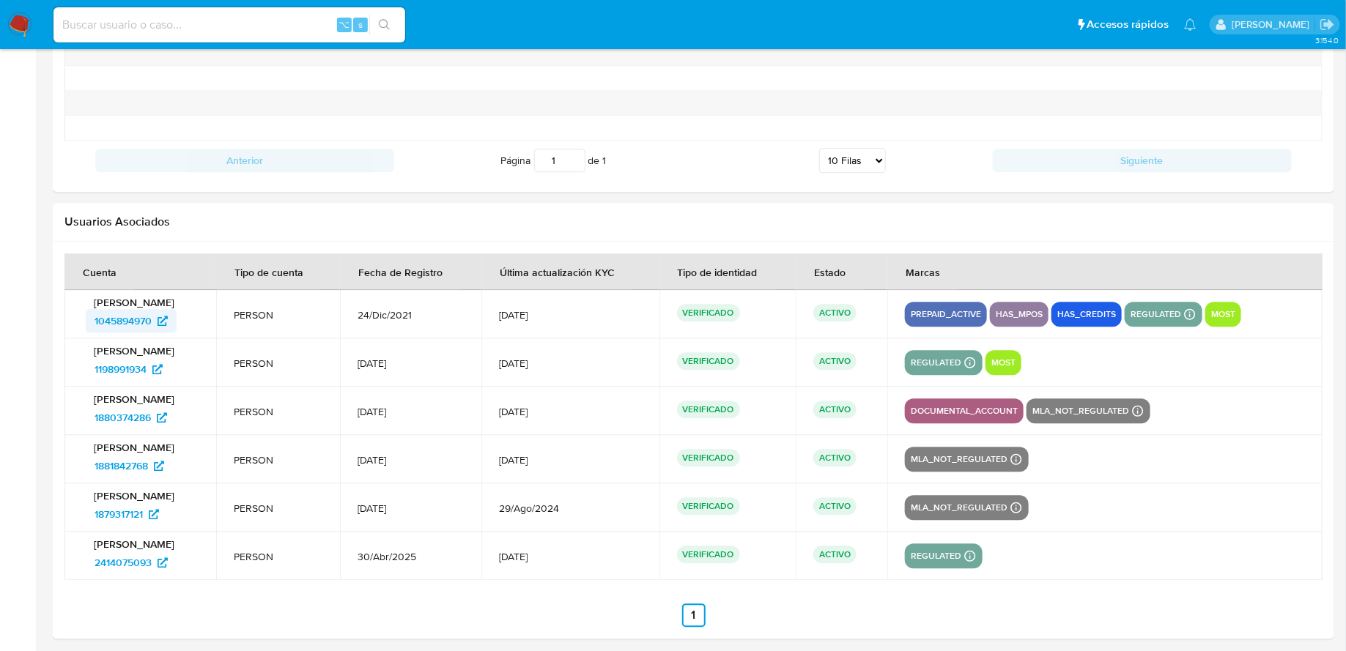
click at [141, 319] on span "1045894970" at bounding box center [123, 320] width 57 height 23
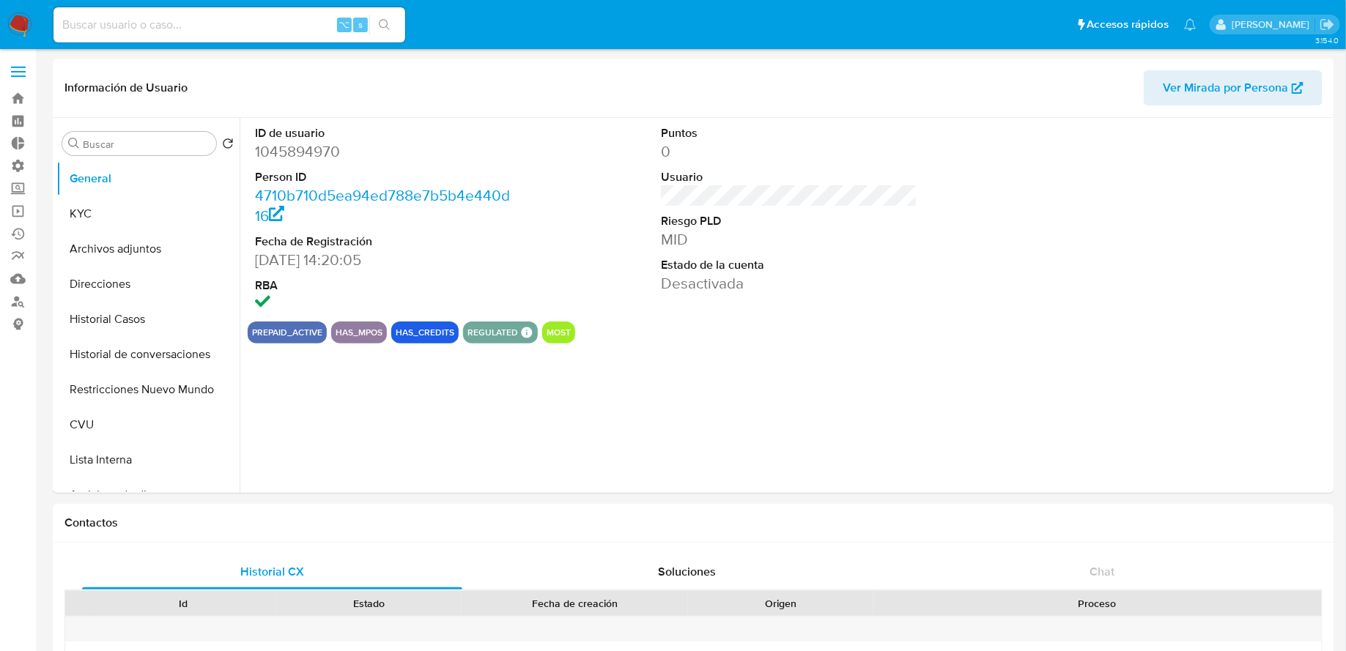
select select "10"
click at [122, 396] on button "Restricciones Nuevo Mundo" at bounding box center [141, 389] width 171 height 35
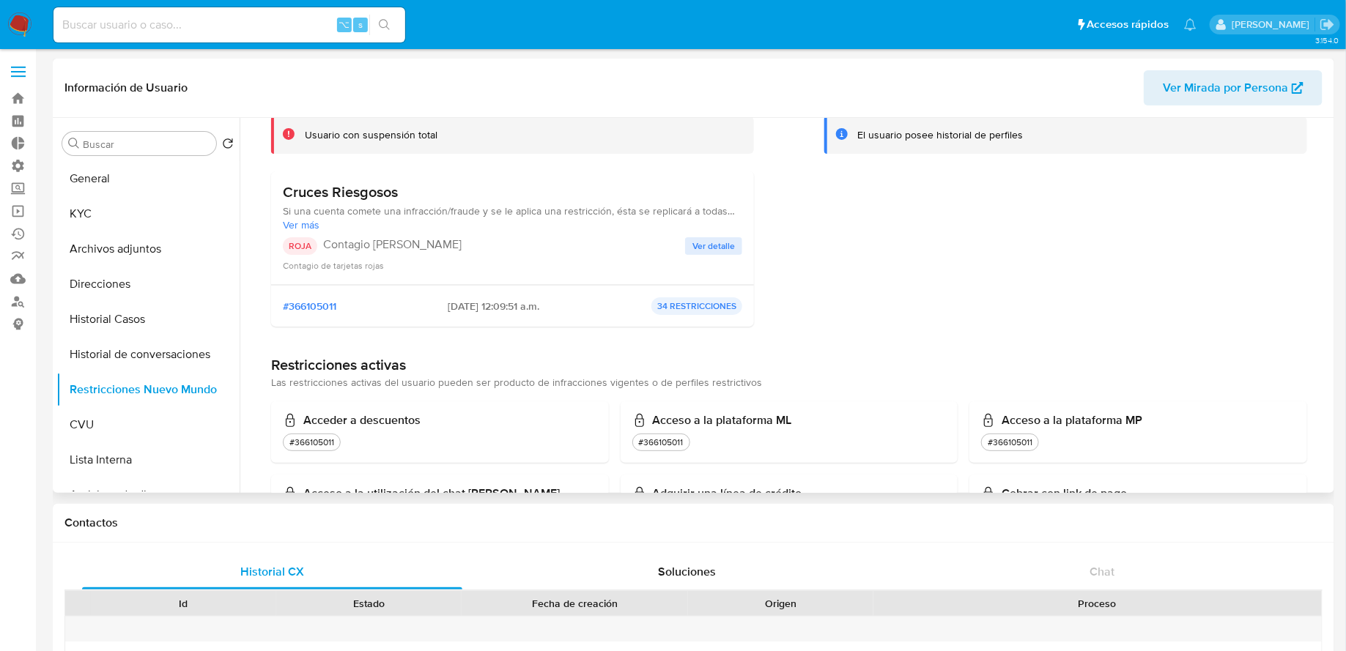
scroll to position [205, 0]
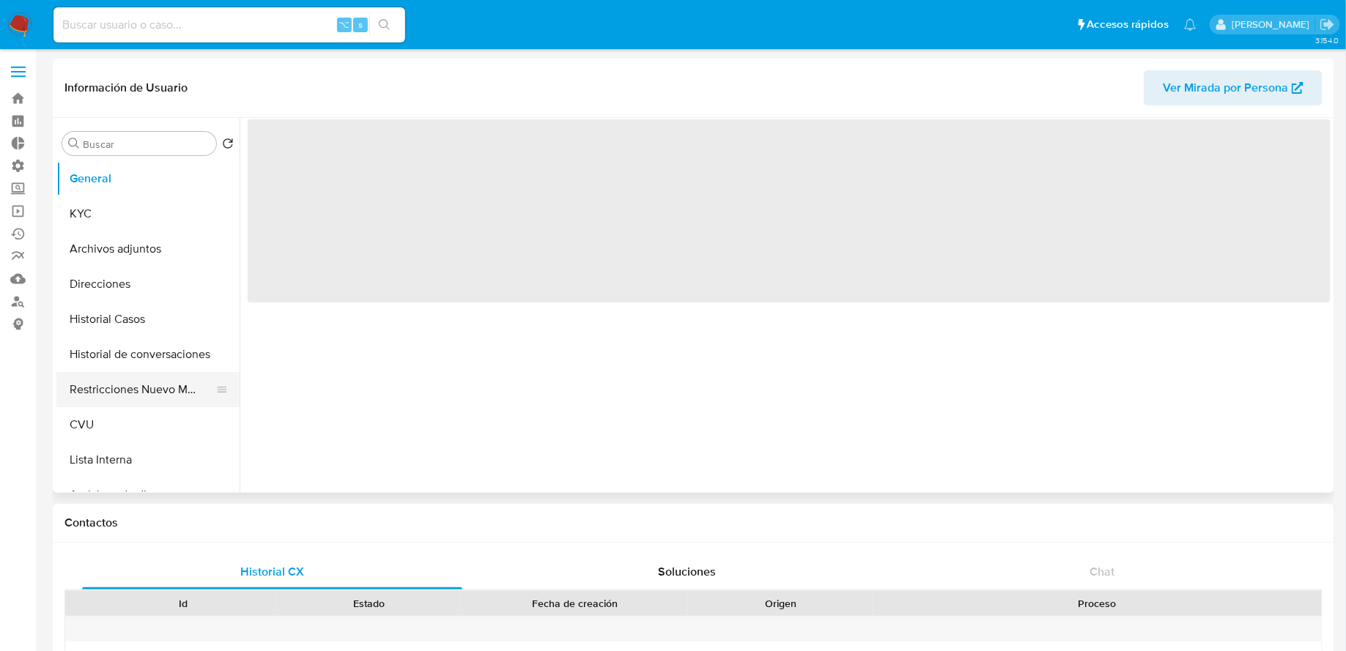
click at [114, 391] on button "Restricciones Nuevo Mundo" at bounding box center [141, 389] width 171 height 35
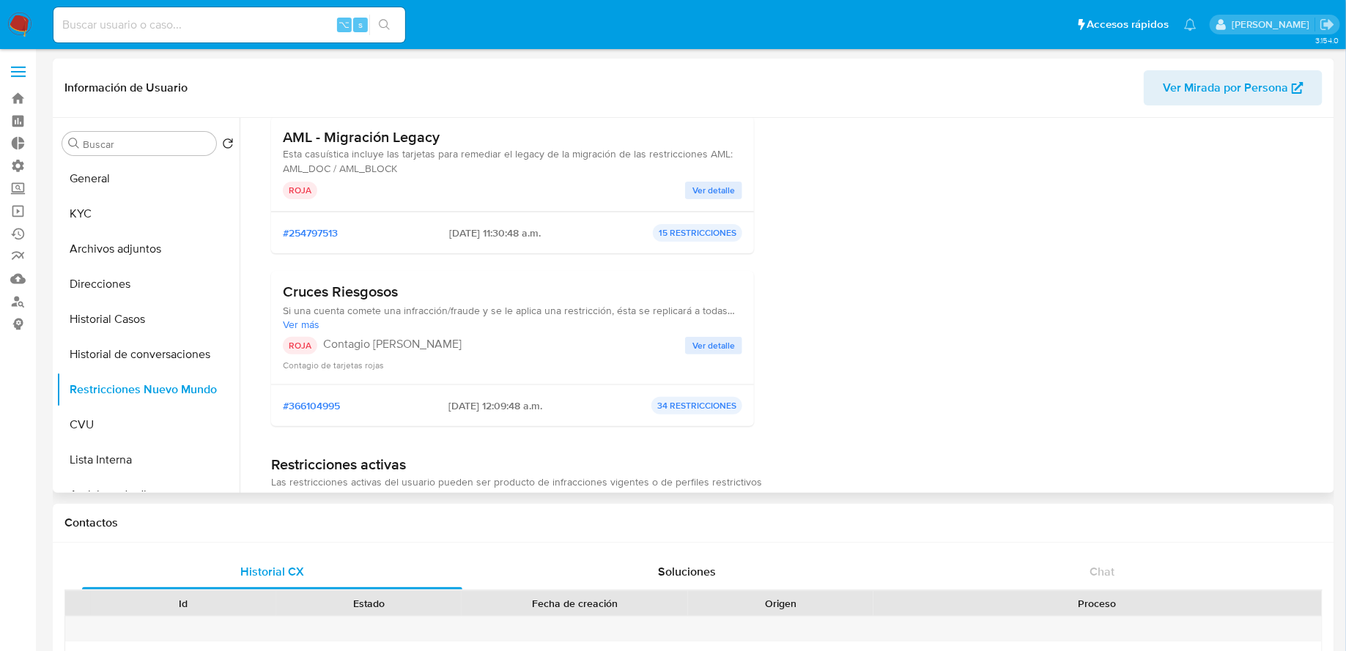
scroll to position [144, 0]
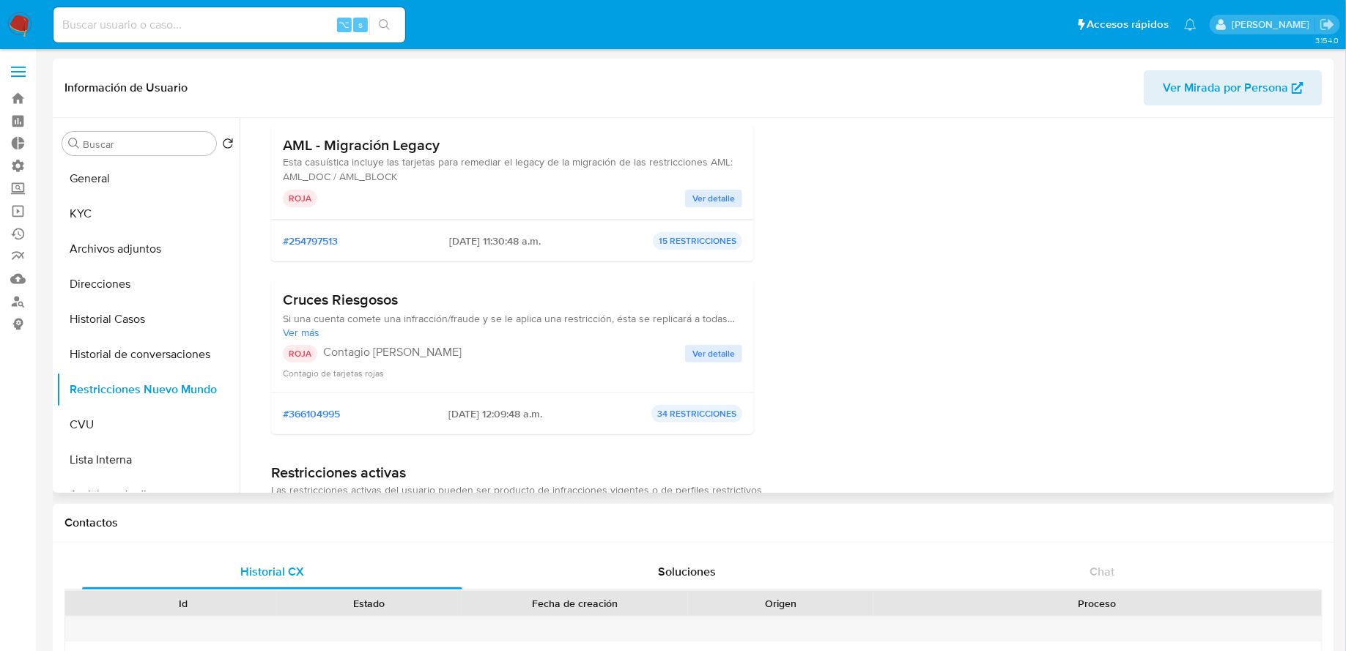
select select "10"
